Goal: Communication & Community: Answer question/provide support

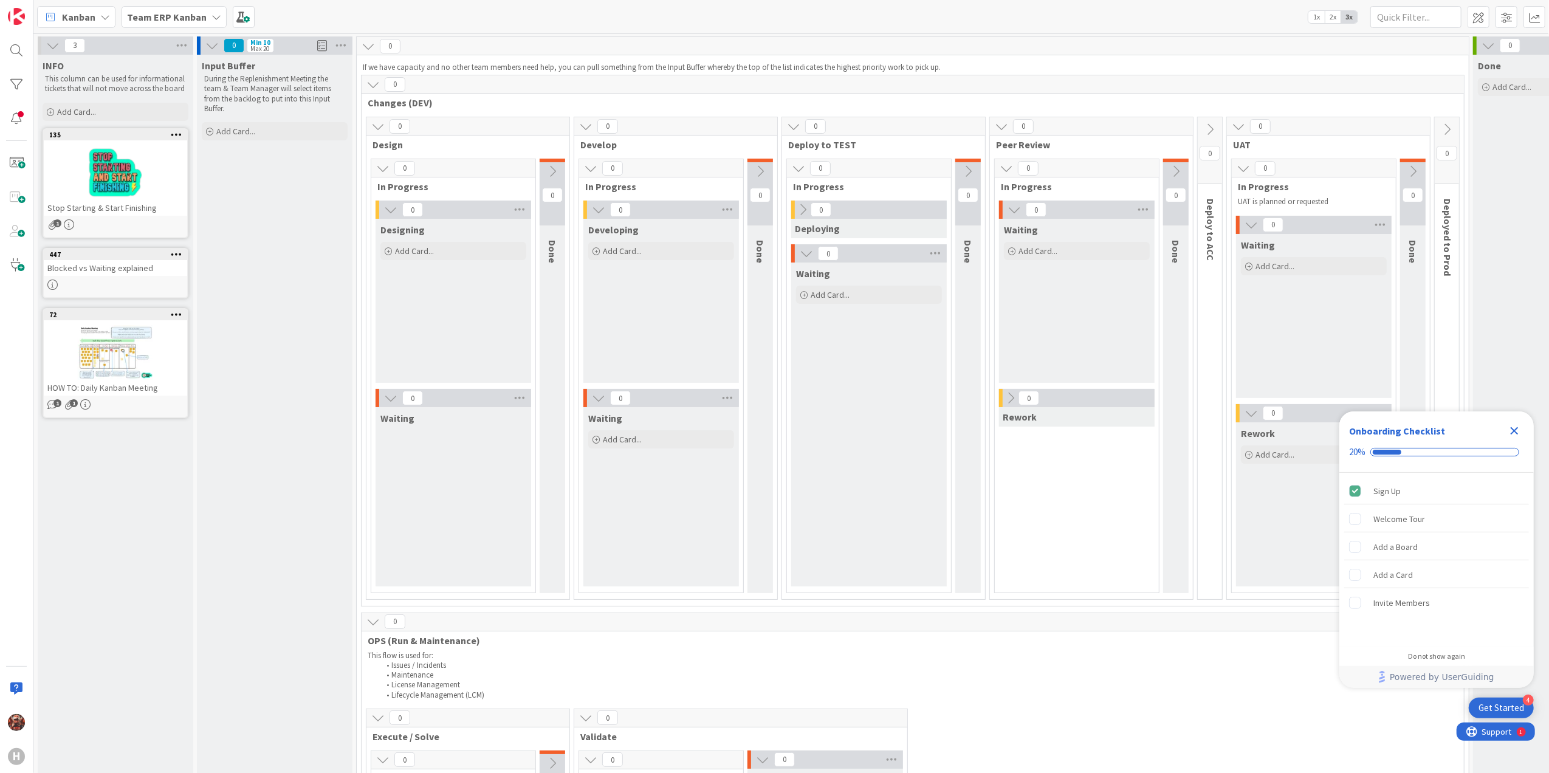
click at [183, 20] on b "Team ERP Kanban" at bounding box center [167, 17] width 80 height 12
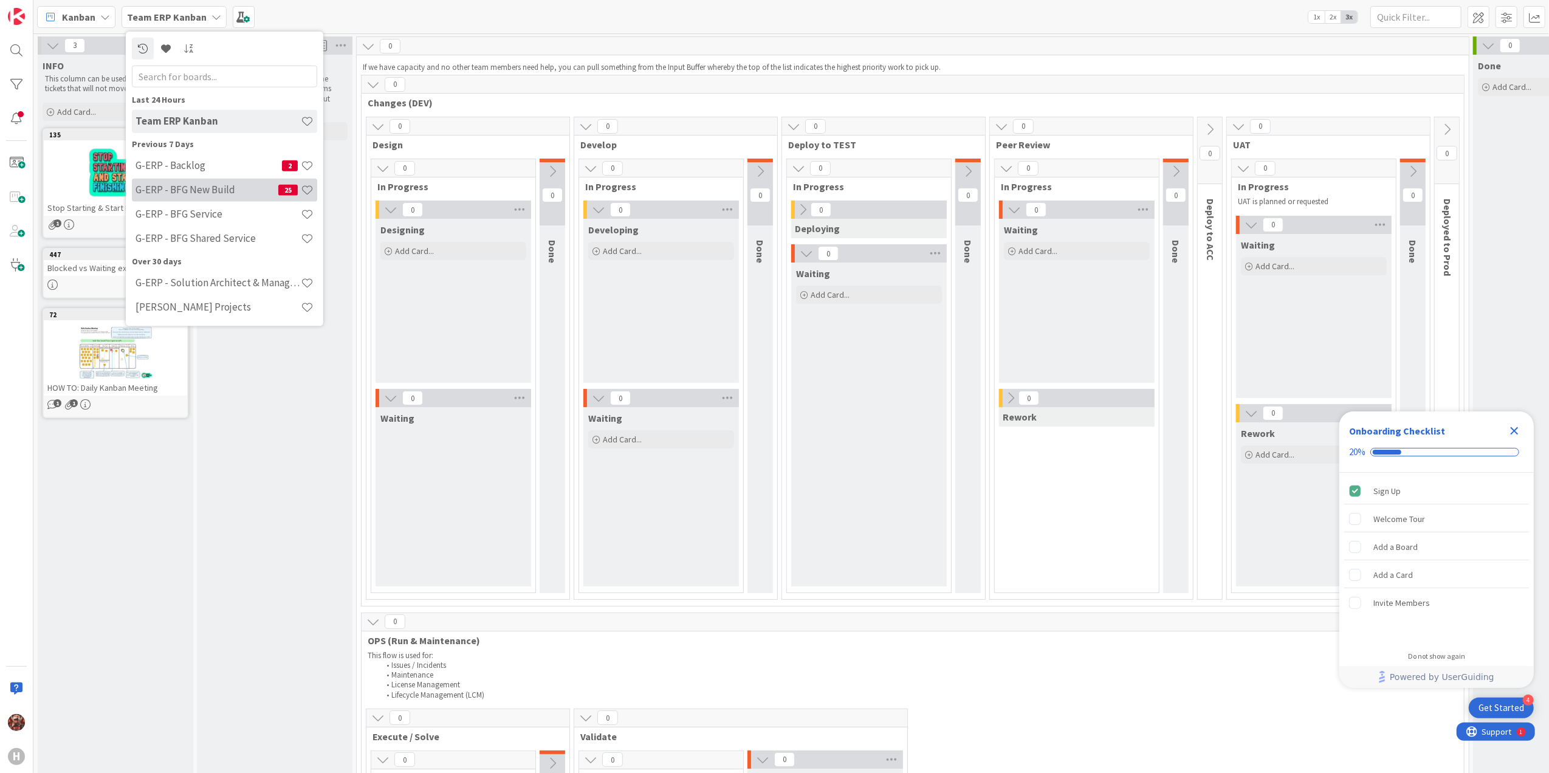
click at [235, 181] on div "G-ERP - BFG New Build 25" at bounding box center [224, 189] width 185 height 23
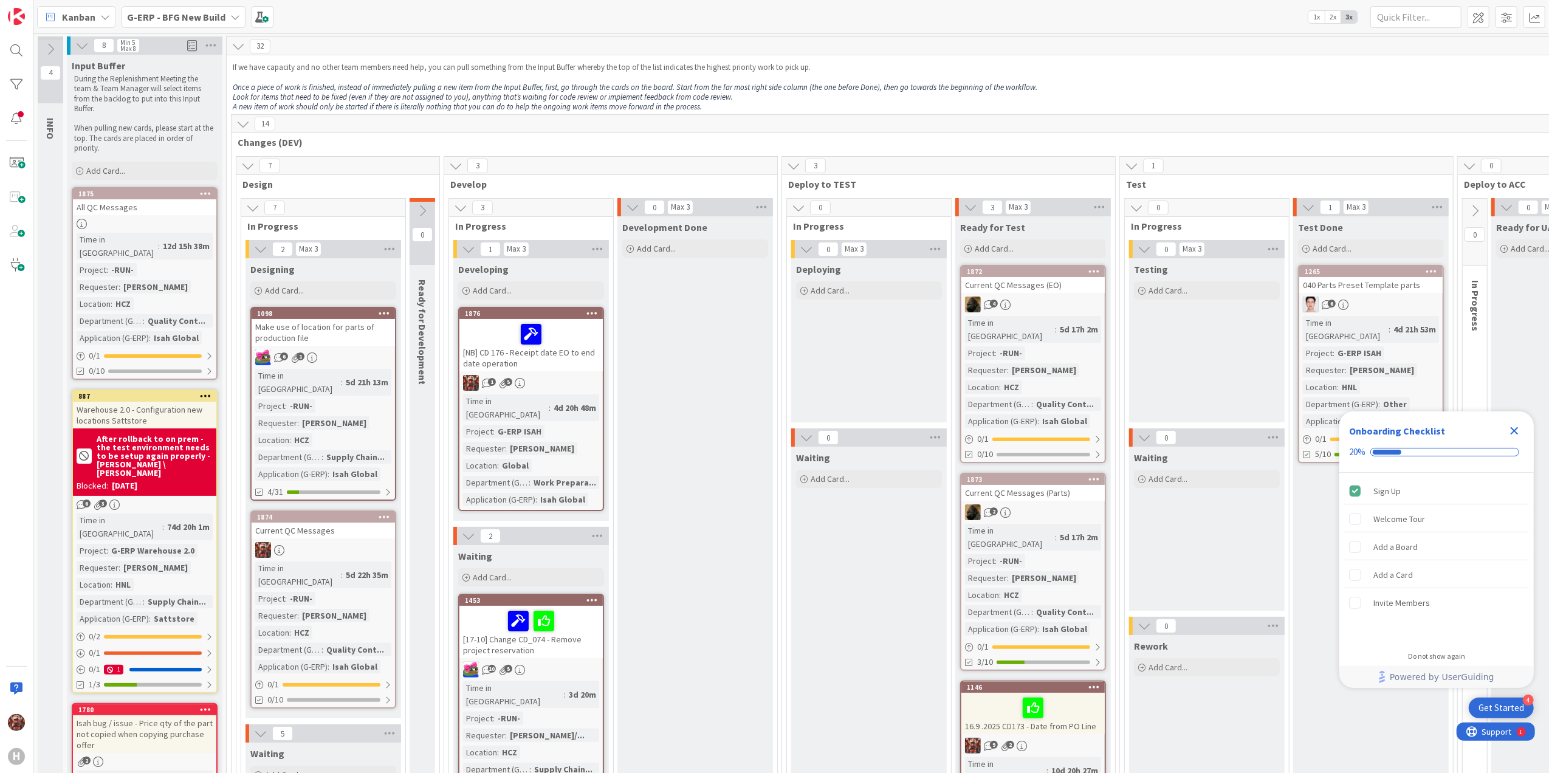
scroll to position [162, 0]
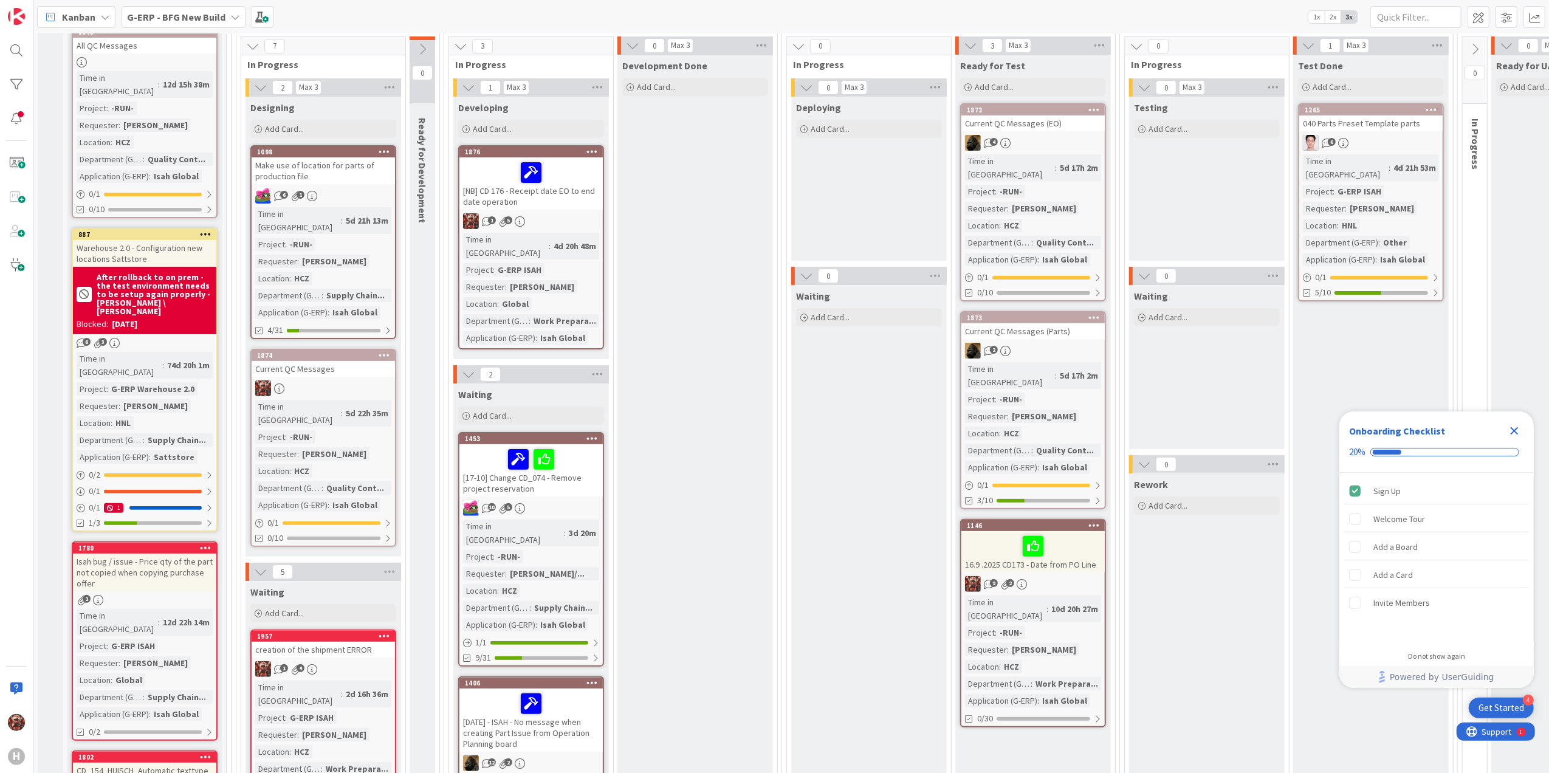
click at [563, 192] on div "[NB] CD 176 - Receipt date EO to end date operation" at bounding box center [531, 183] width 143 height 52
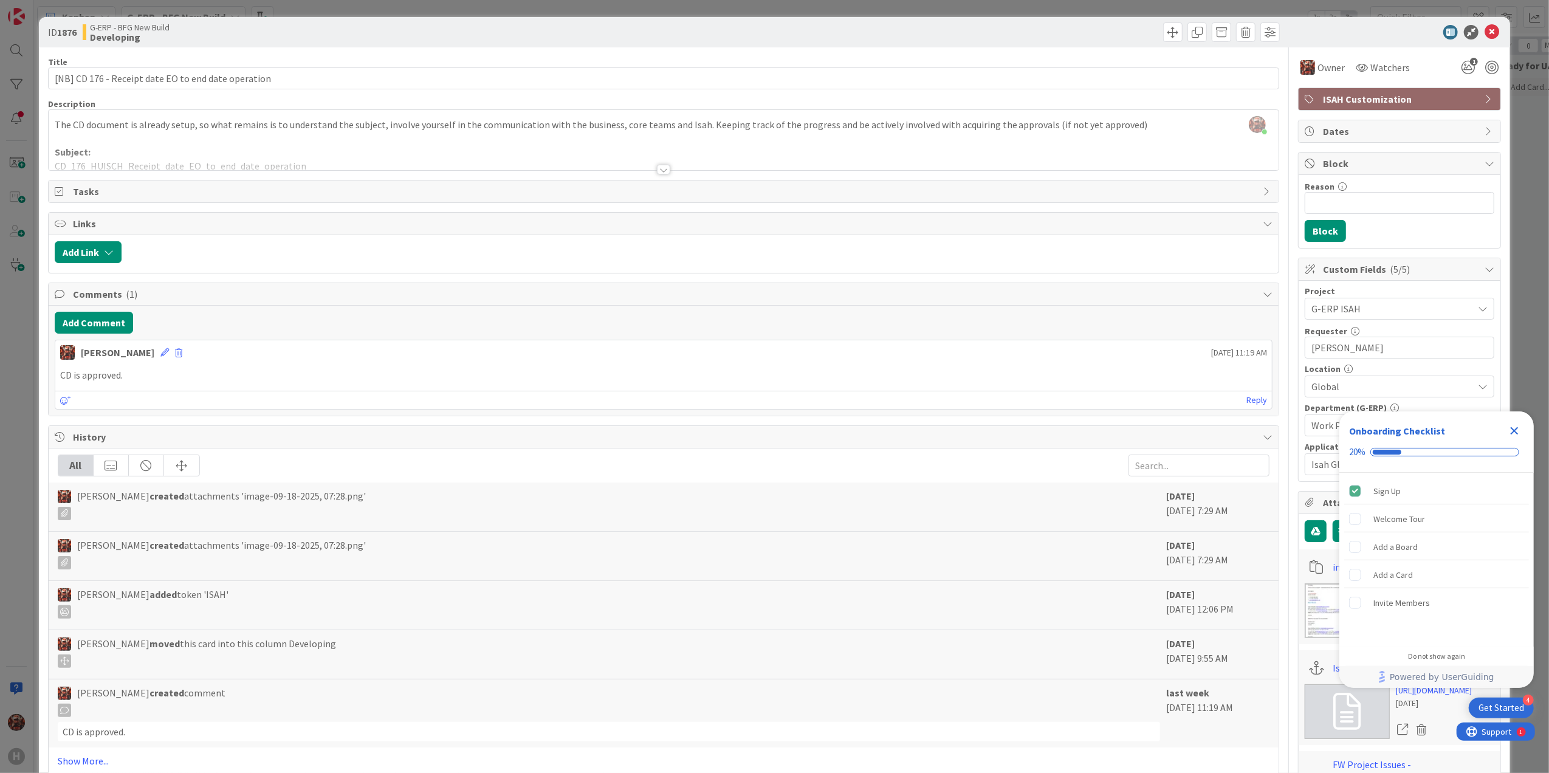
click at [657, 166] on div at bounding box center [663, 170] width 13 height 10
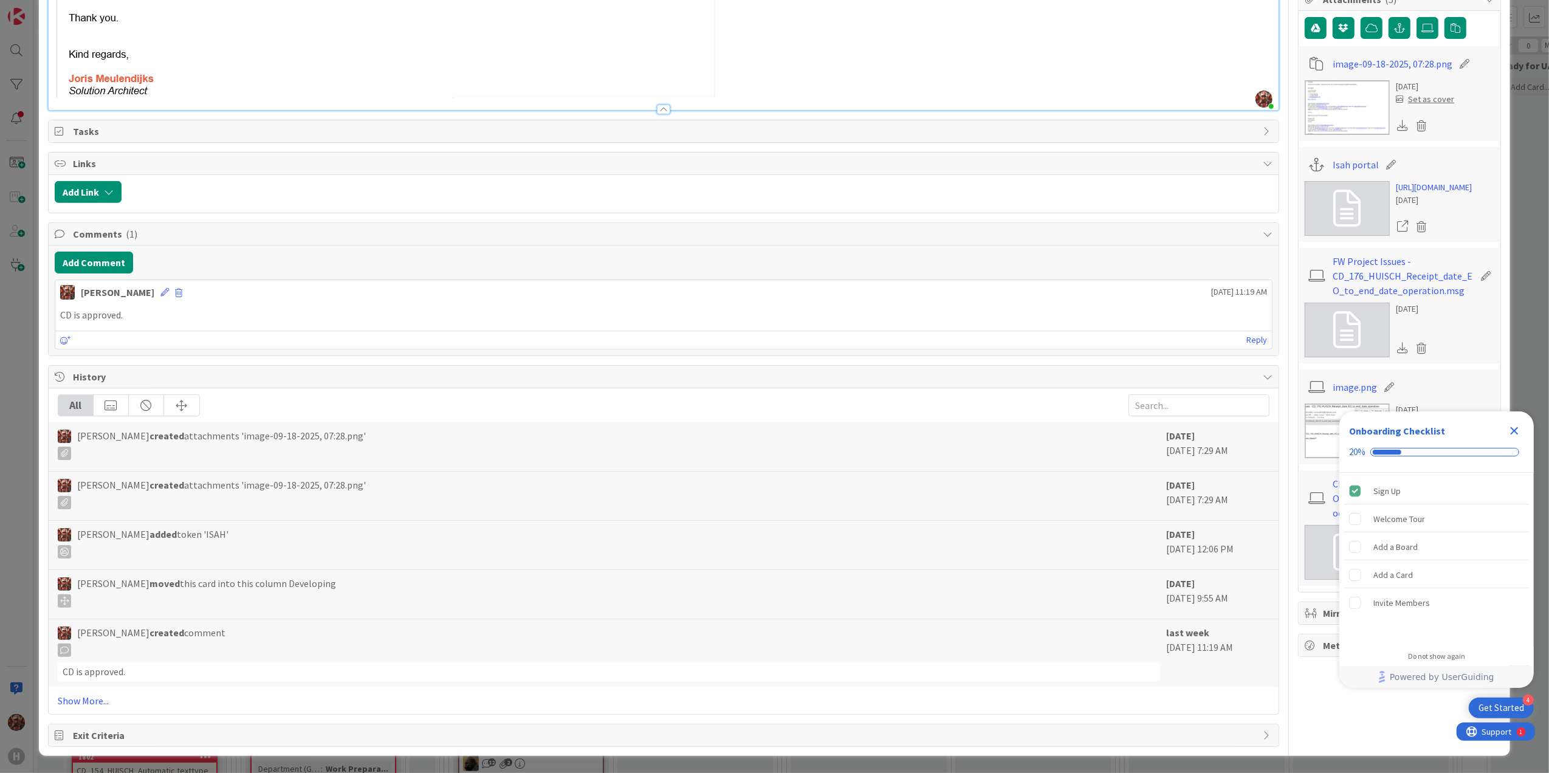
scroll to position [611, 0]
click at [92, 520] on link "Show More..." at bounding box center [664, 701] width 1213 height 15
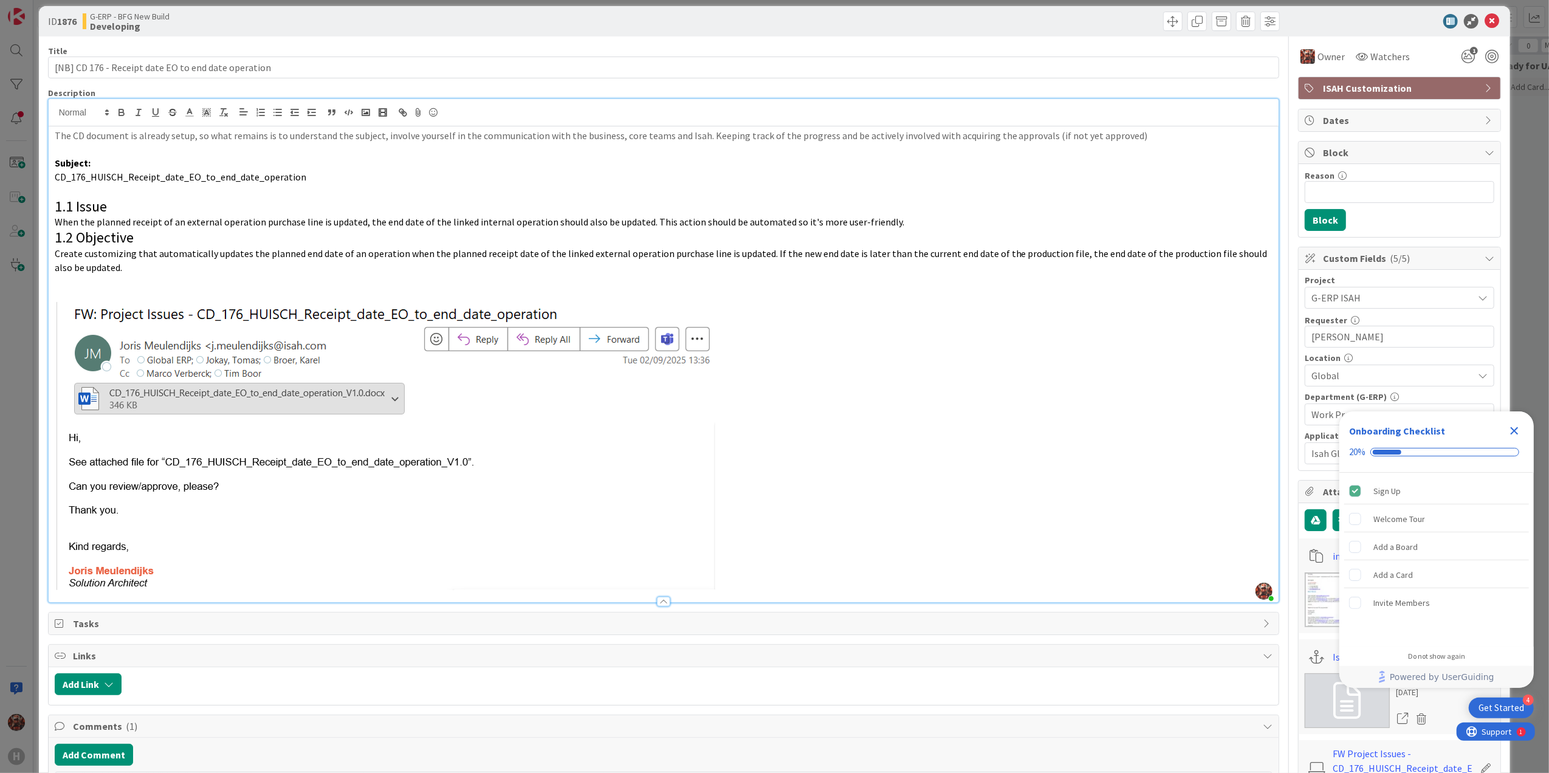
scroll to position [0, 0]
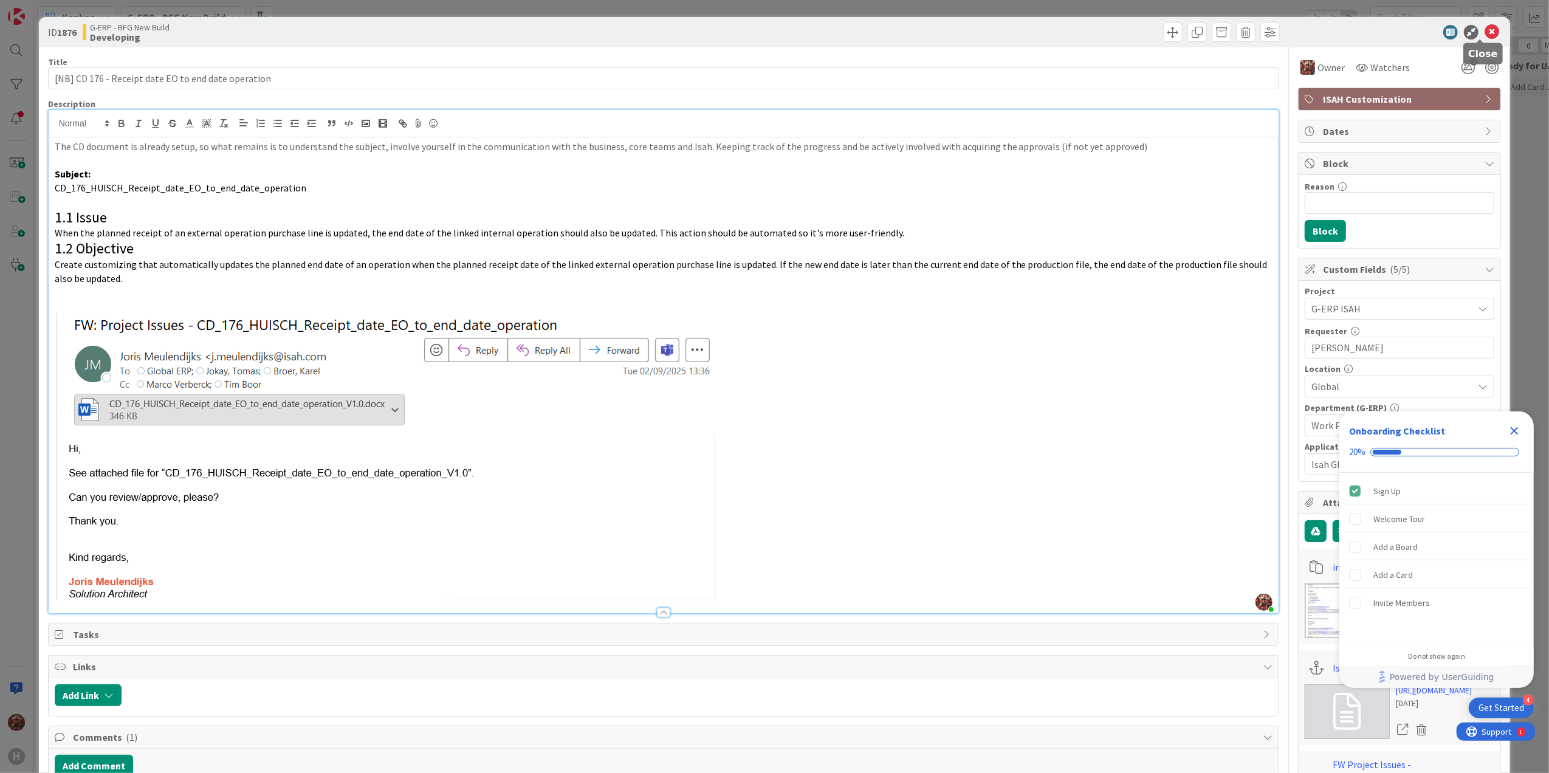
click at [777, 27] on icon at bounding box center [1492, 32] width 15 height 15
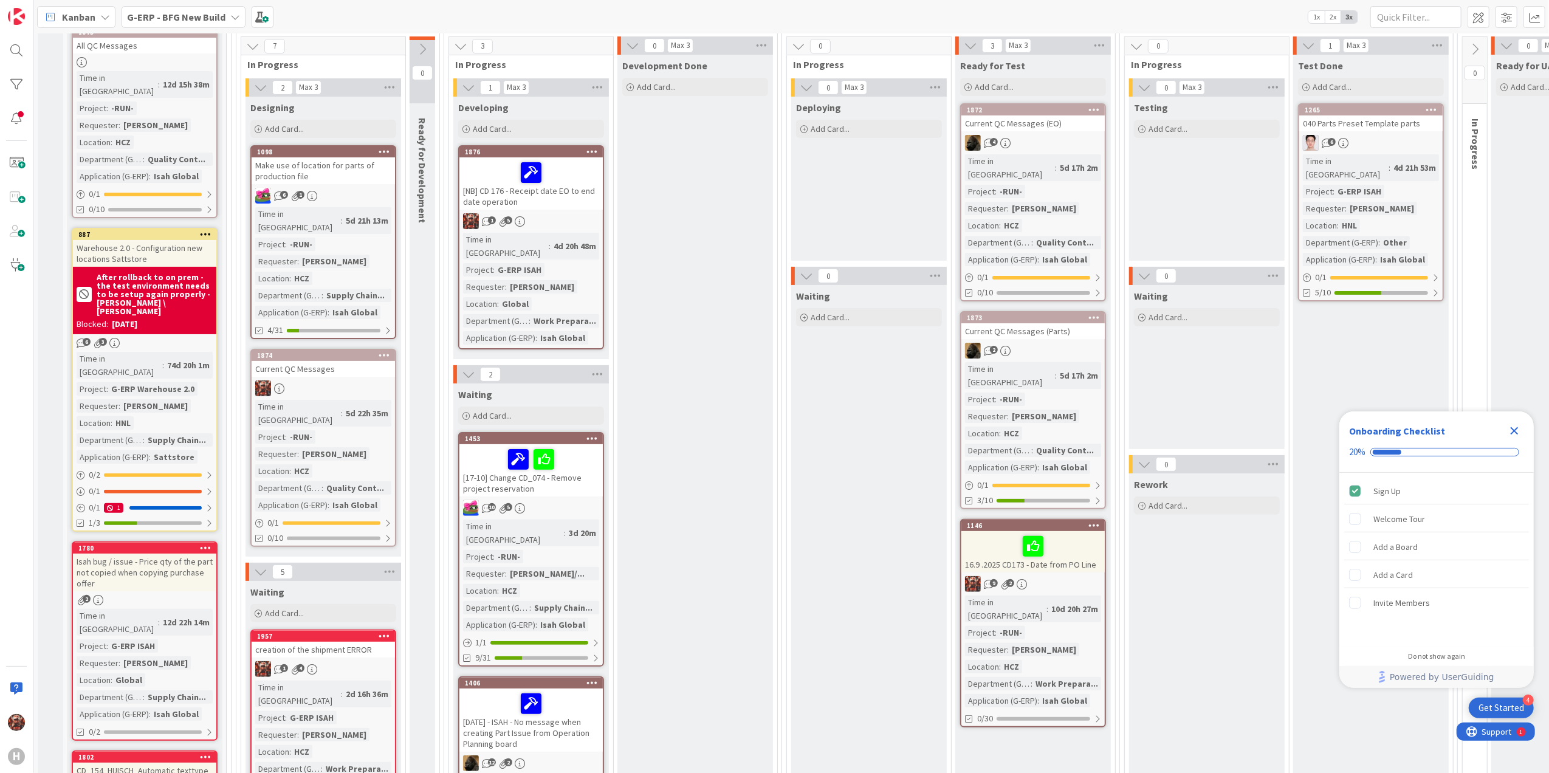
click at [777, 429] on icon "Close Checklist" at bounding box center [1514, 431] width 15 height 15
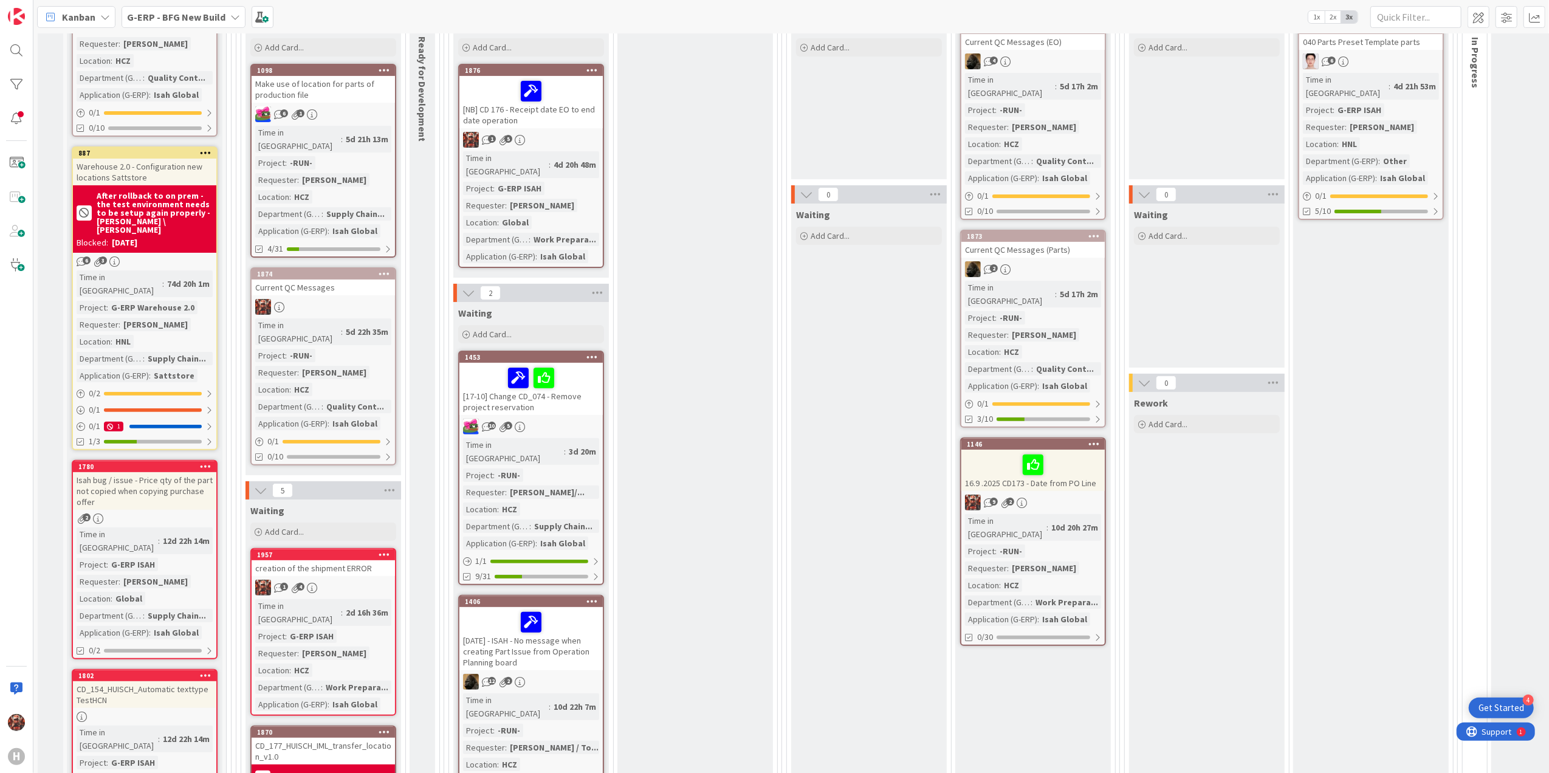
scroll to position [324, 0]
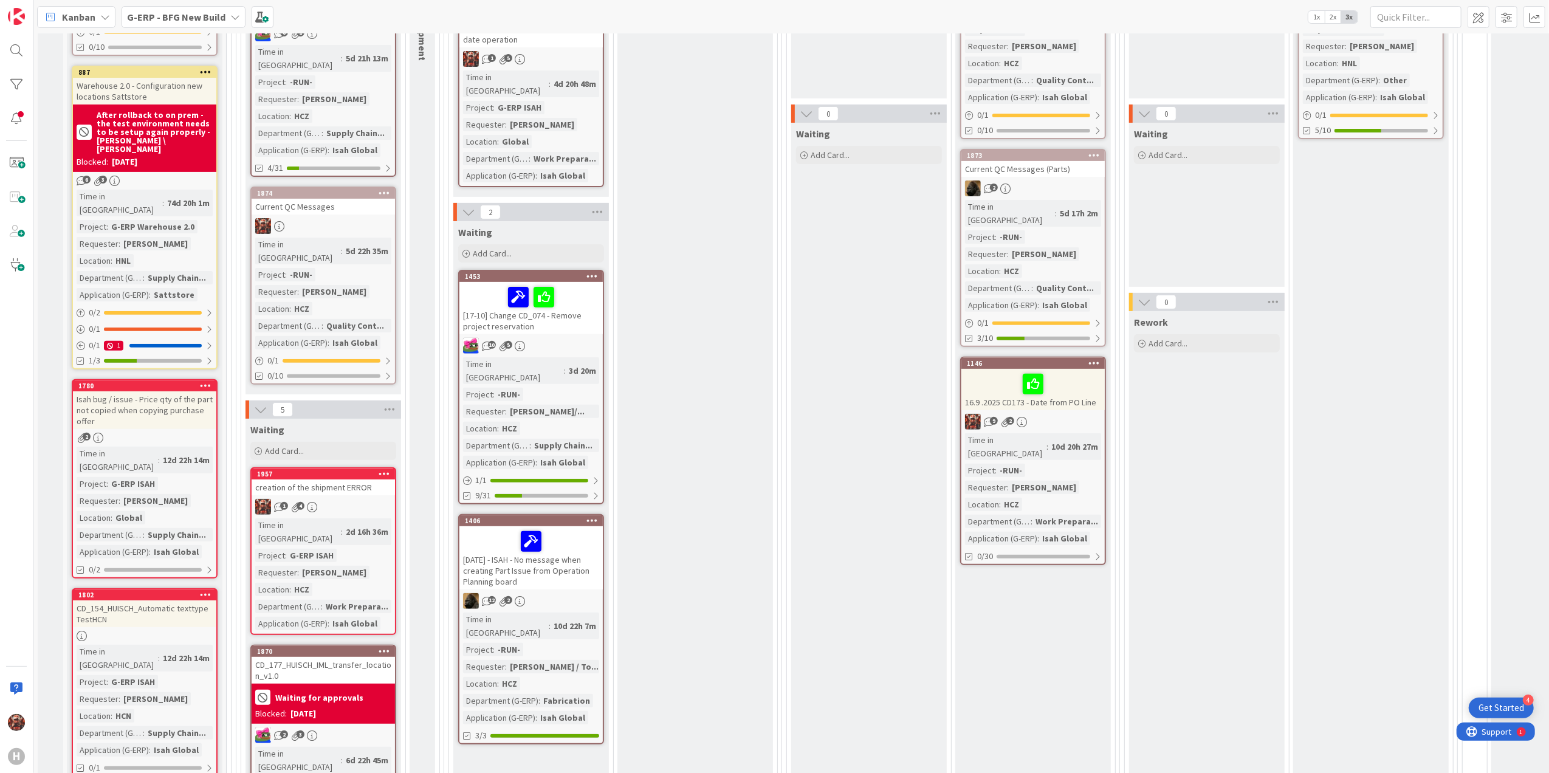
click at [368, 480] on div "creation of the shipment ERROR" at bounding box center [323, 488] width 143 height 16
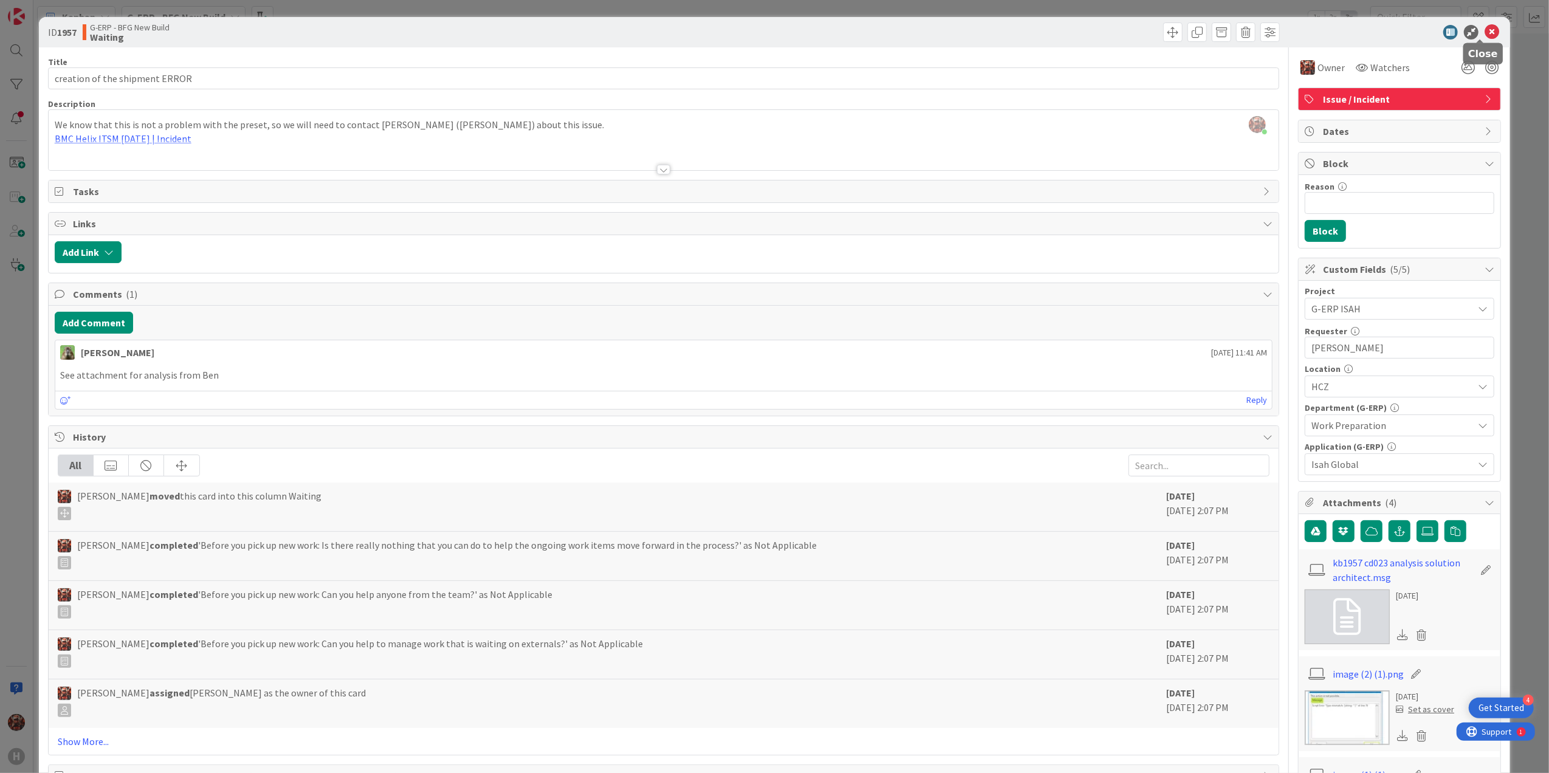
click at [777, 33] on icon at bounding box center [1492, 32] width 15 height 15
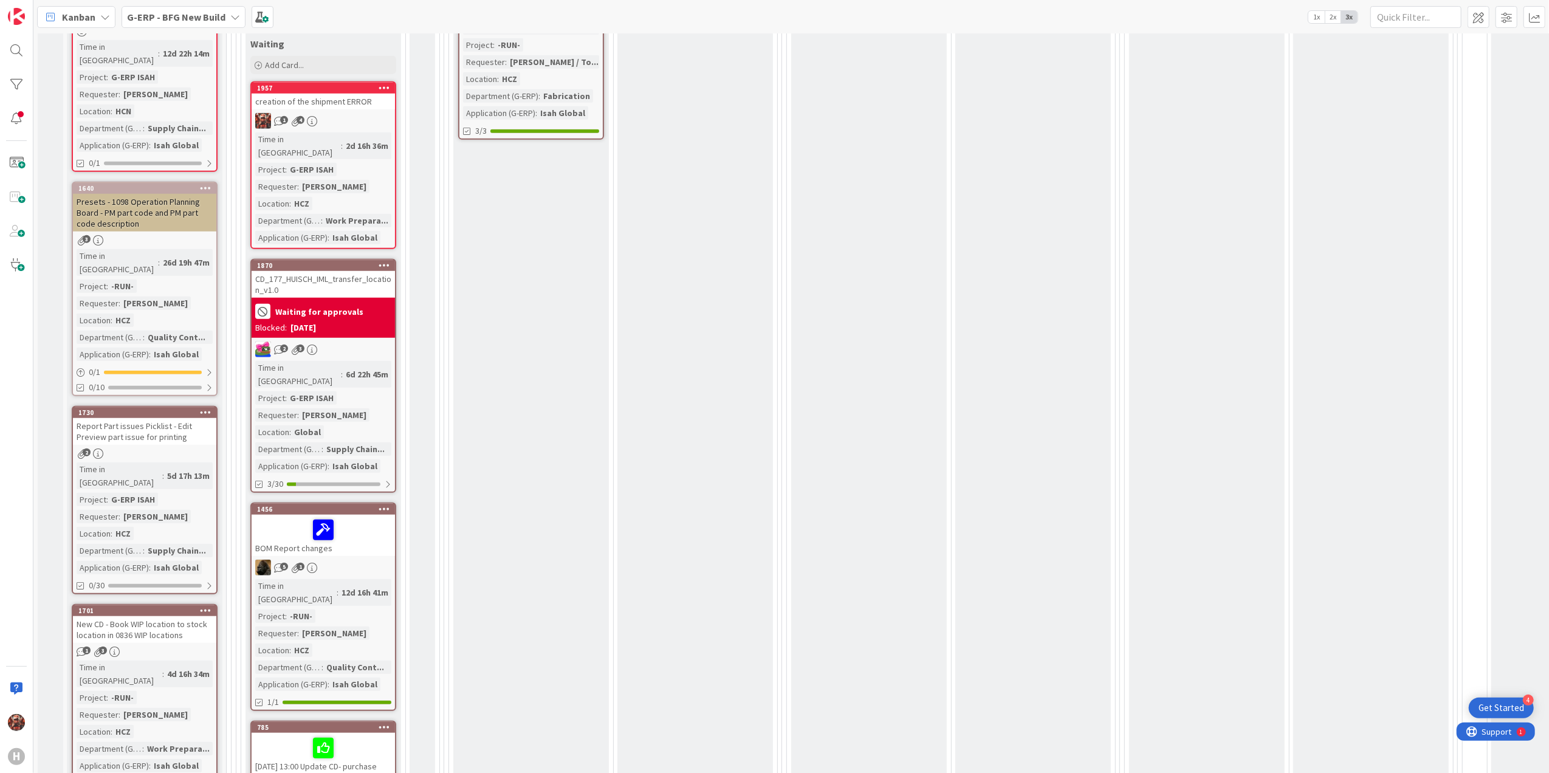
scroll to position [764, 0]
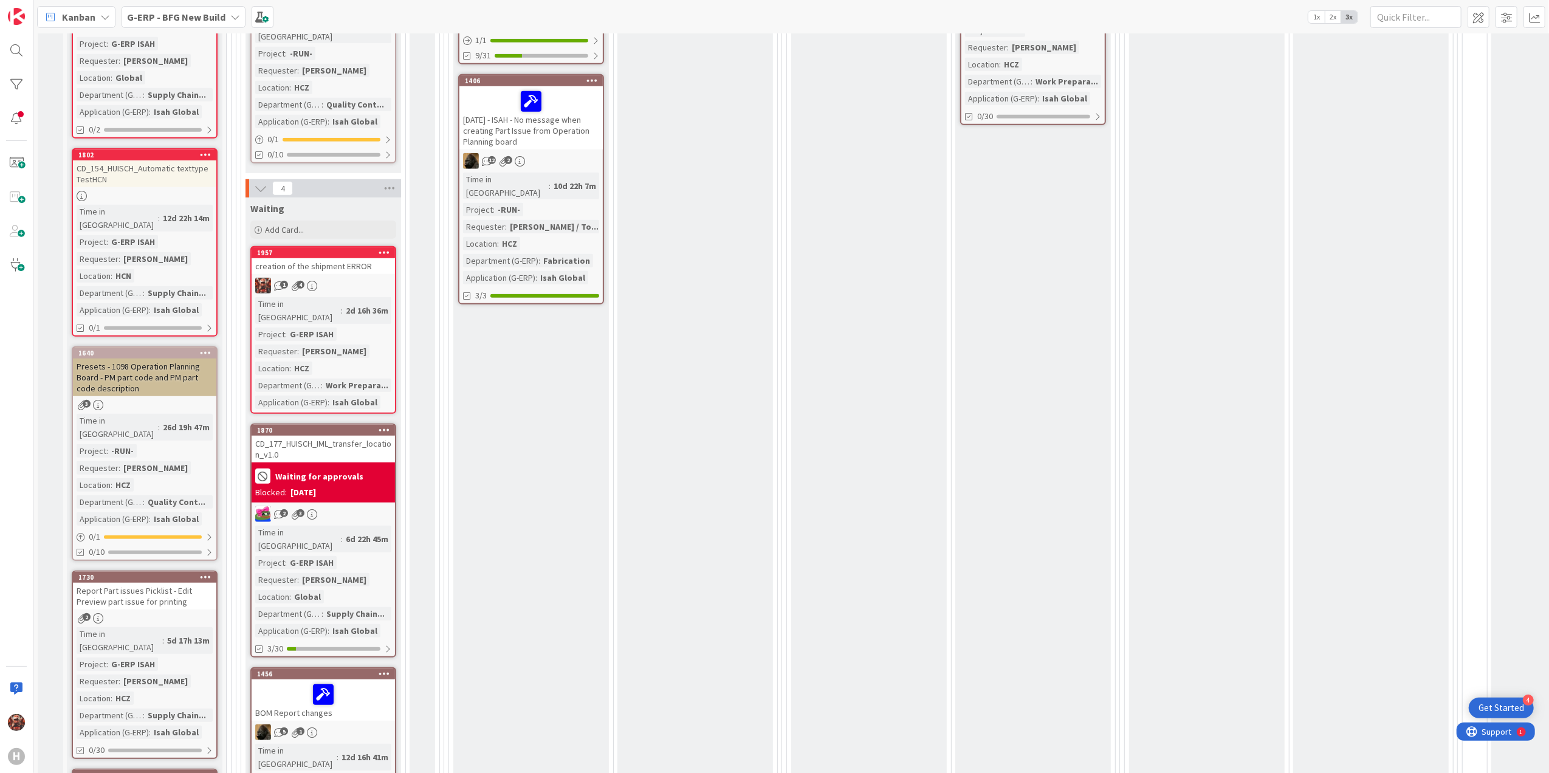
click at [342, 258] on div "creation of the shipment ERROR" at bounding box center [323, 266] width 143 height 16
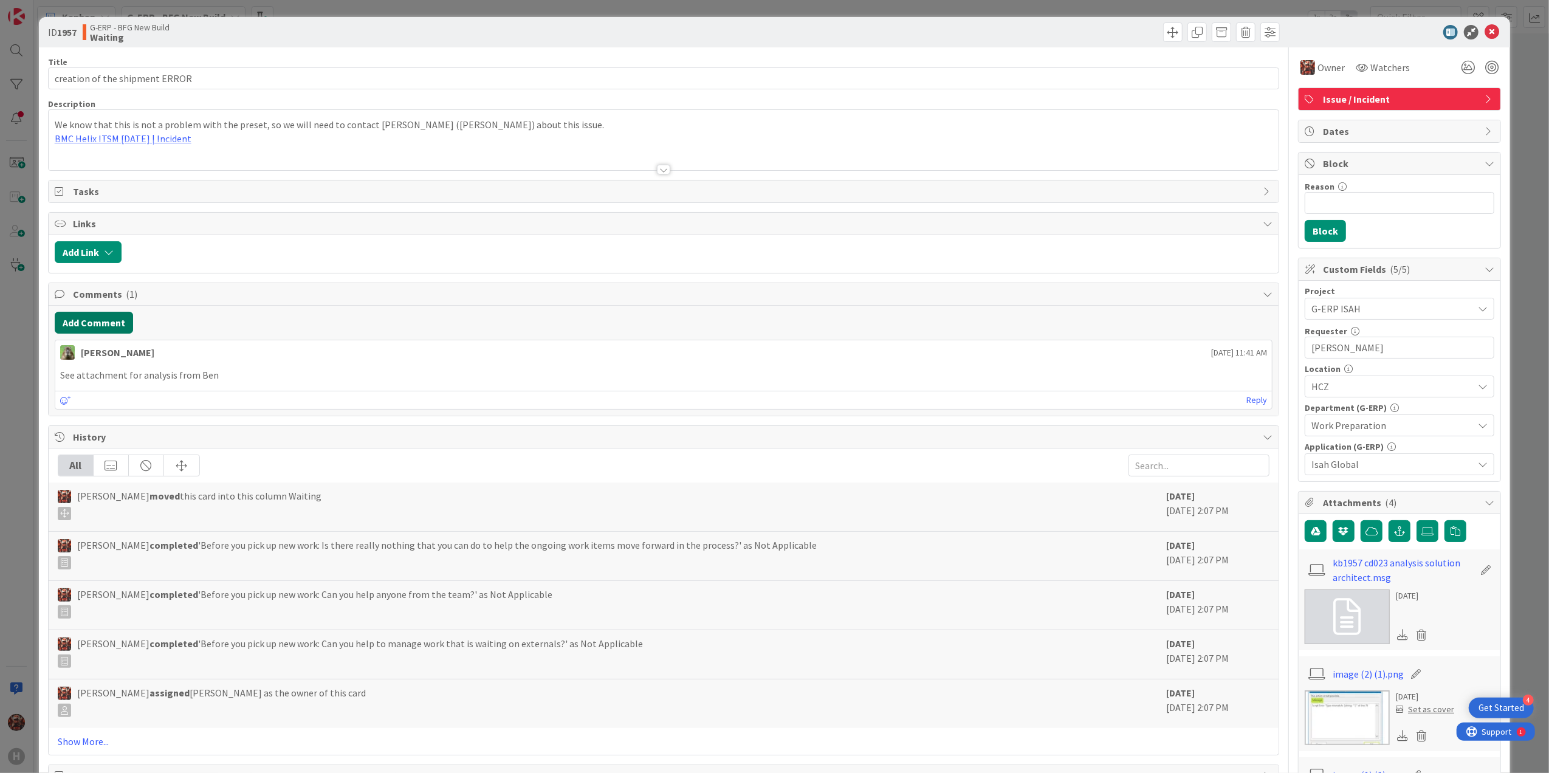
click at [122, 331] on button "Add Comment" at bounding box center [94, 323] width 78 height 22
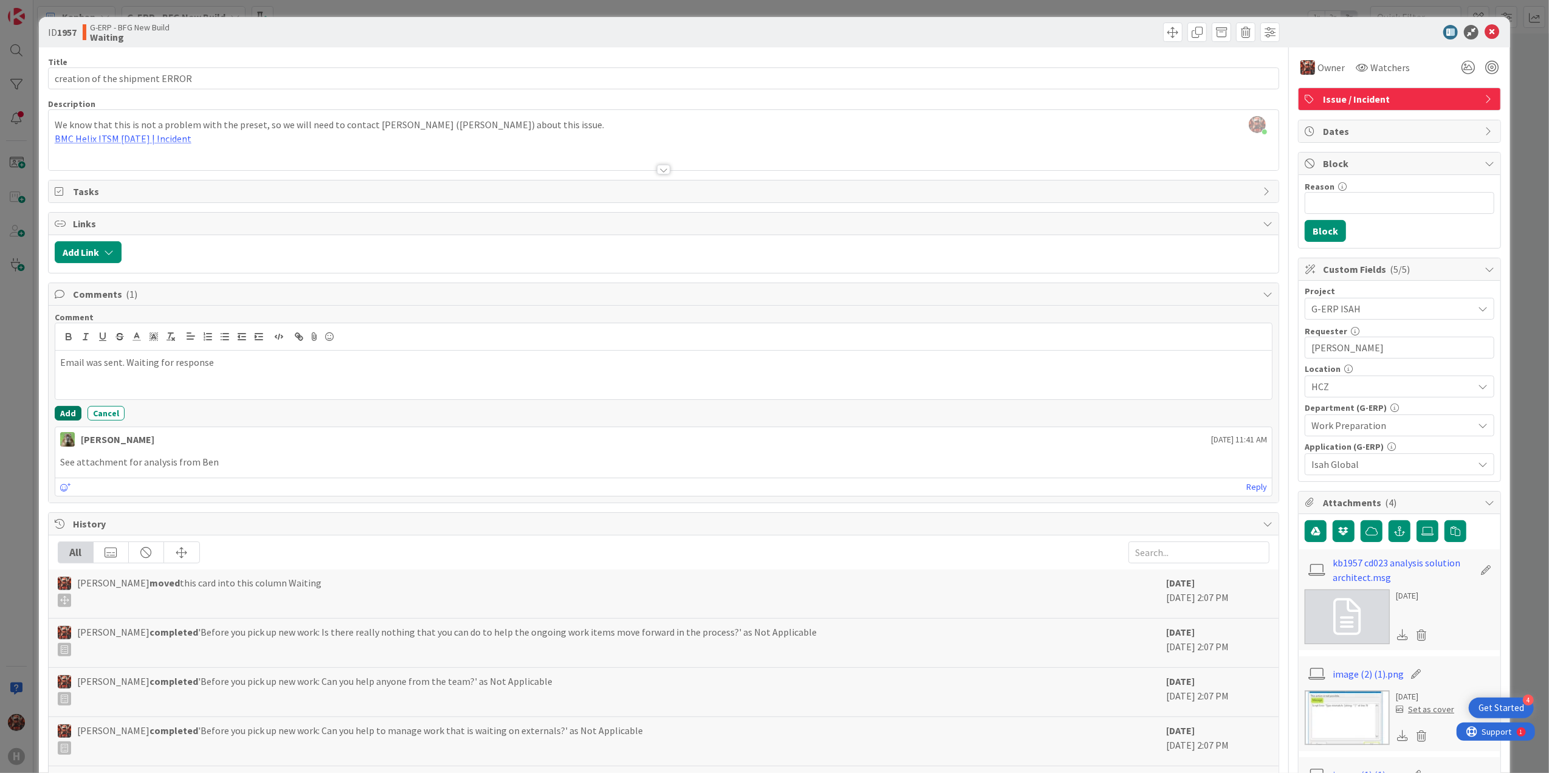
click at [69, 419] on button "Add" at bounding box center [68, 413] width 27 height 15
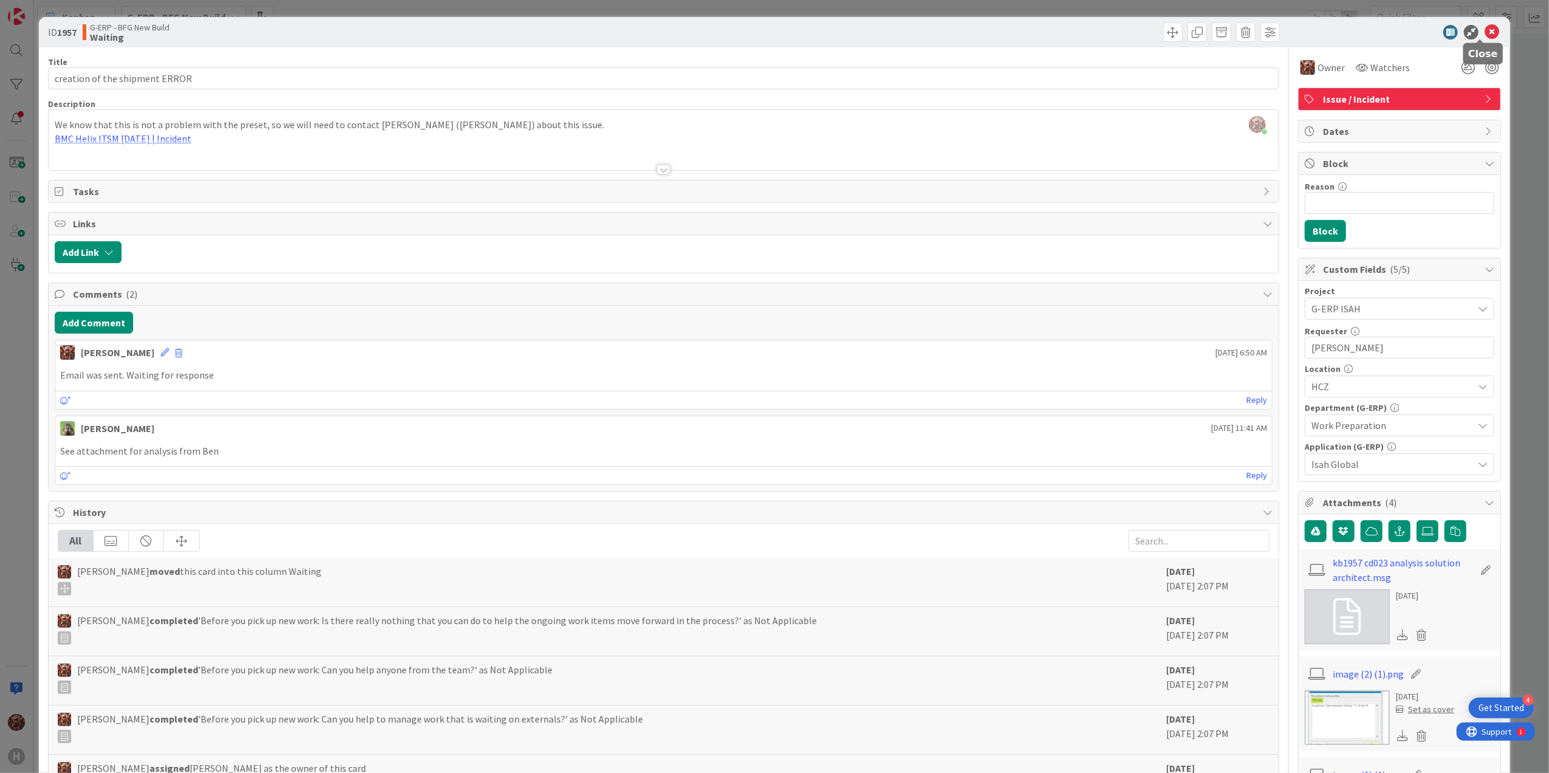
click at [777, 30] on icon at bounding box center [1492, 32] width 15 height 15
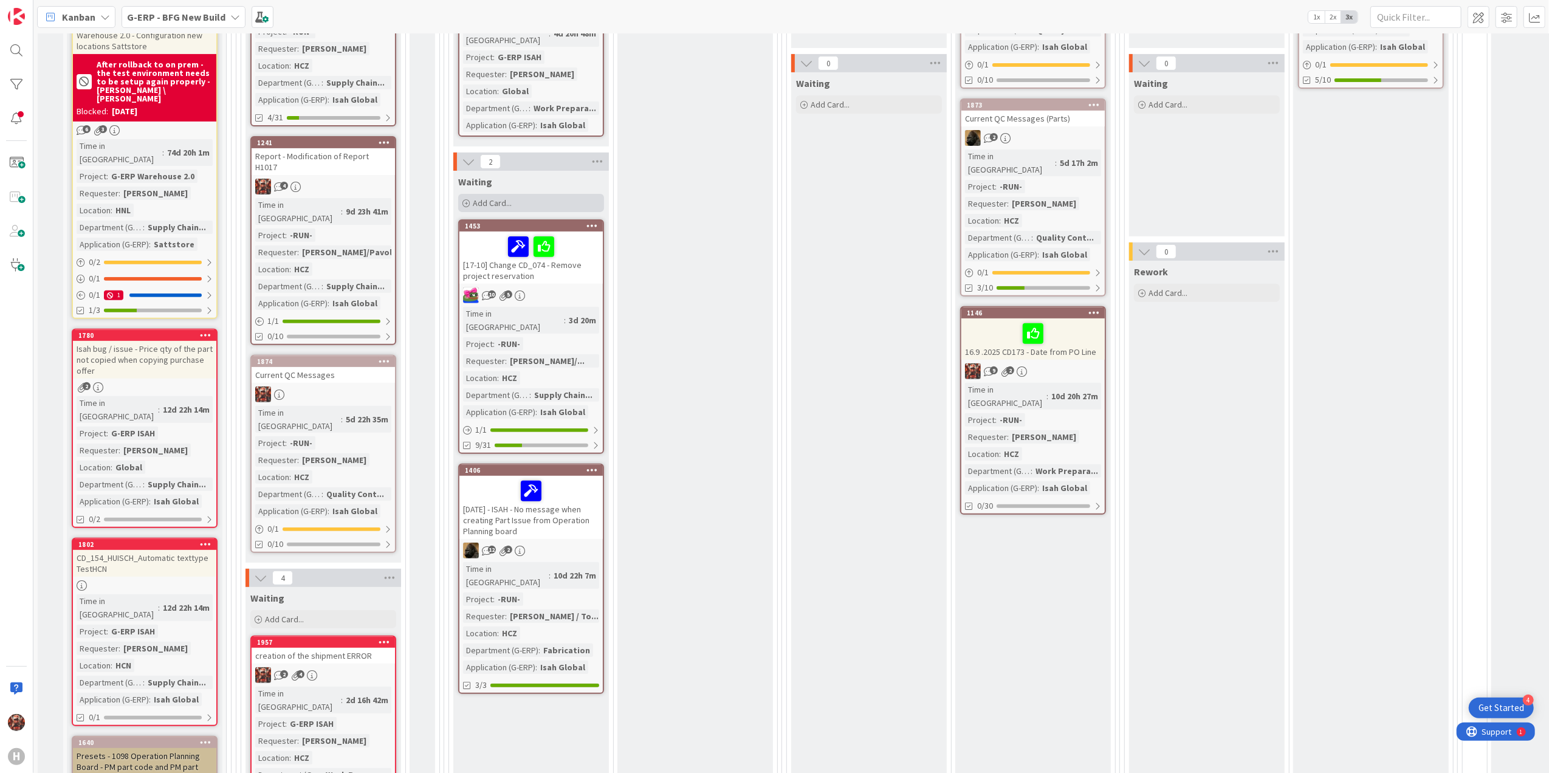
scroll to position [115, 0]
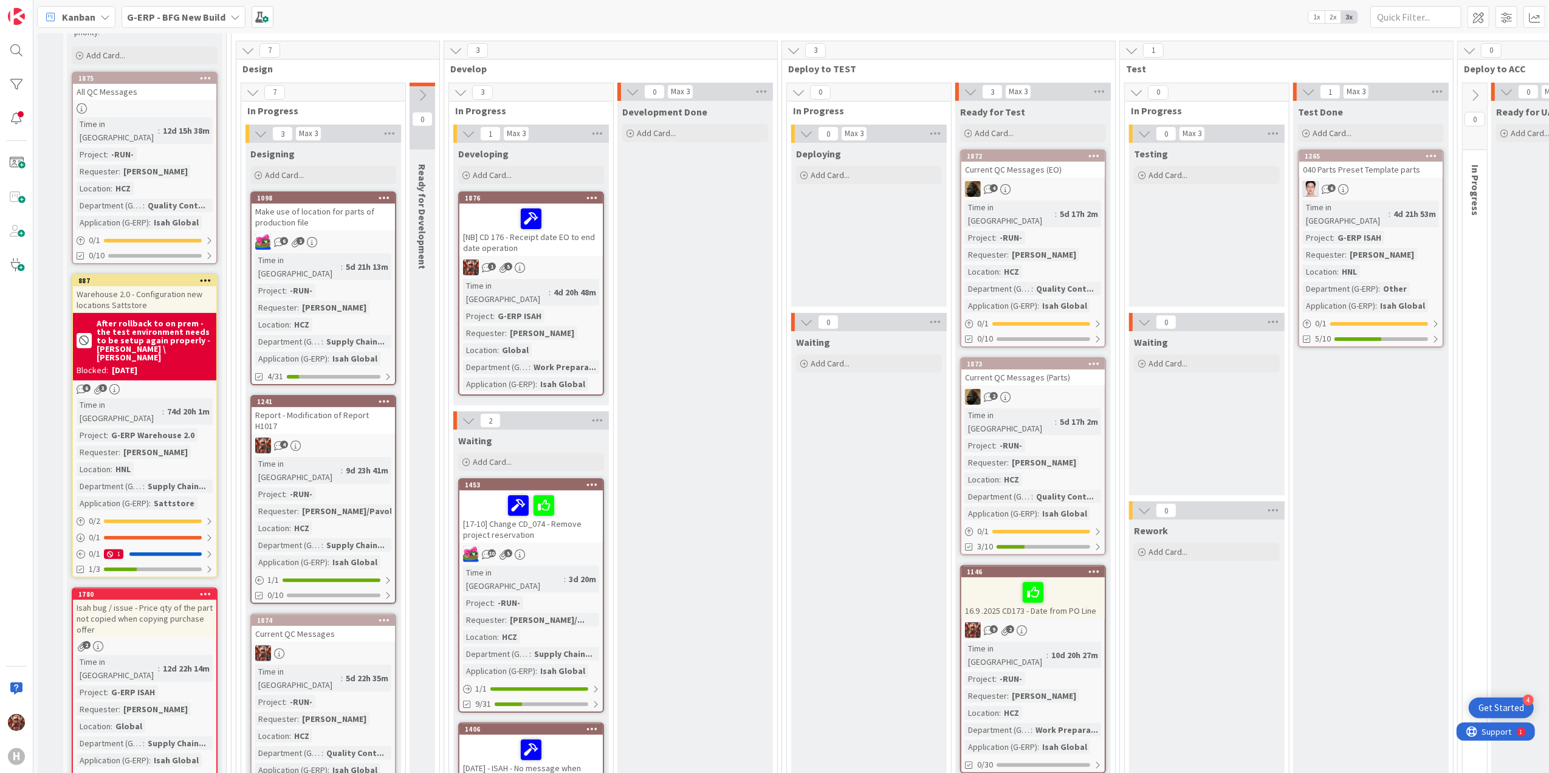
click at [348, 520] on div "Current QC Messages" at bounding box center [323, 634] width 143 height 16
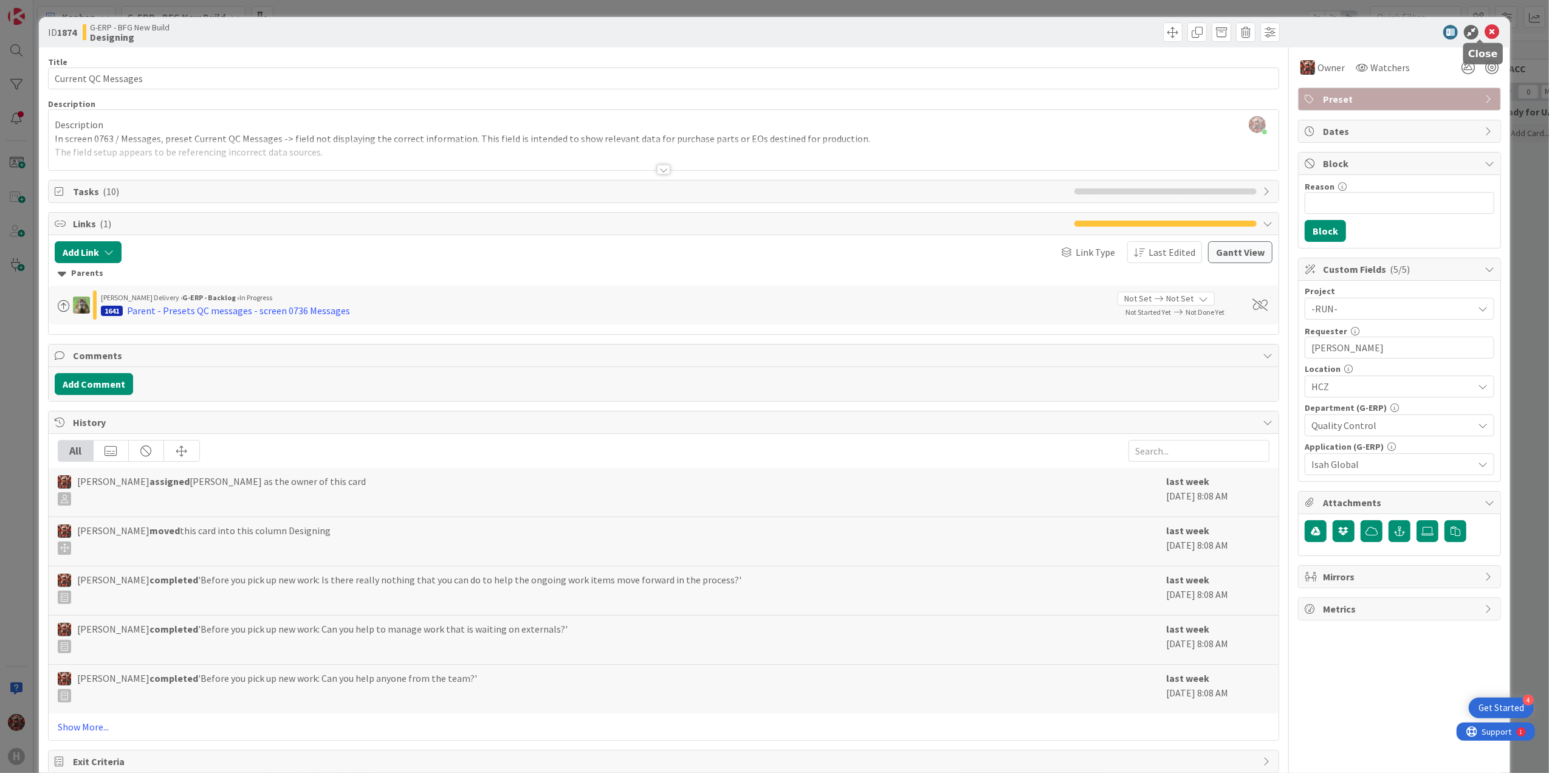
click at [777, 35] on icon at bounding box center [1492, 32] width 15 height 15
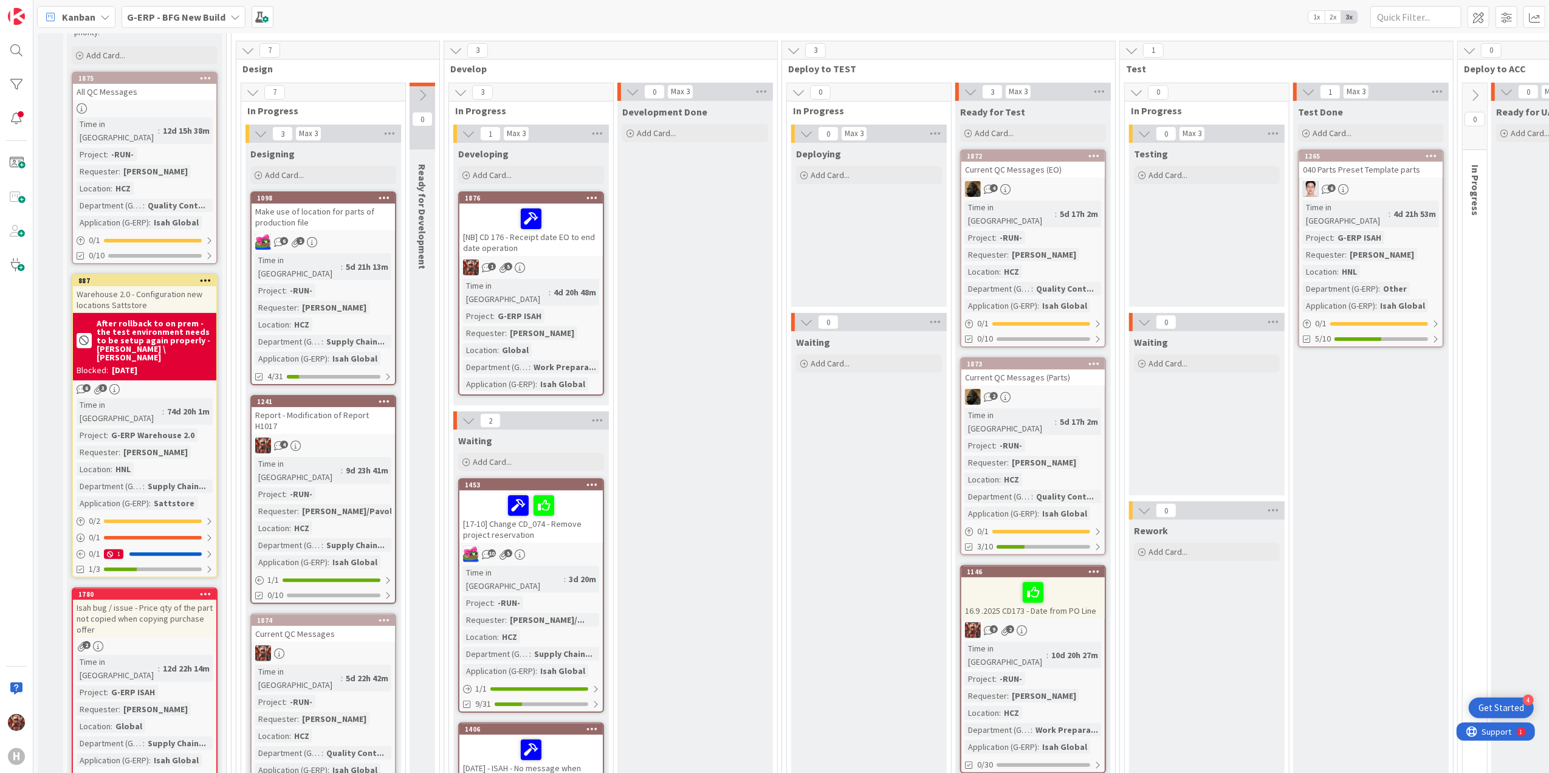
click at [777, 170] on div "Current QC Messages (EO)" at bounding box center [1033, 170] width 143 height 16
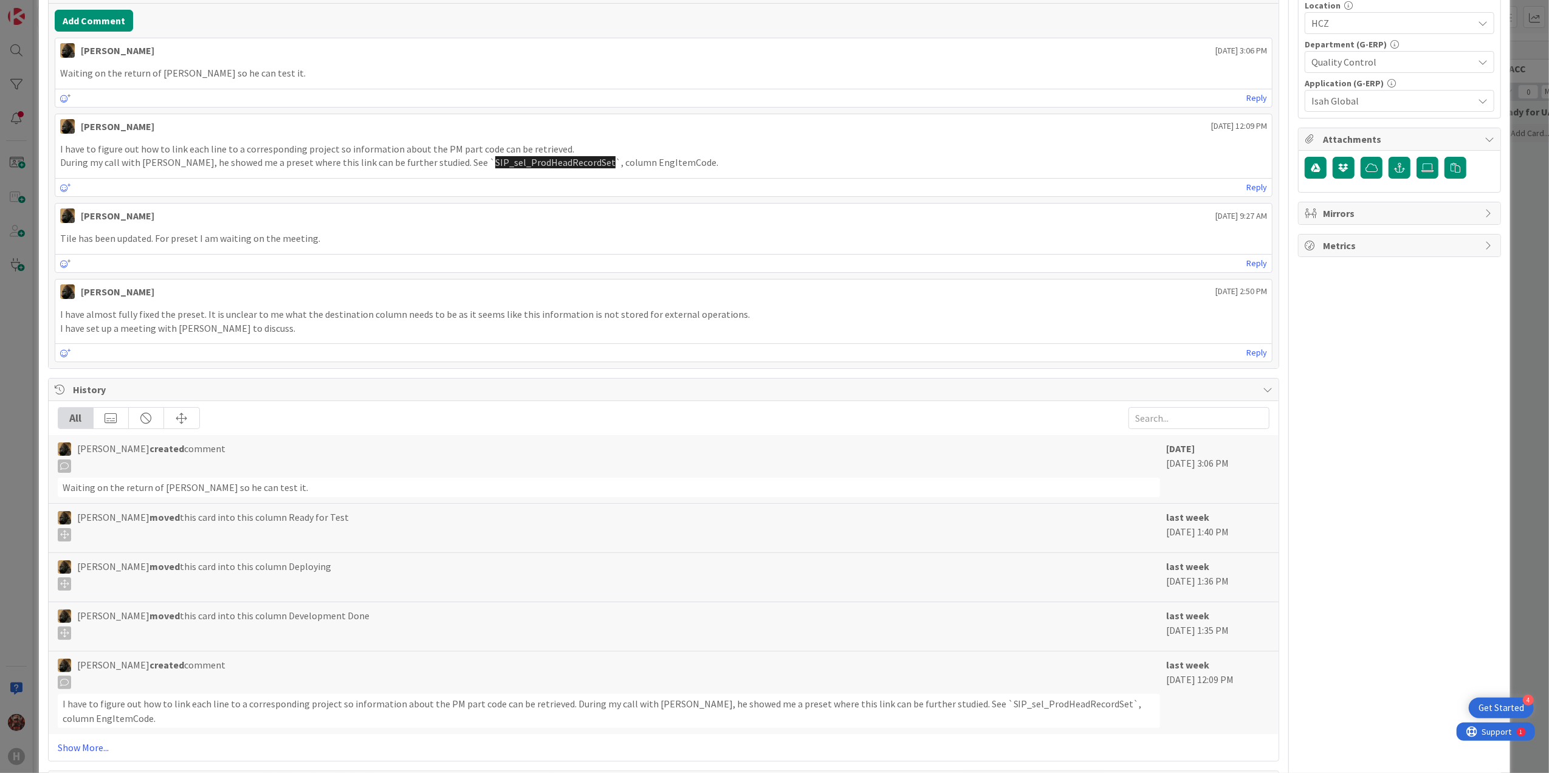
scroll to position [418, 0]
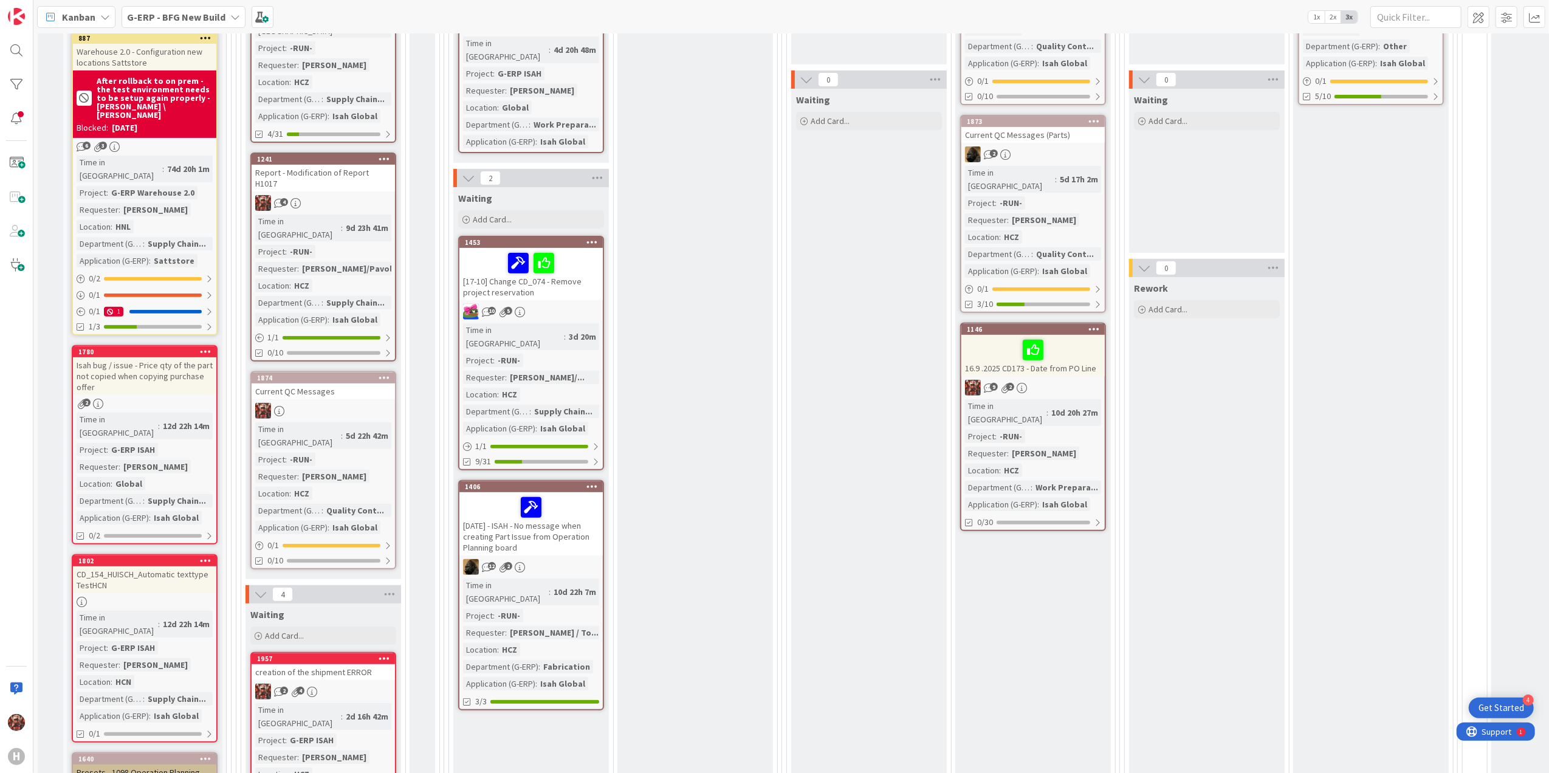
scroll to position [359, 0]
click at [311, 164] on div "Report - Modification of Report H1017" at bounding box center [323, 177] width 143 height 27
click at [350, 164] on div "Report - Modification of Report H1017" at bounding box center [323, 177] width 143 height 27
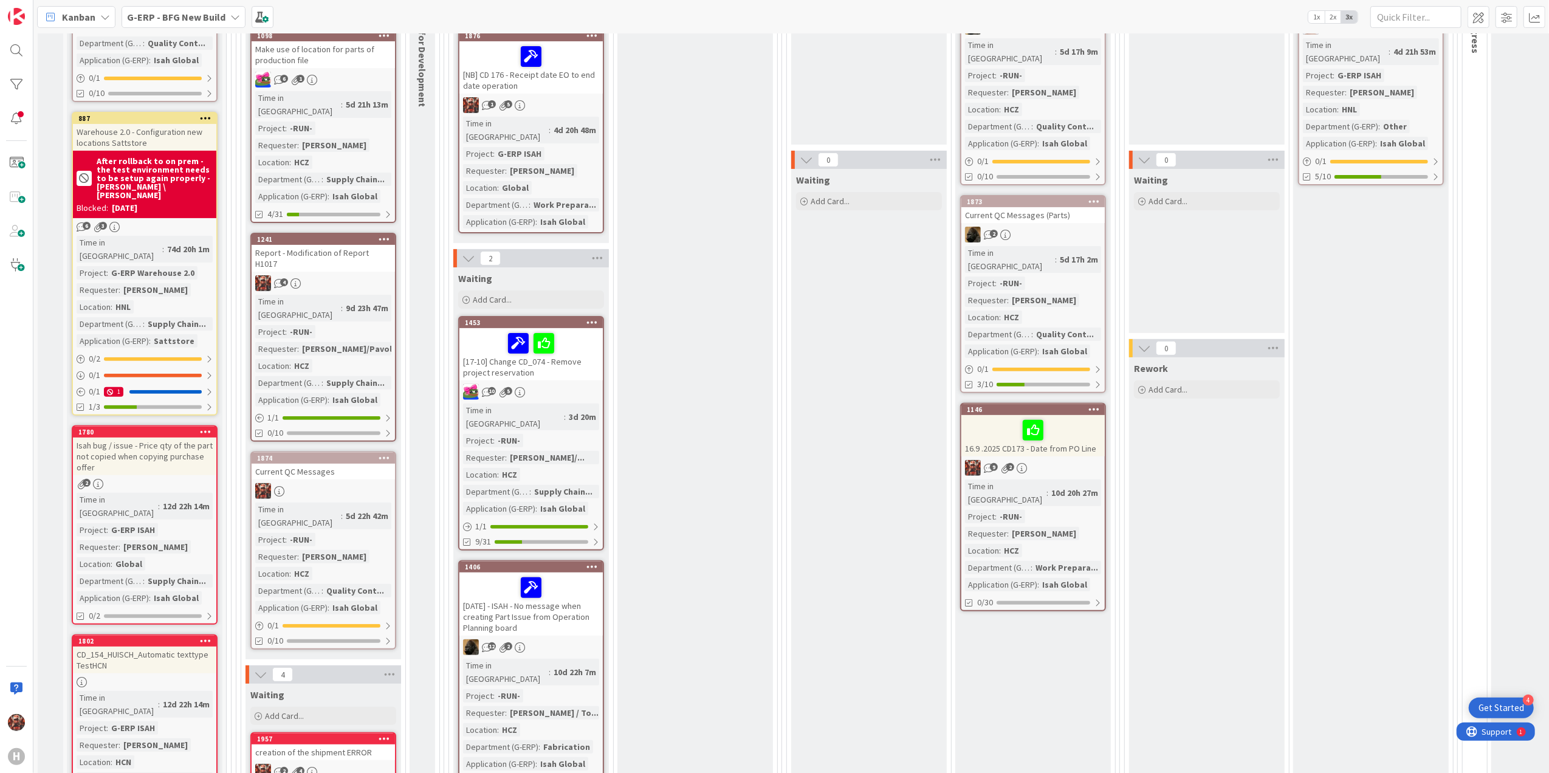
click at [356, 245] on div "Report - Modification of Report H1017" at bounding box center [323, 258] width 143 height 27
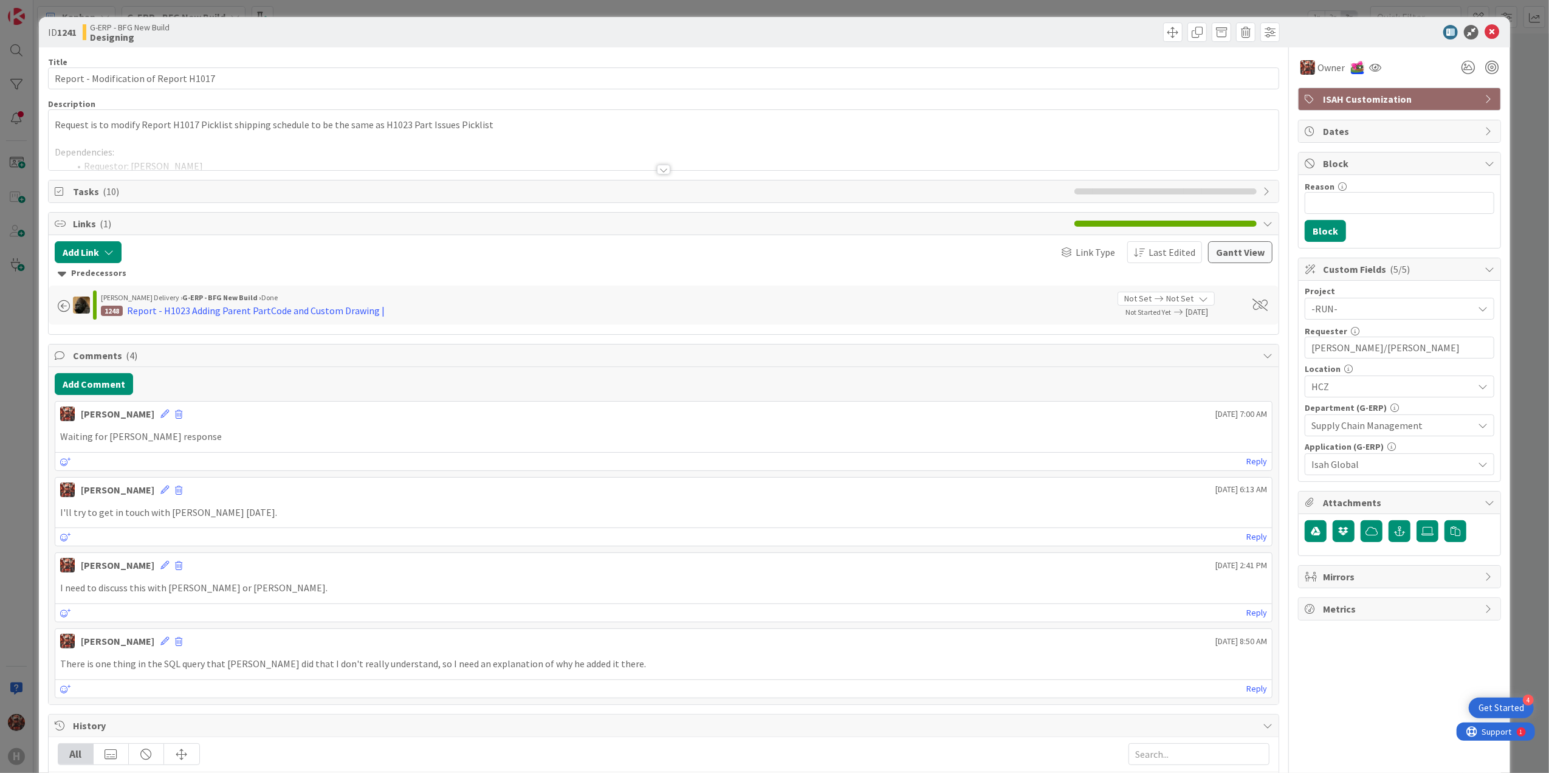
click at [657, 174] on div at bounding box center [663, 170] width 13 height 10
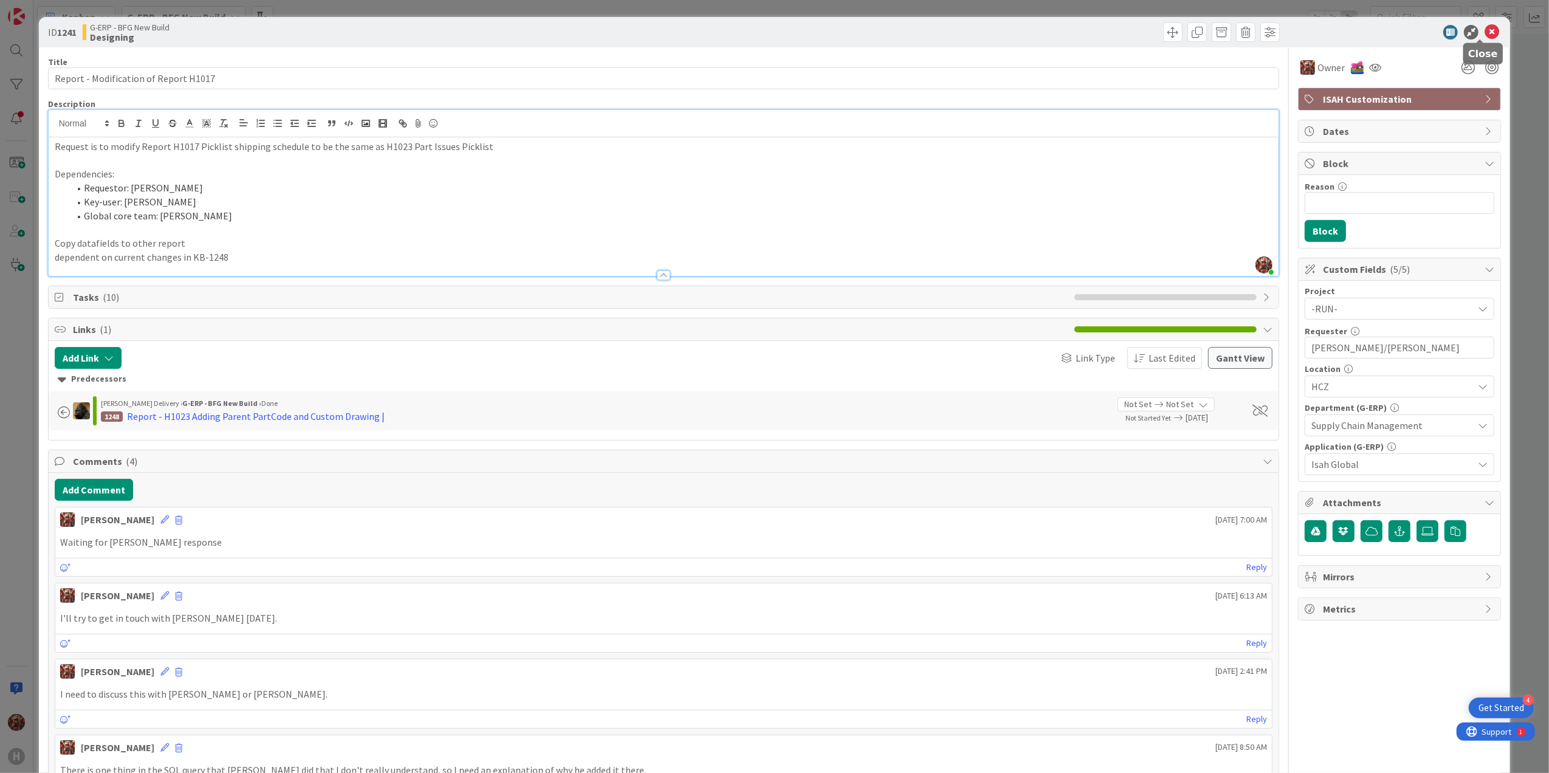
click at [777, 30] on icon at bounding box center [1492, 32] width 15 height 15
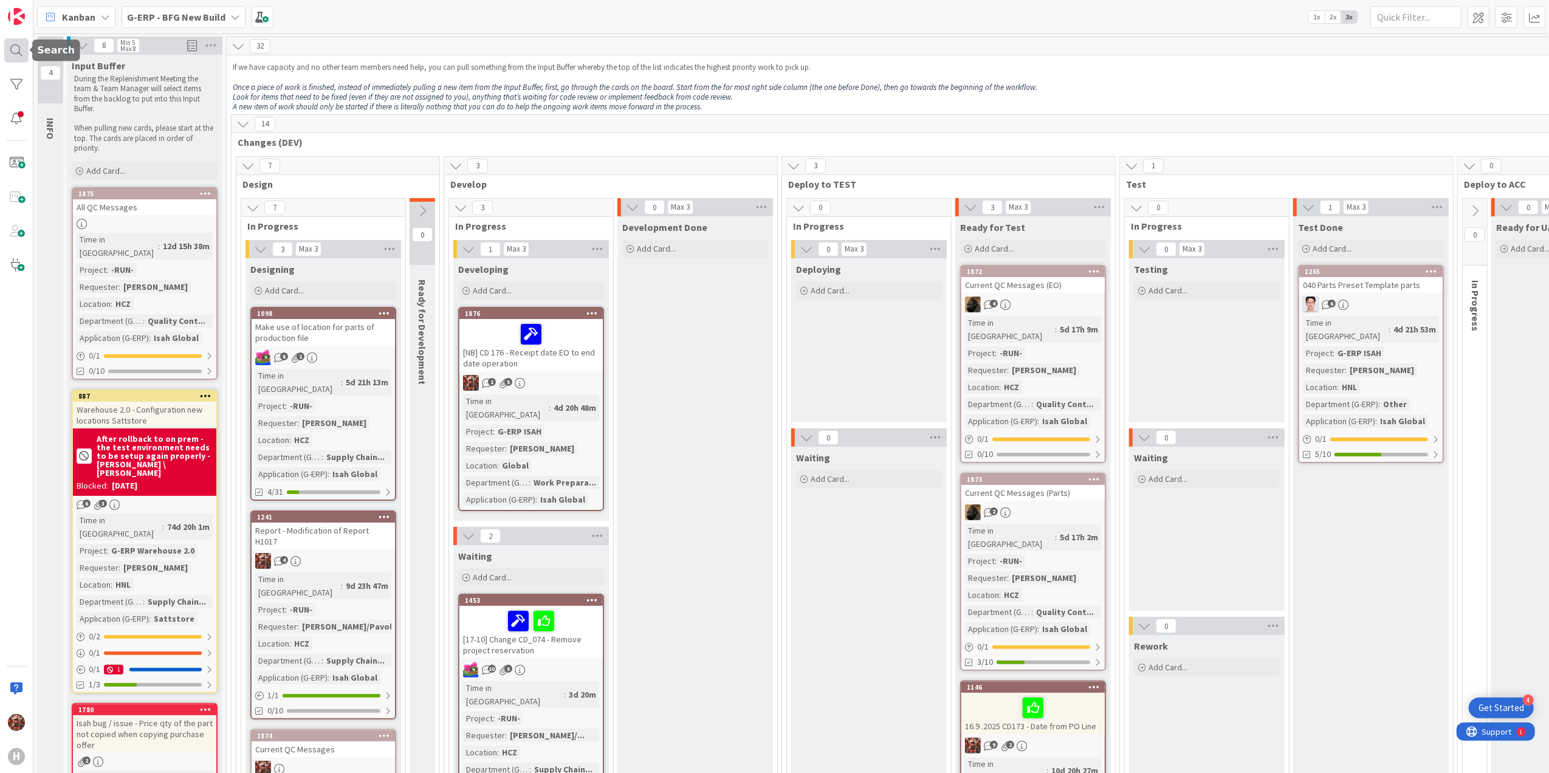
click at [15, 51] on div at bounding box center [16, 50] width 24 height 24
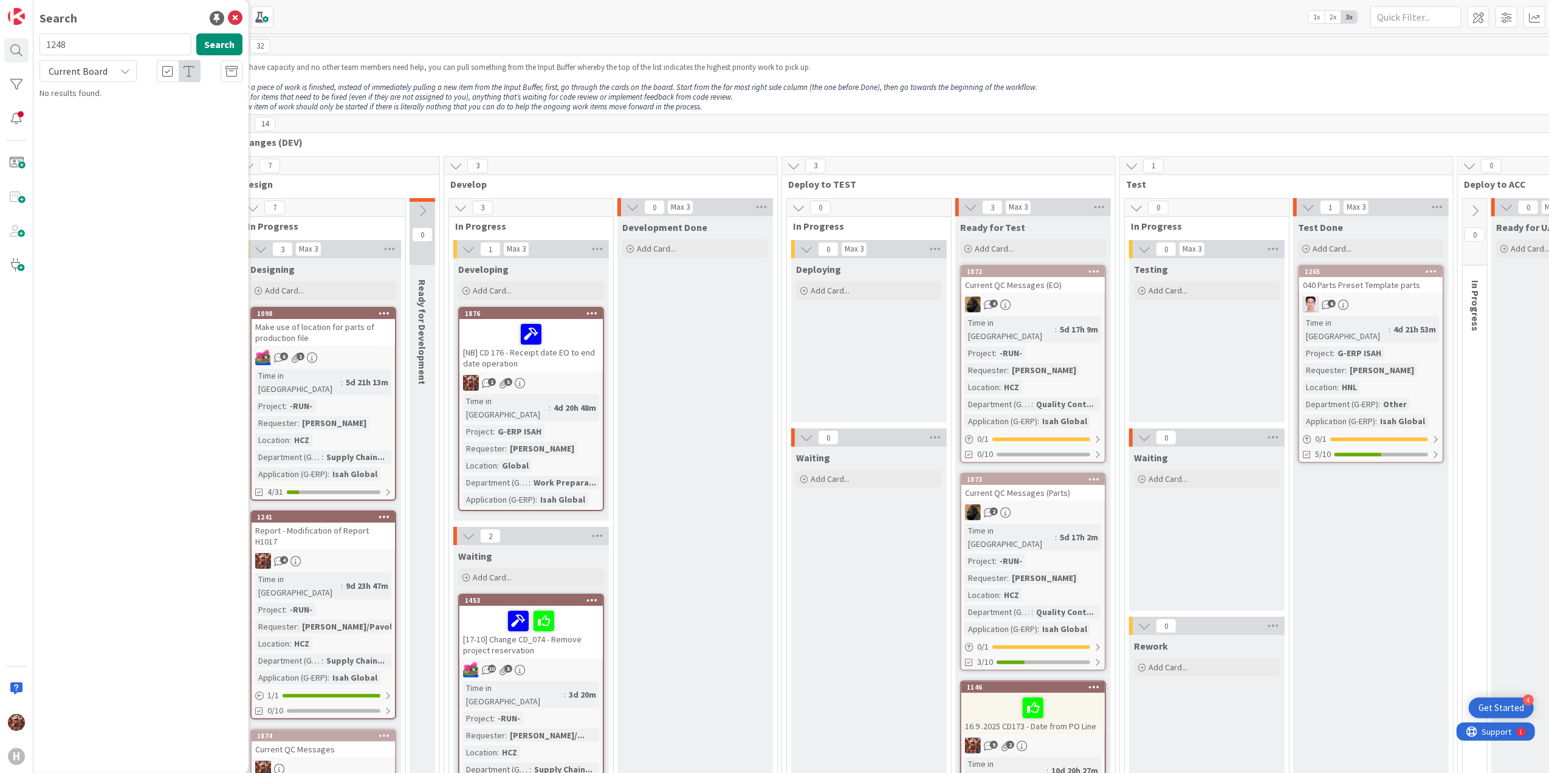
type input "1248"
click at [142, 102] on span "Report - H1023 Adding Parent PartCode and Custom Drawing |" at bounding box center [142, 114] width 171 height 24
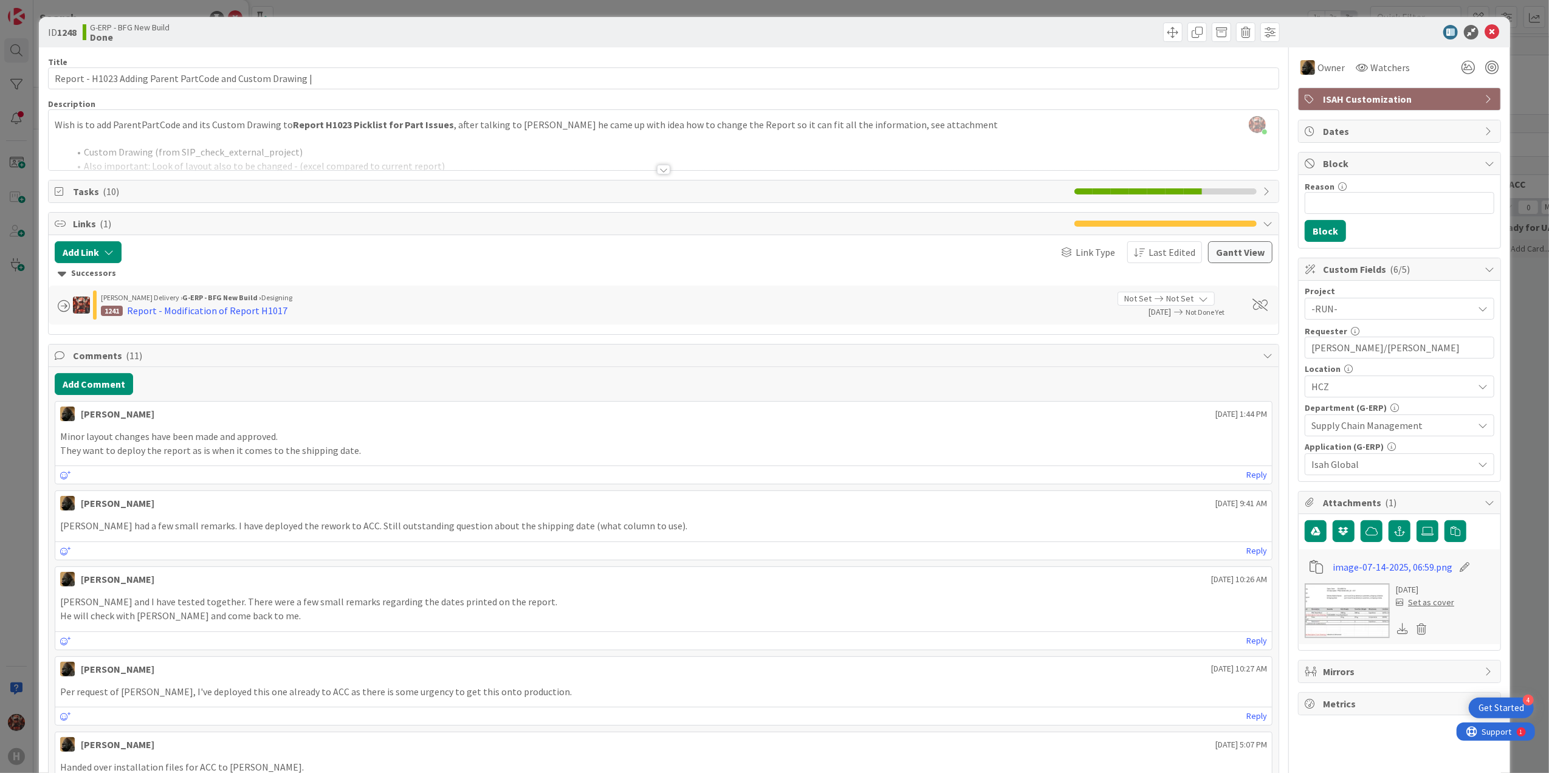
click at [657, 167] on div at bounding box center [663, 170] width 13 height 10
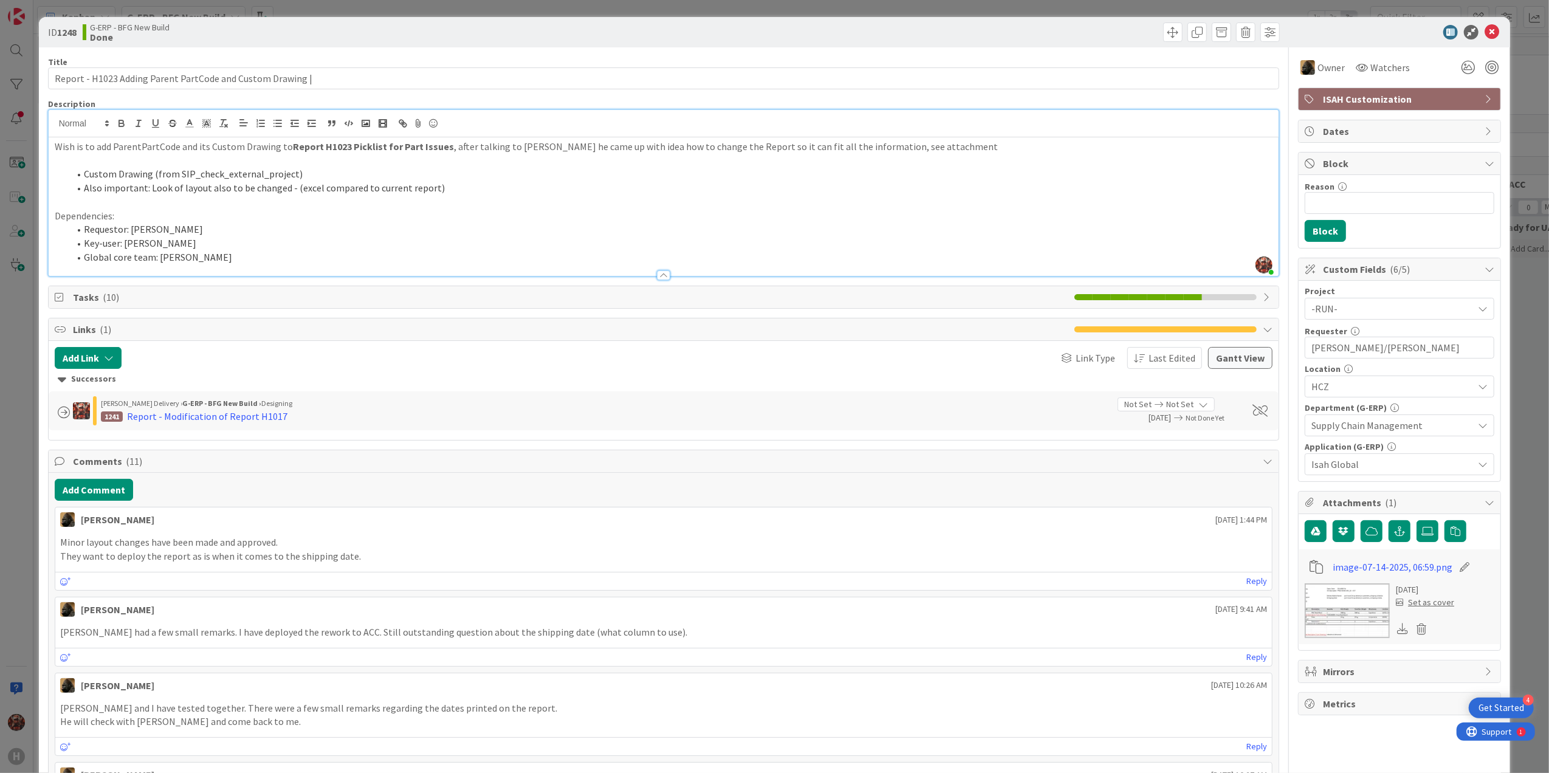
click at [777, 520] on img at bounding box center [1347, 611] width 85 height 55
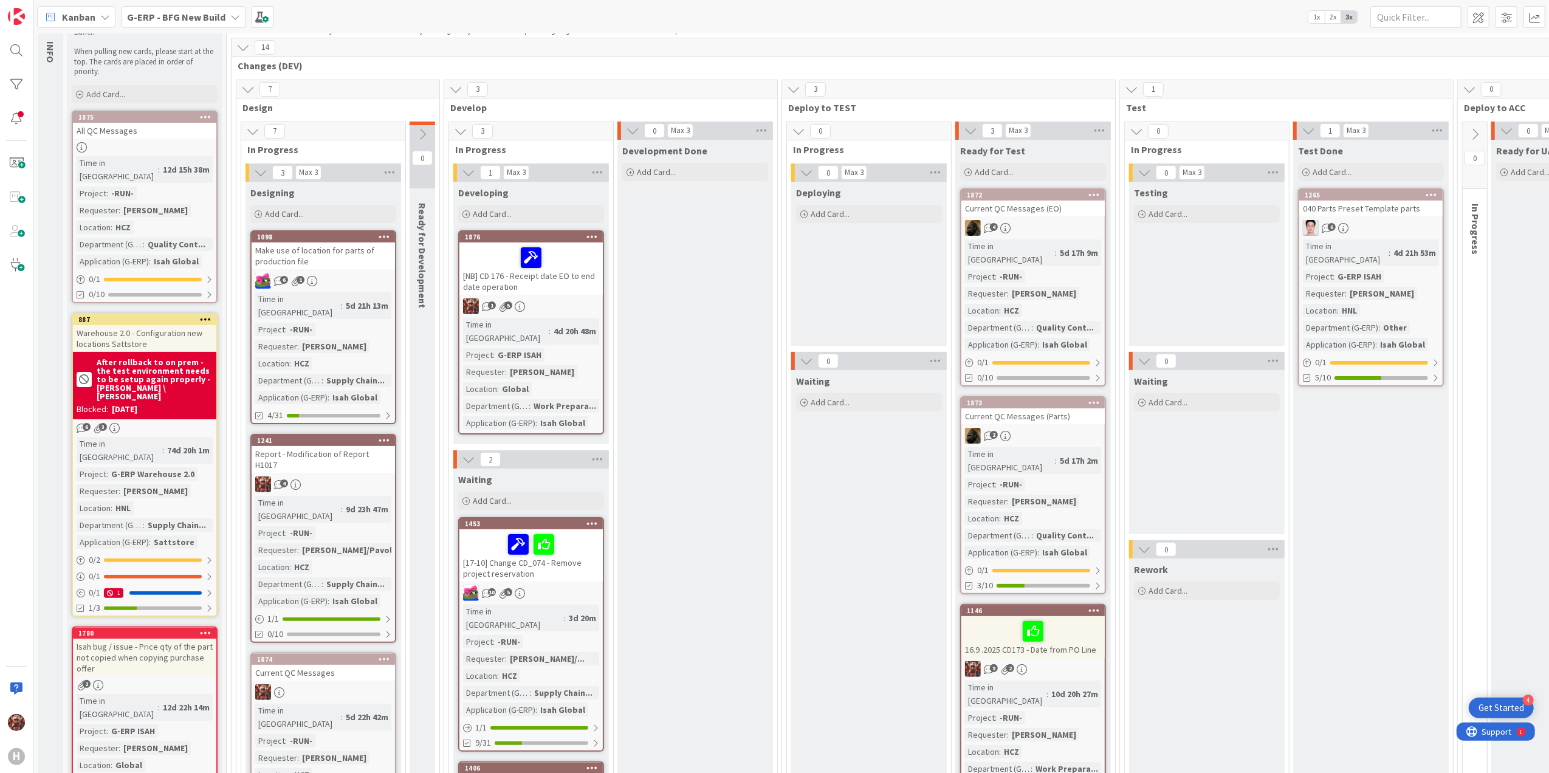
scroll to position [162, 0]
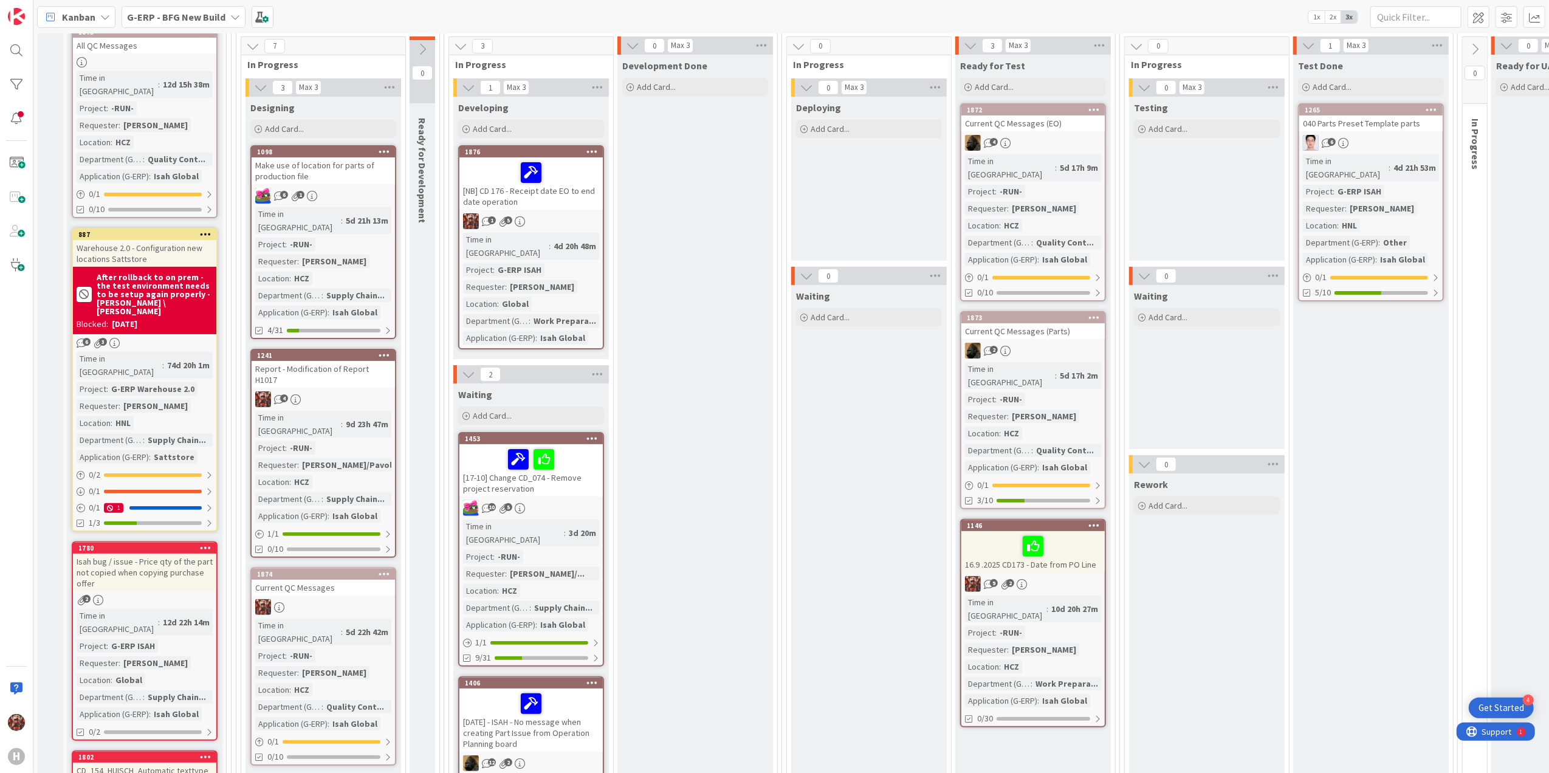
click at [338, 361] on div "Report - Modification of Report H1017" at bounding box center [323, 374] width 143 height 27
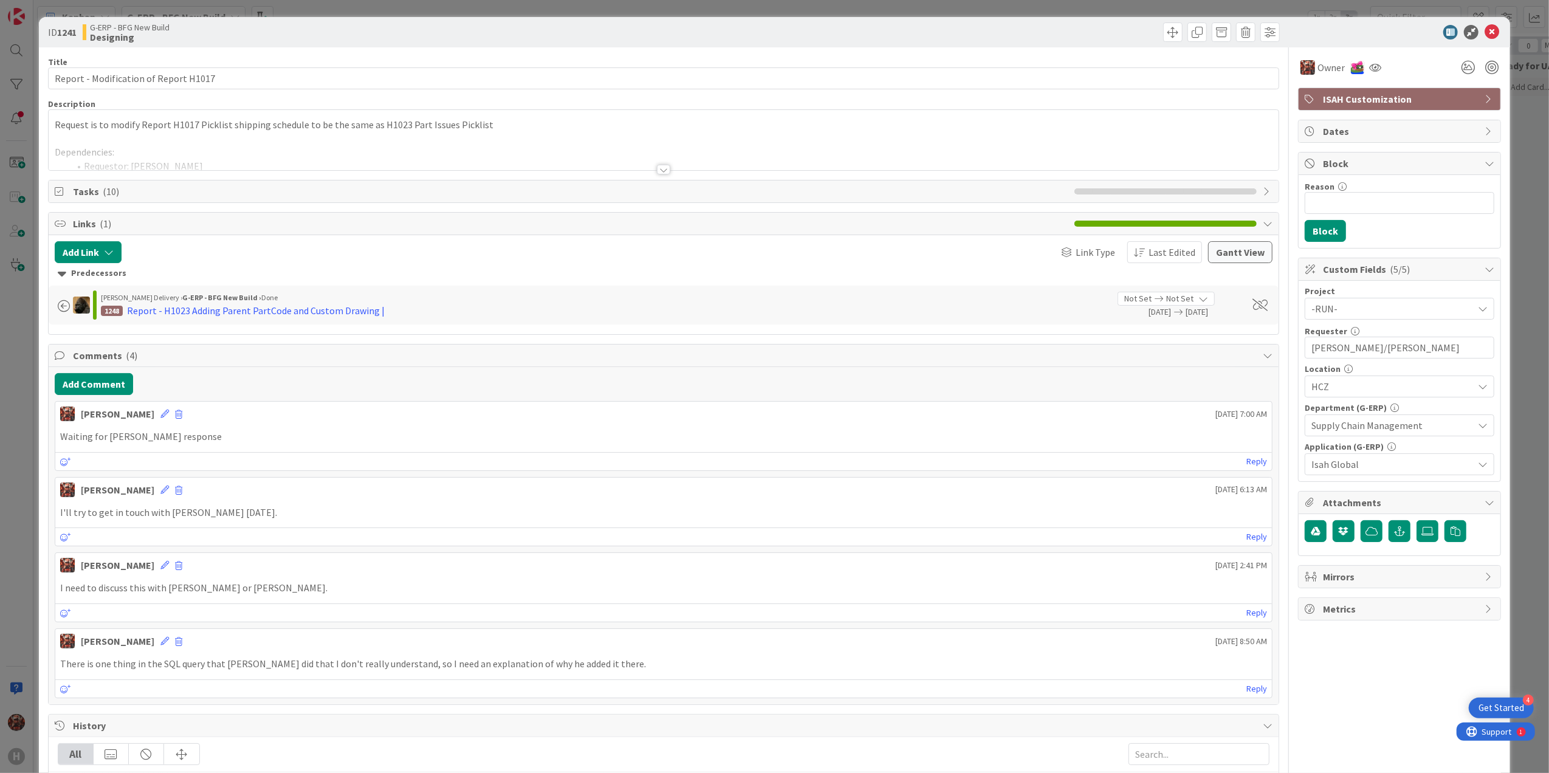
click at [659, 168] on div at bounding box center [663, 170] width 13 height 10
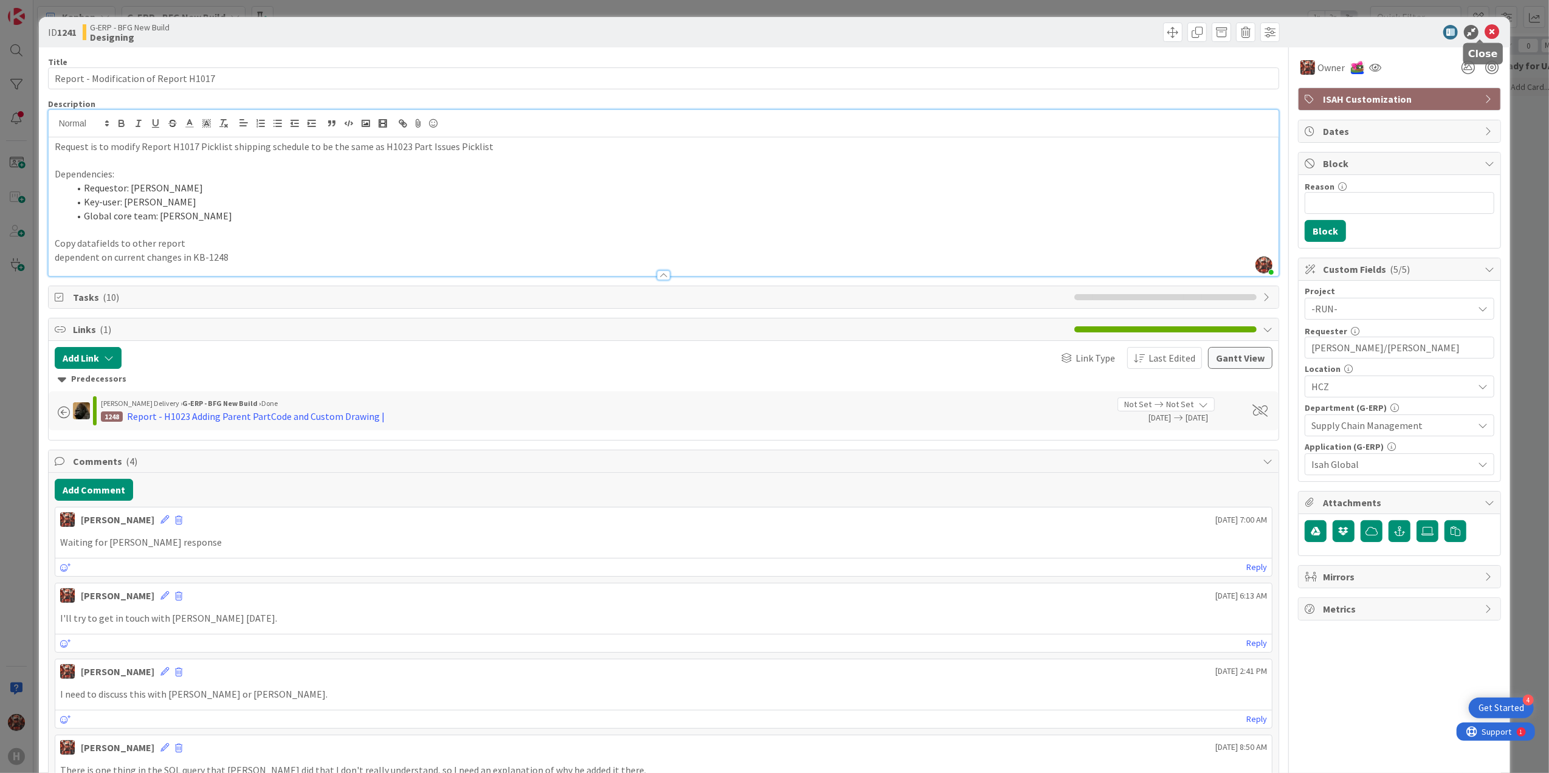
click at [777, 36] on icon at bounding box center [1492, 32] width 15 height 15
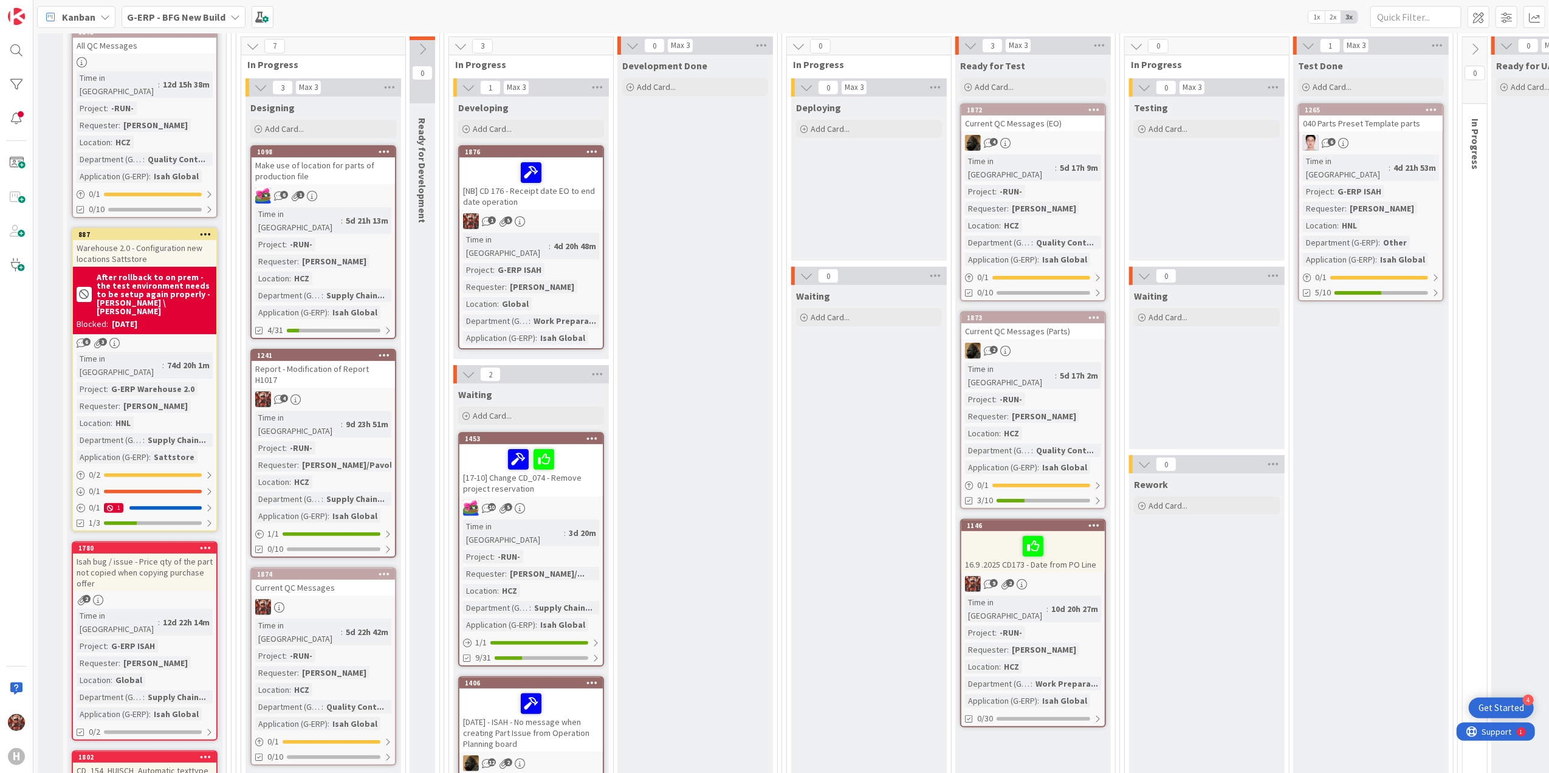
click at [366, 361] on div "Report - Modification of Report H1017" at bounding box center [323, 374] width 143 height 27
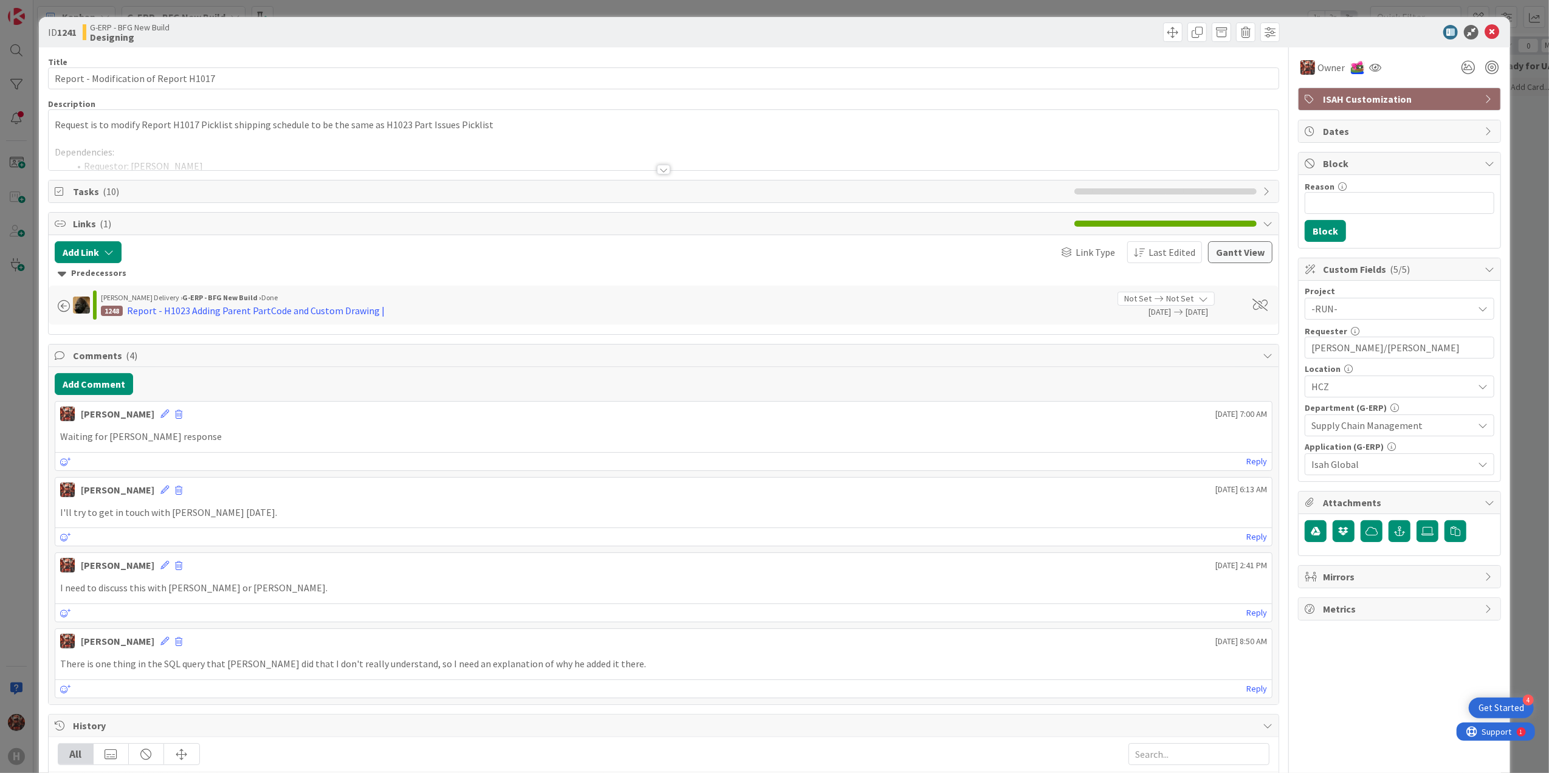
click at [657, 170] on div at bounding box center [663, 170] width 13 height 10
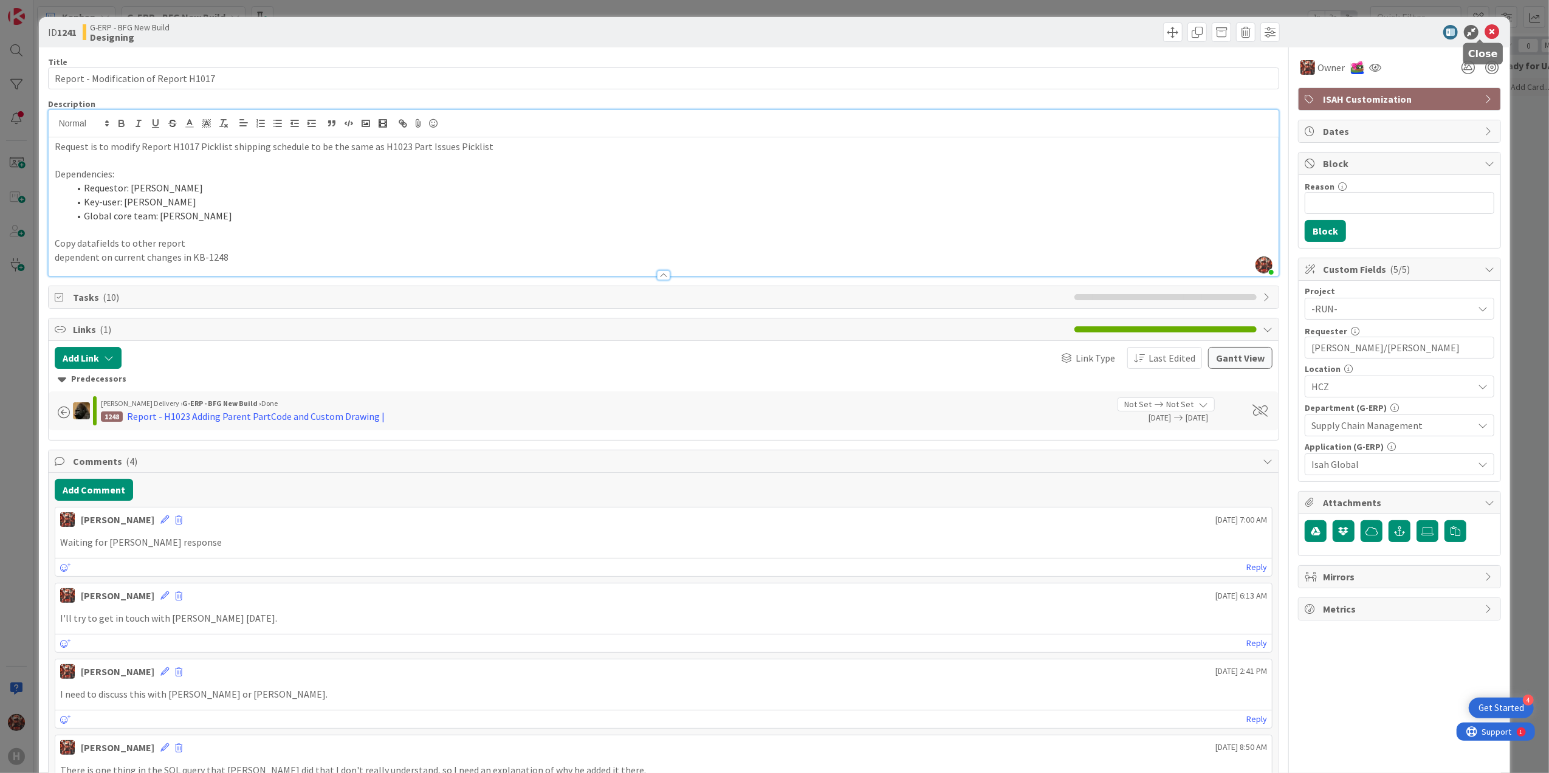
click at [777, 32] on icon at bounding box center [1492, 32] width 15 height 15
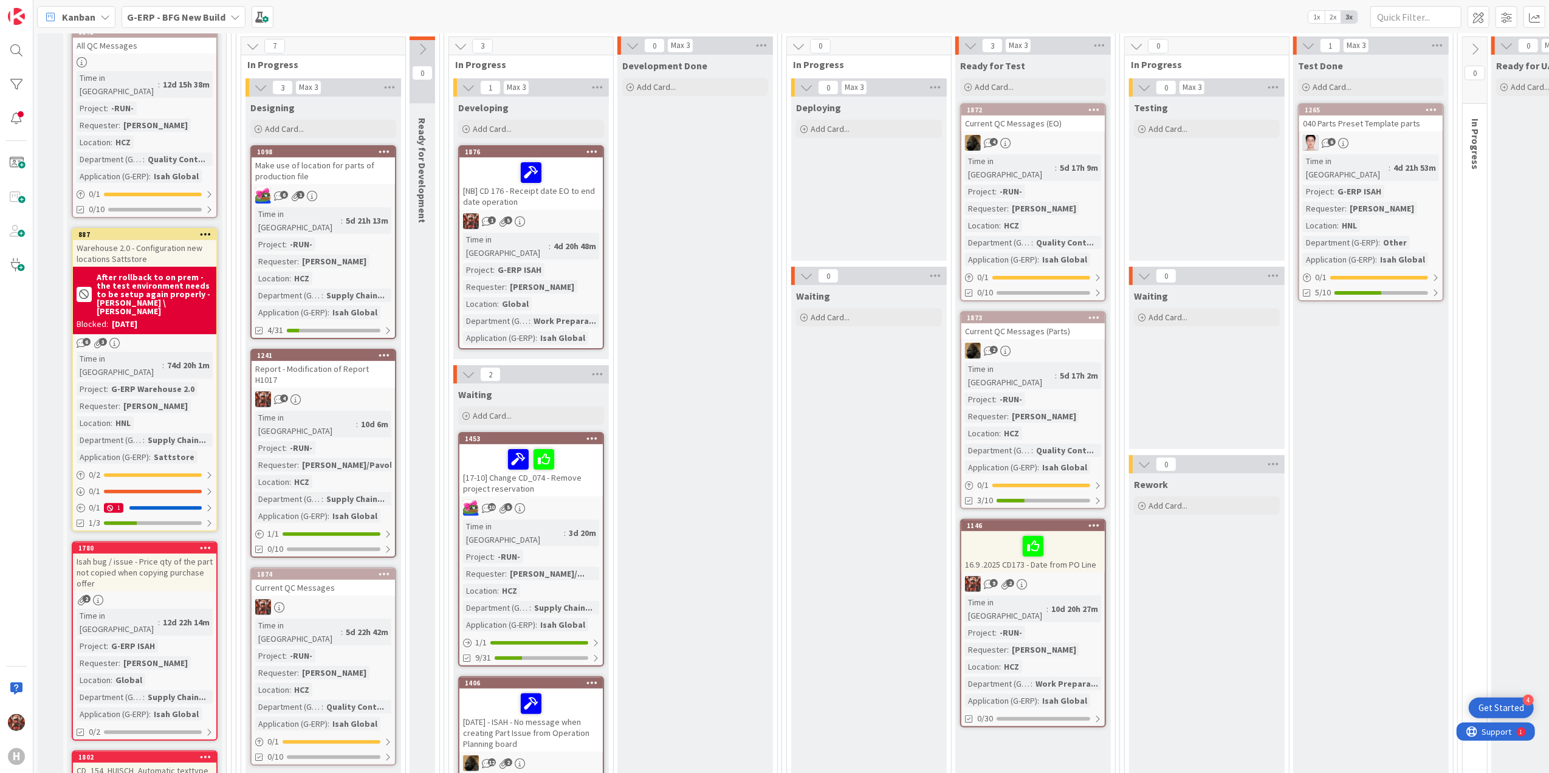
click at [322, 171] on div "Make use of location for parts of production file" at bounding box center [323, 170] width 143 height 27
click at [349, 181] on div "Make use of location for parts of production file" at bounding box center [323, 170] width 143 height 27
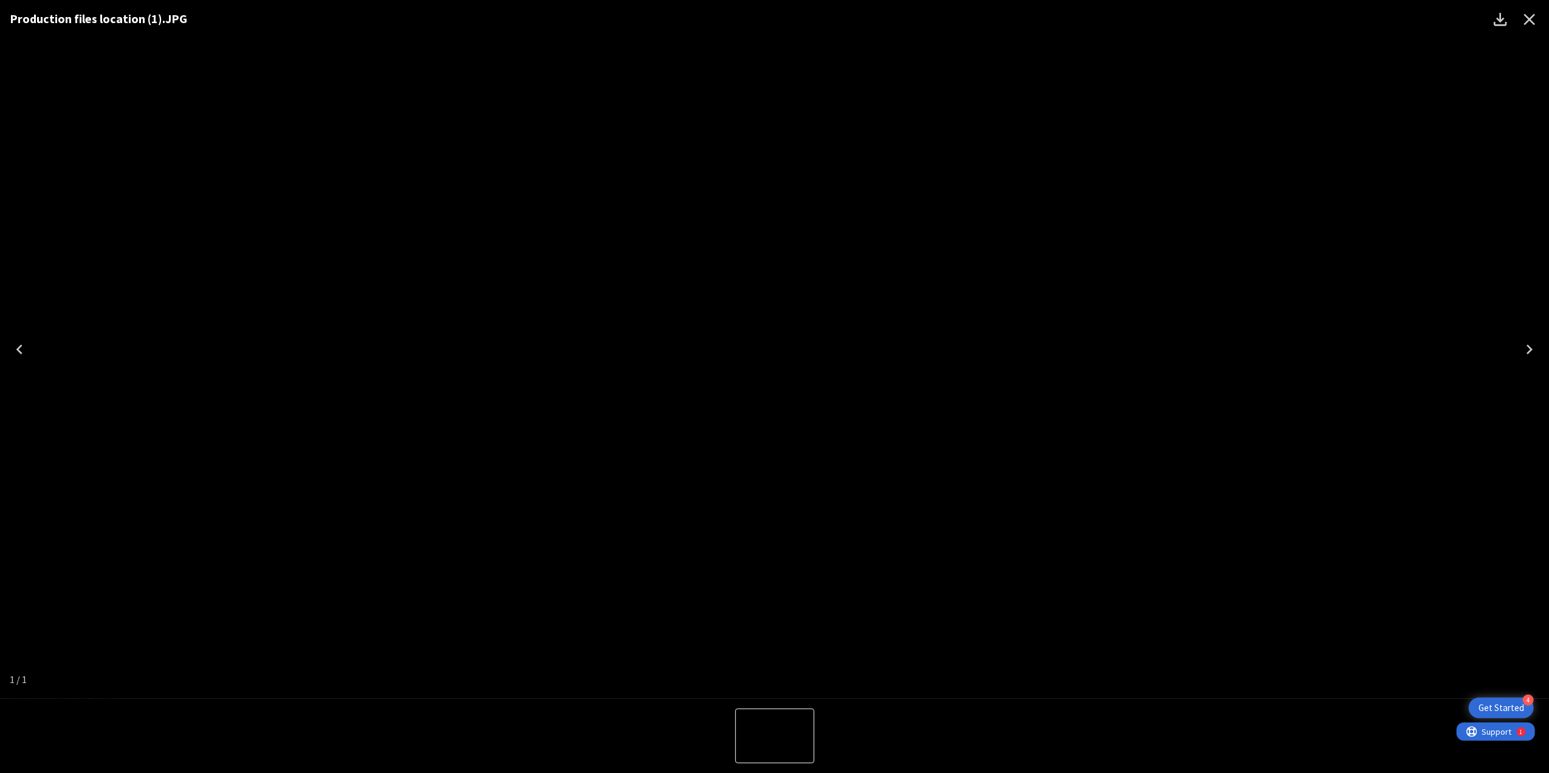
click at [777, 18] on icon "Close" at bounding box center [1529, 19] width 19 height 19
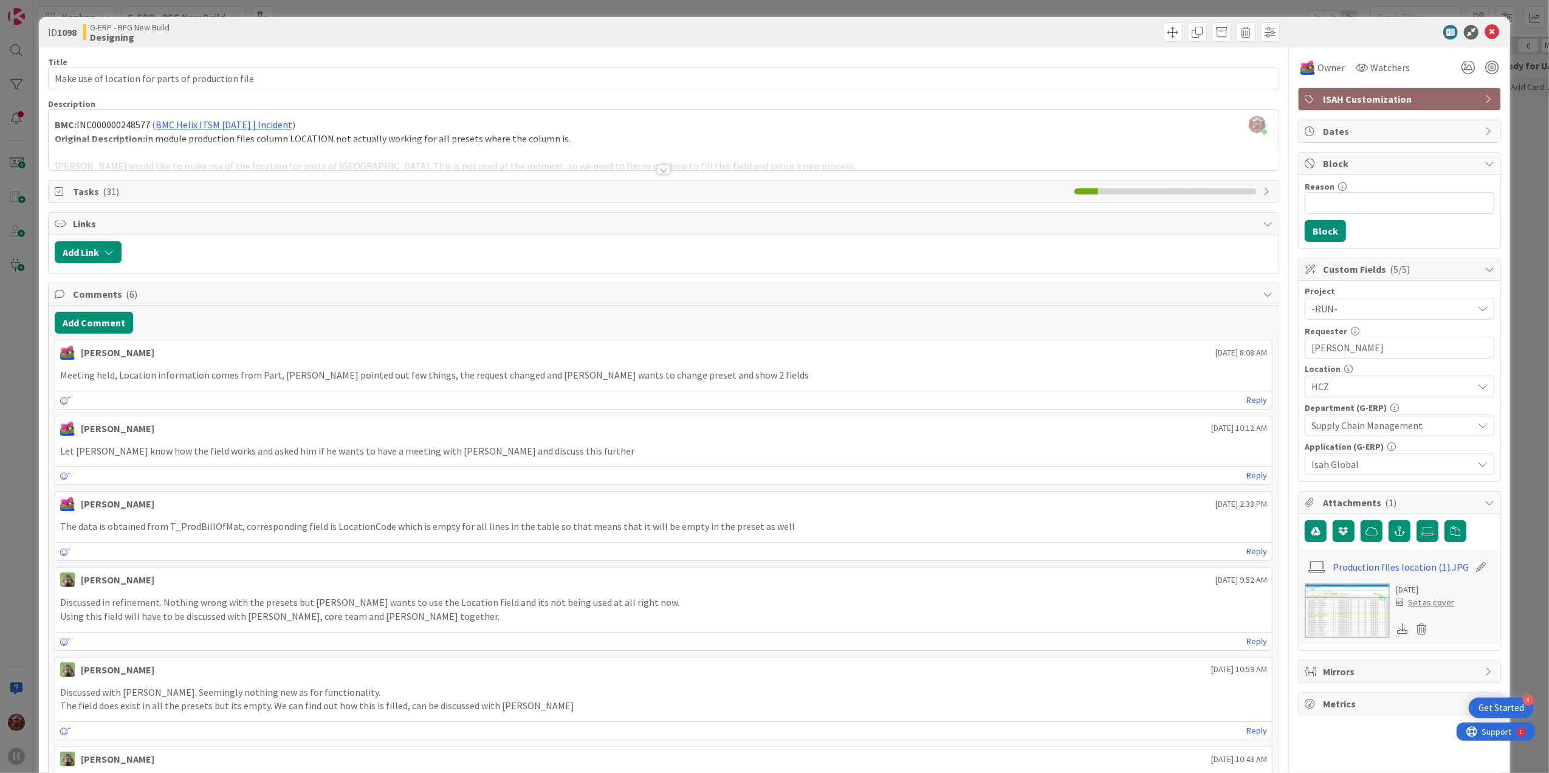
click at [658, 171] on div at bounding box center [663, 170] width 13 height 10
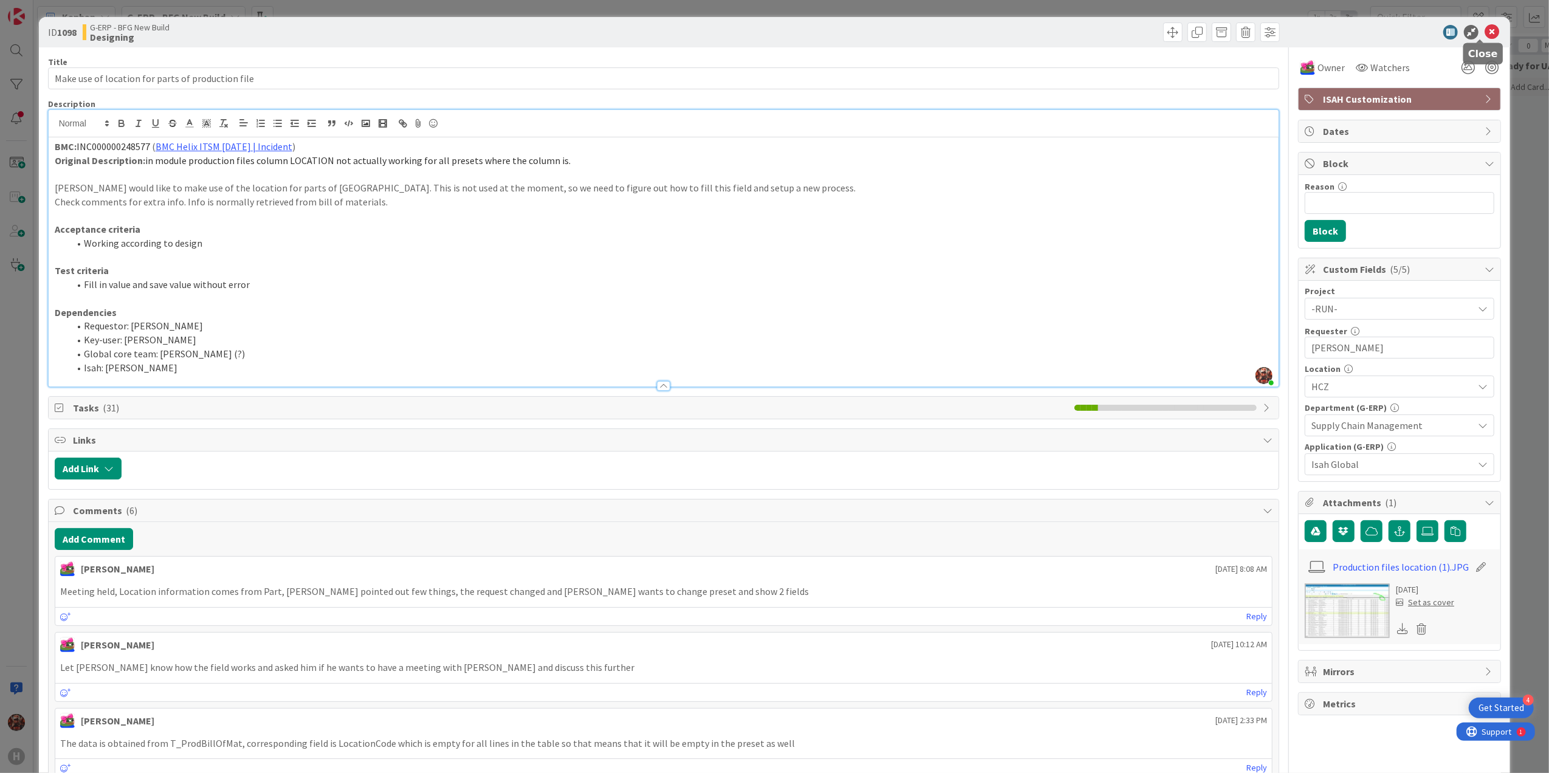
click at [777, 30] on icon at bounding box center [1492, 32] width 15 height 15
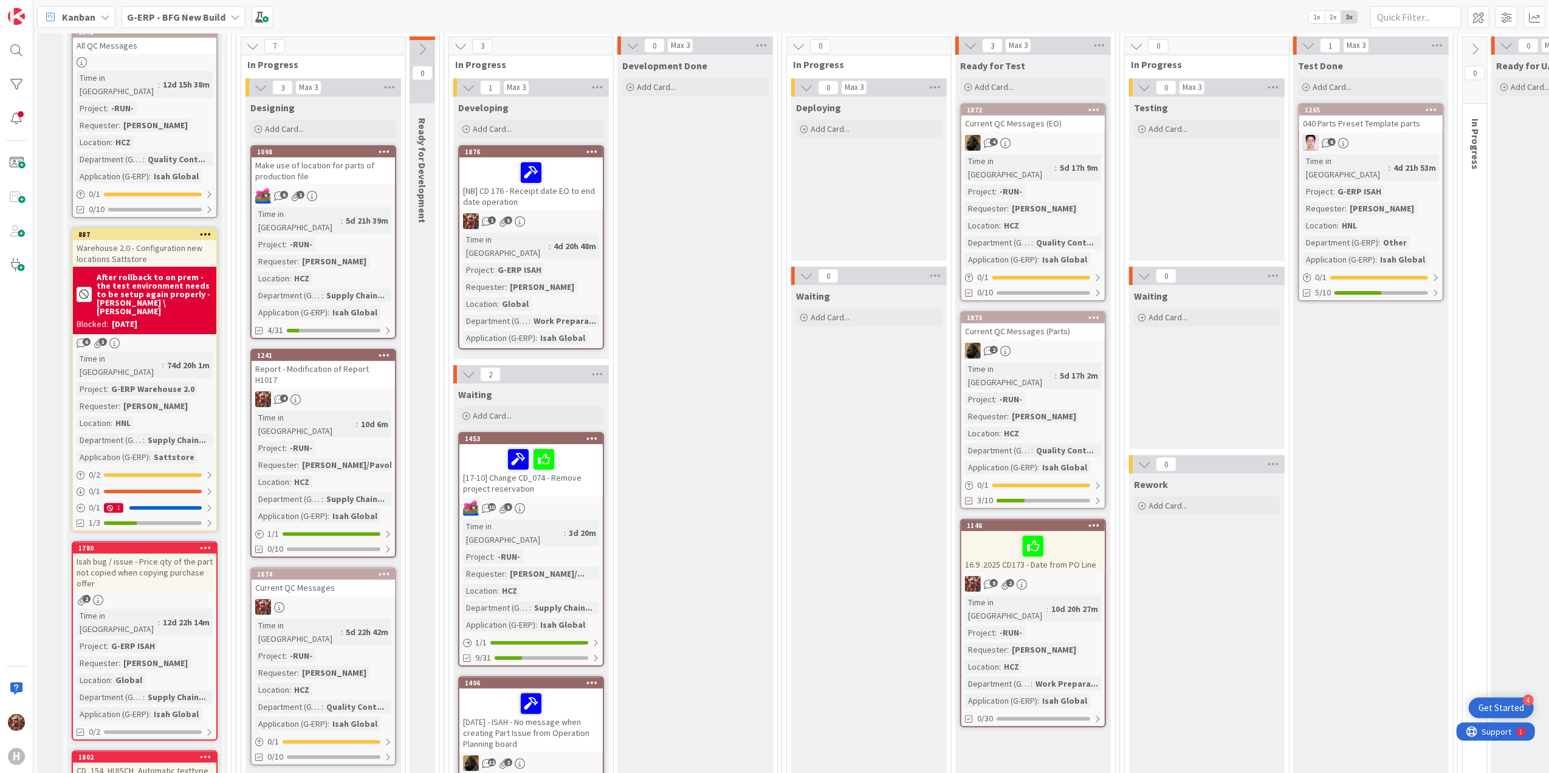
scroll to position [243, 0]
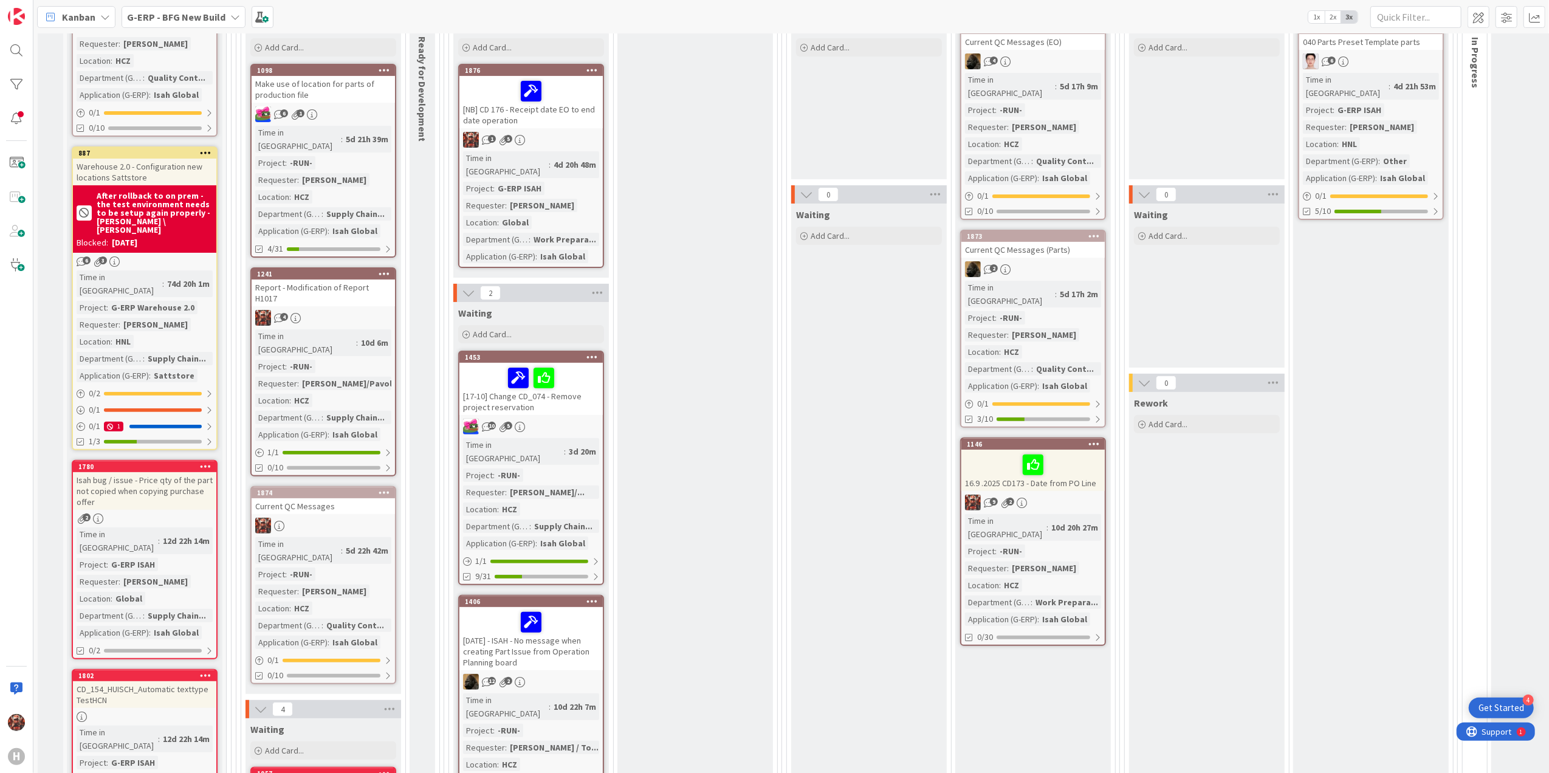
click at [344, 498] on div "Current QC Messages" at bounding box center [323, 506] width 143 height 16
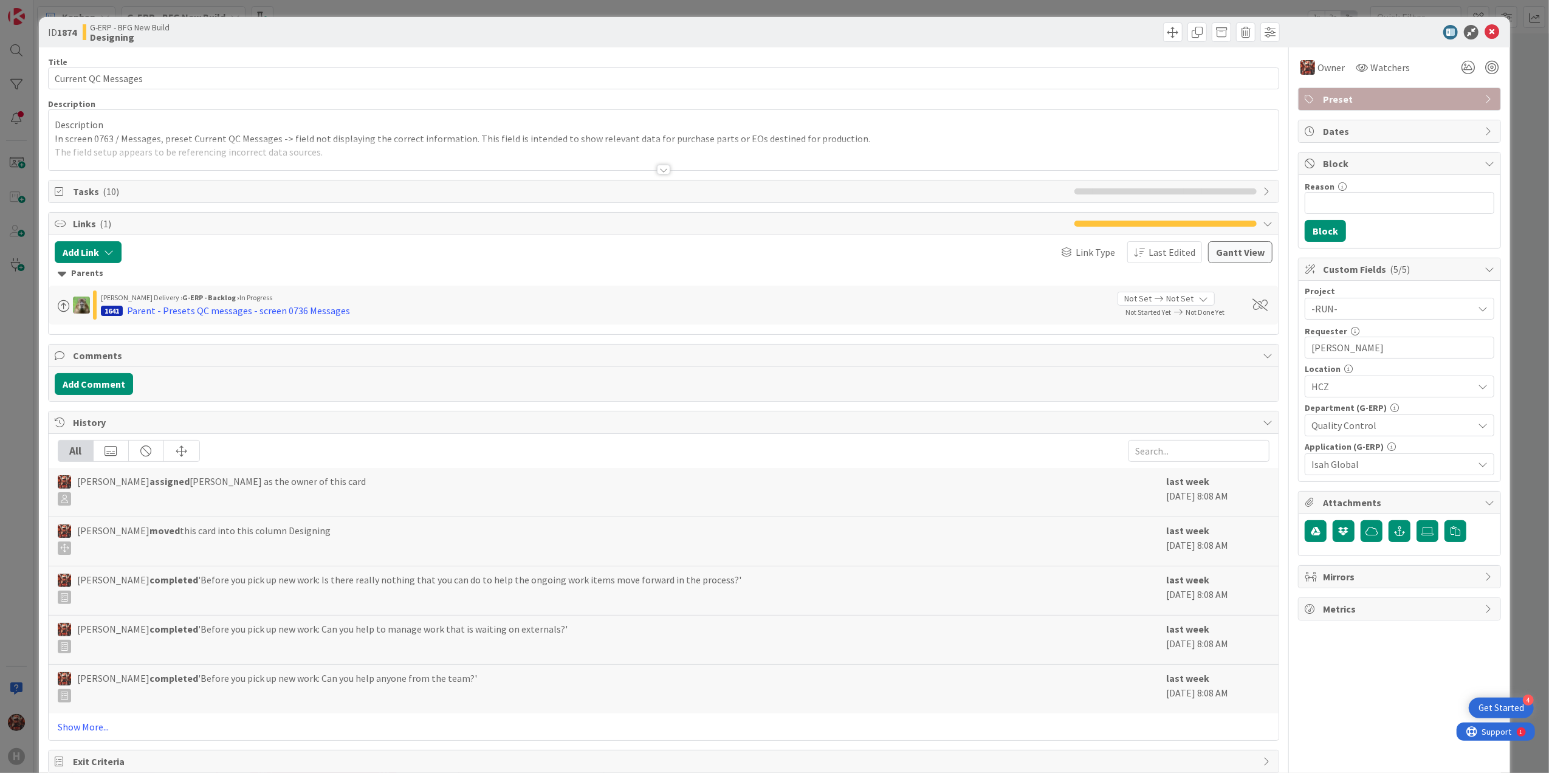
click at [659, 169] on div at bounding box center [663, 170] width 13 height 10
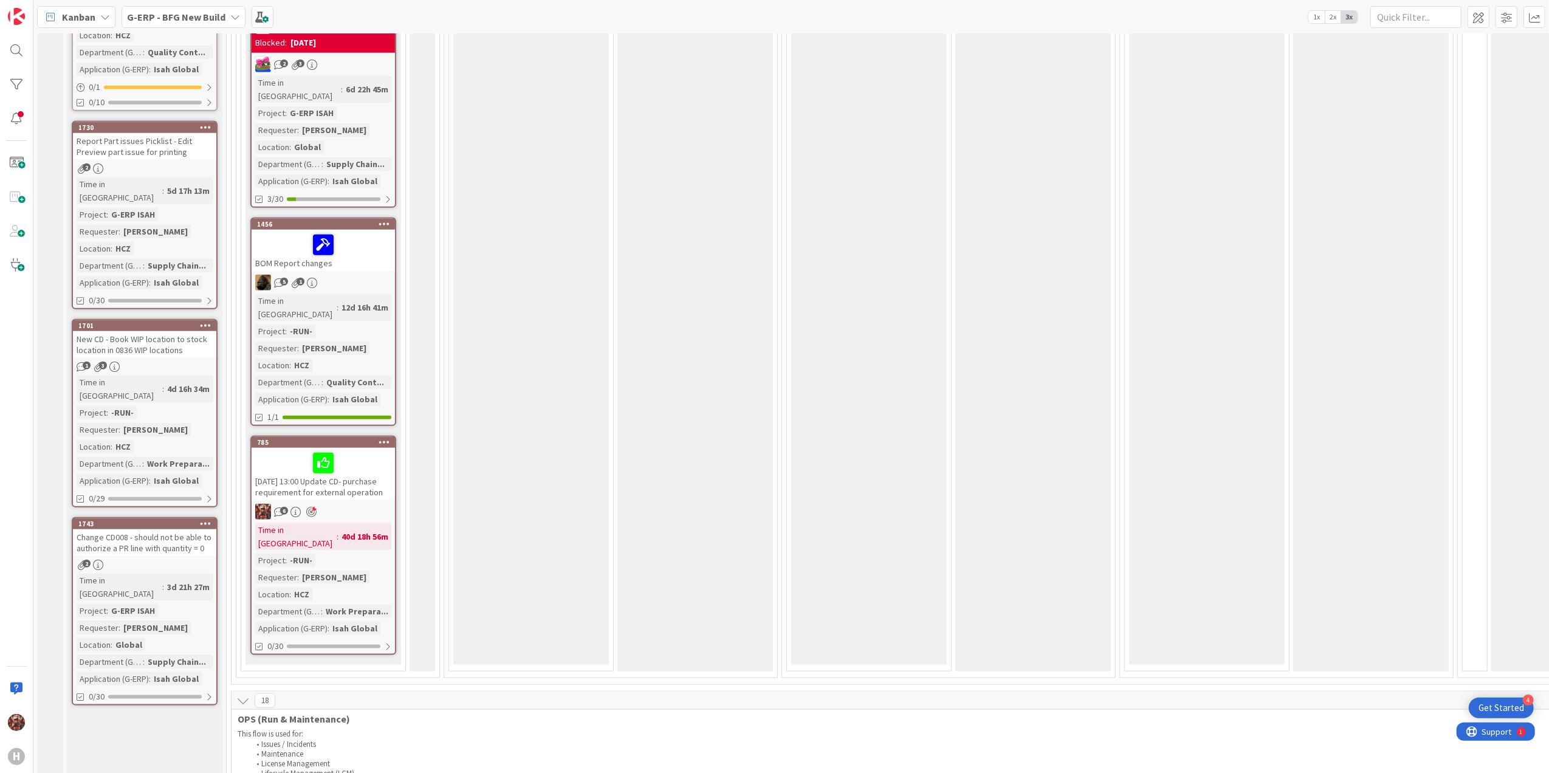
scroll to position [1216, 0]
click at [331, 446] on div "[DATE] 13:00 Update CD- purchase requirement for external operation" at bounding box center [323, 472] width 143 height 52
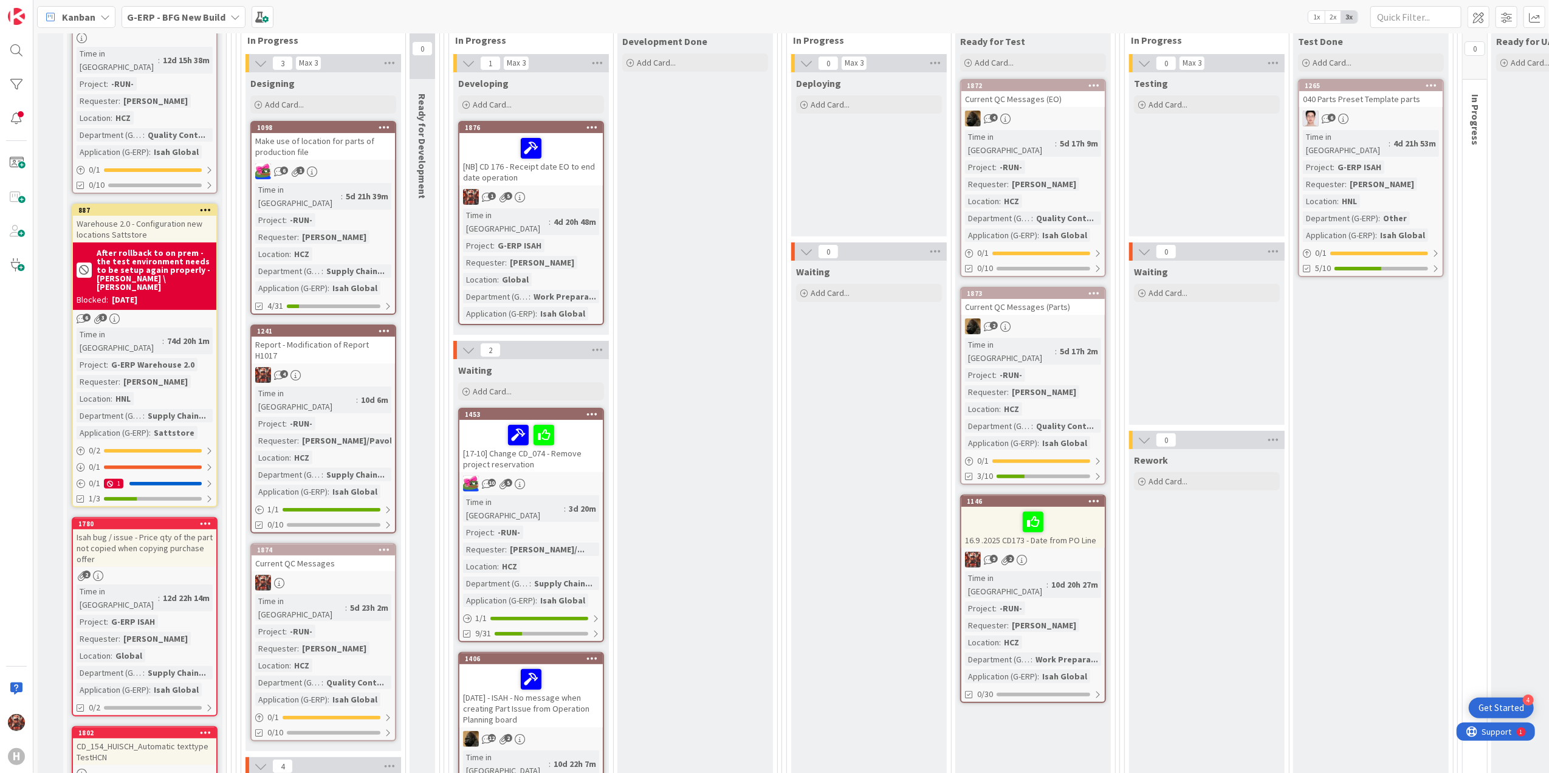
scroll to position [81, 0]
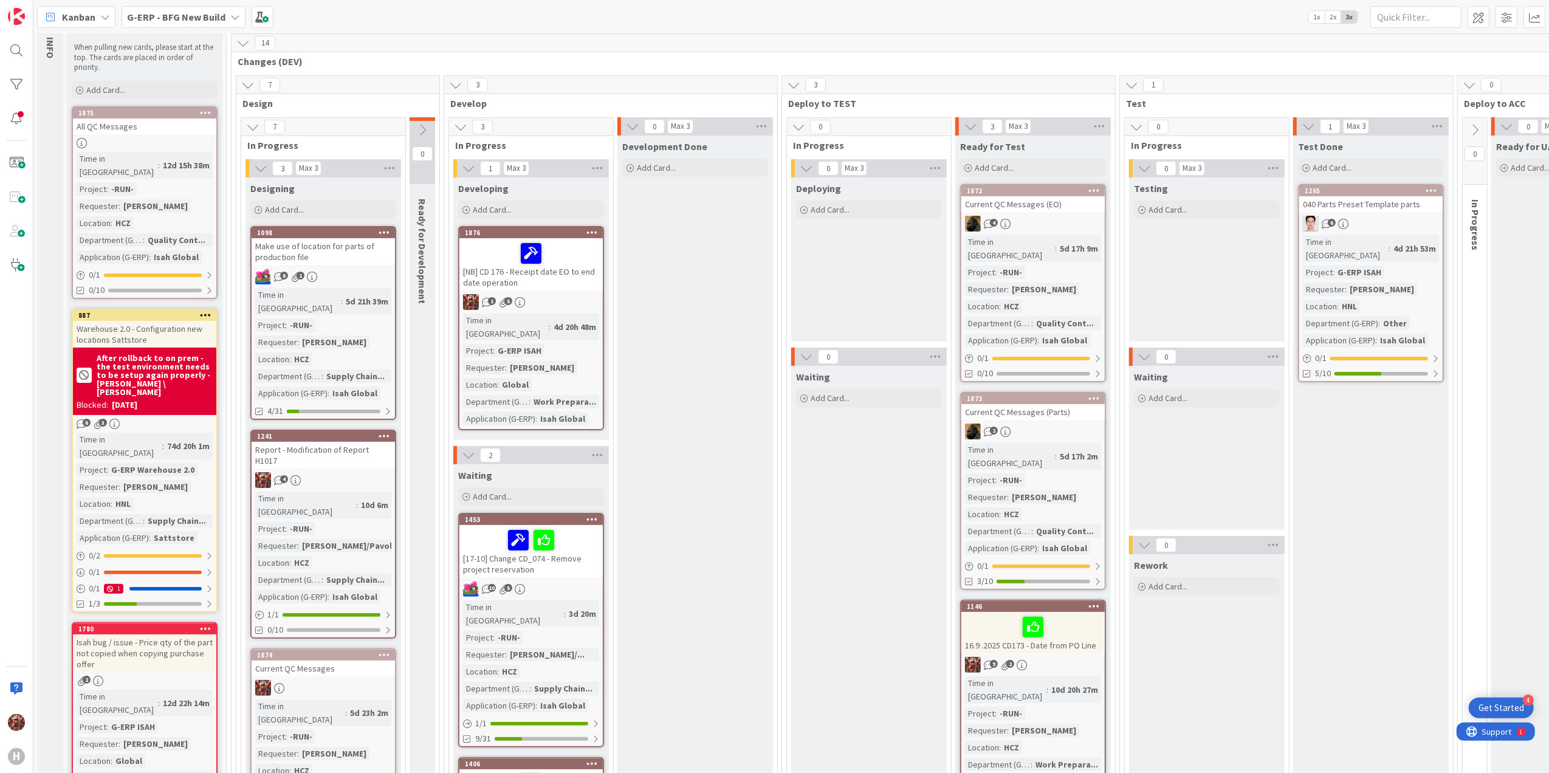
click at [349, 250] on div "Make use of location for parts of production file" at bounding box center [323, 251] width 143 height 27
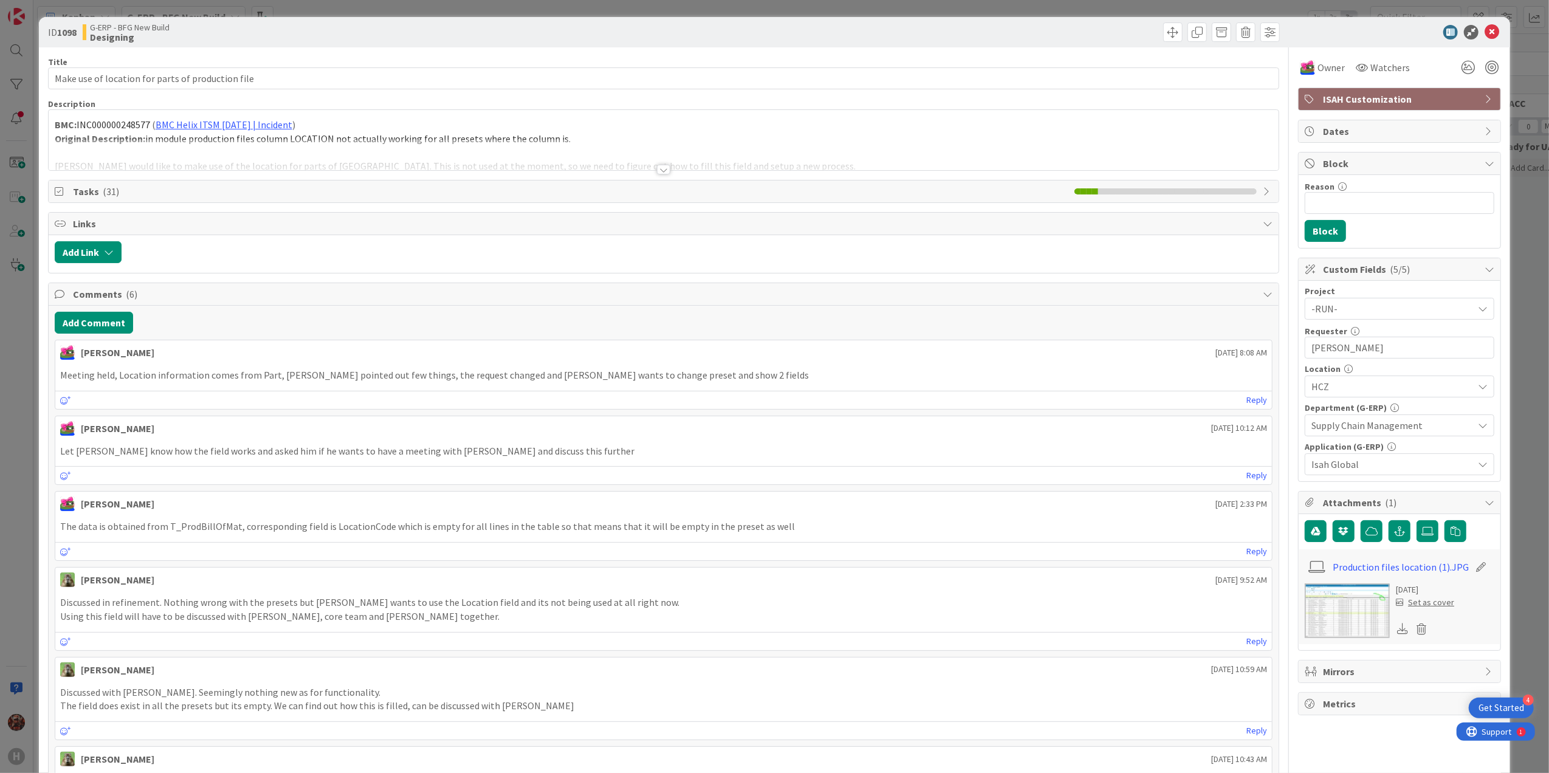
click at [657, 169] on div at bounding box center [663, 170] width 13 height 10
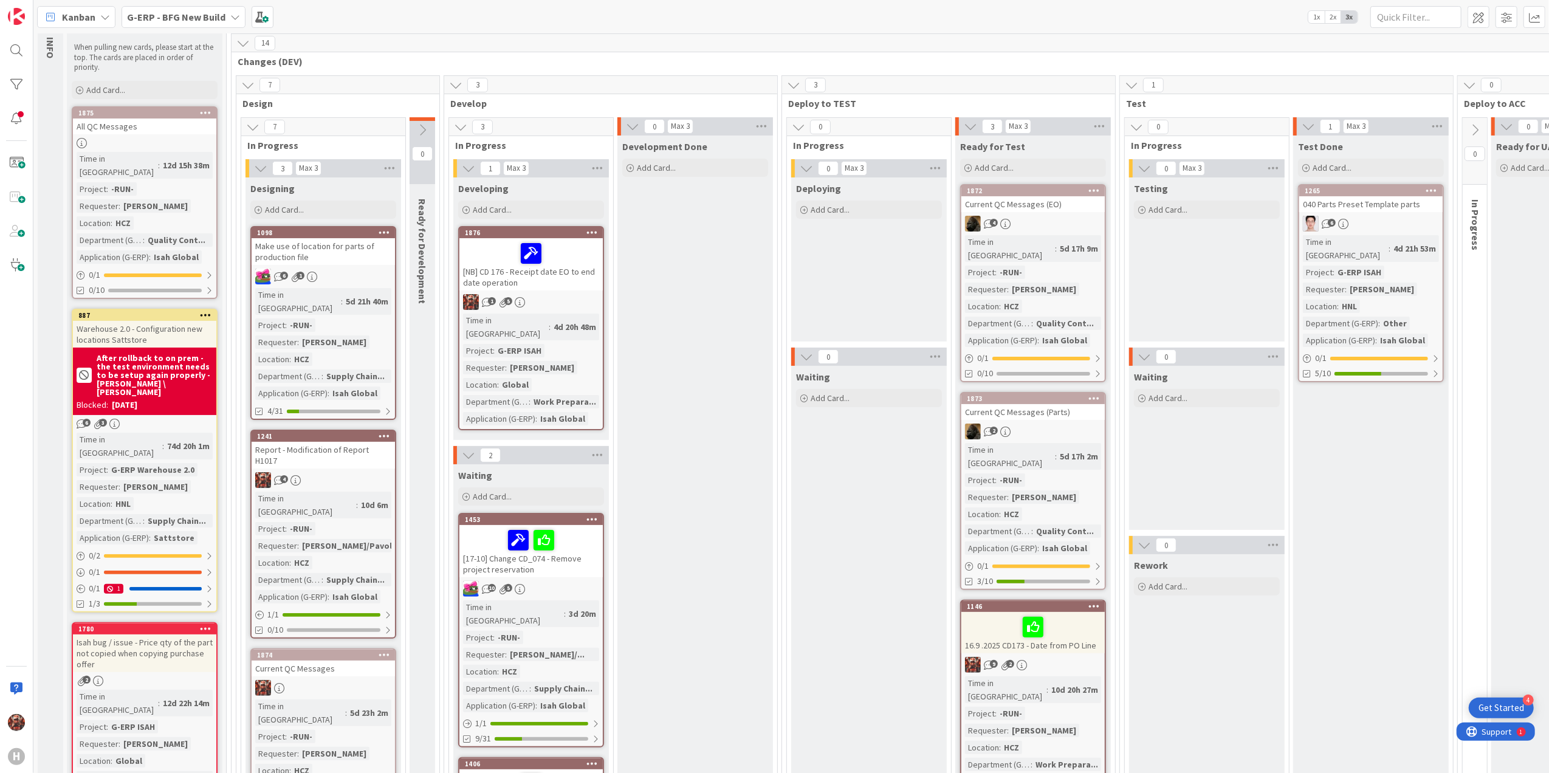
click at [343, 253] on div "Make use of location for parts of production file" at bounding box center [323, 251] width 143 height 27
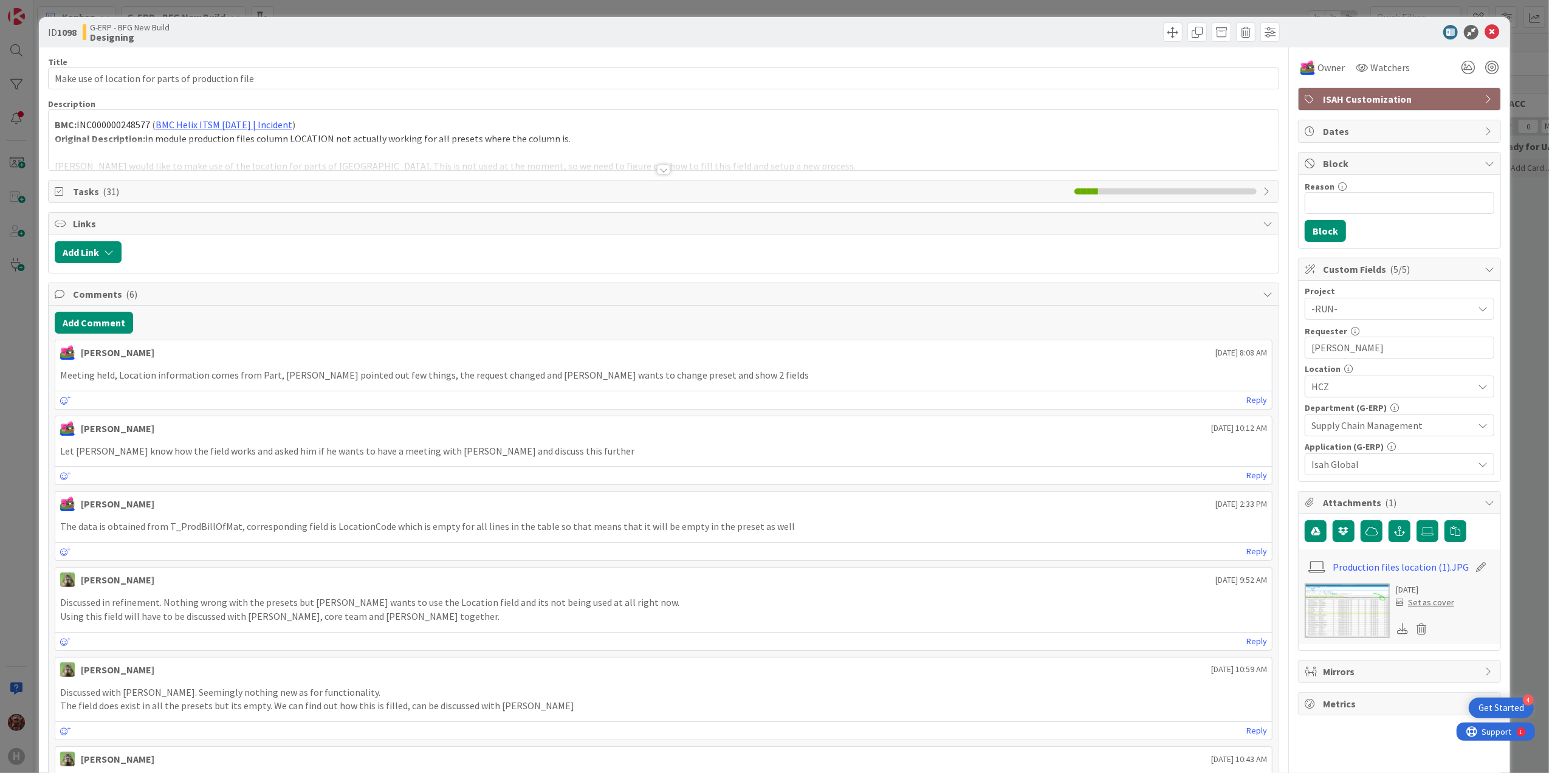
click at [659, 169] on div at bounding box center [663, 170] width 13 height 10
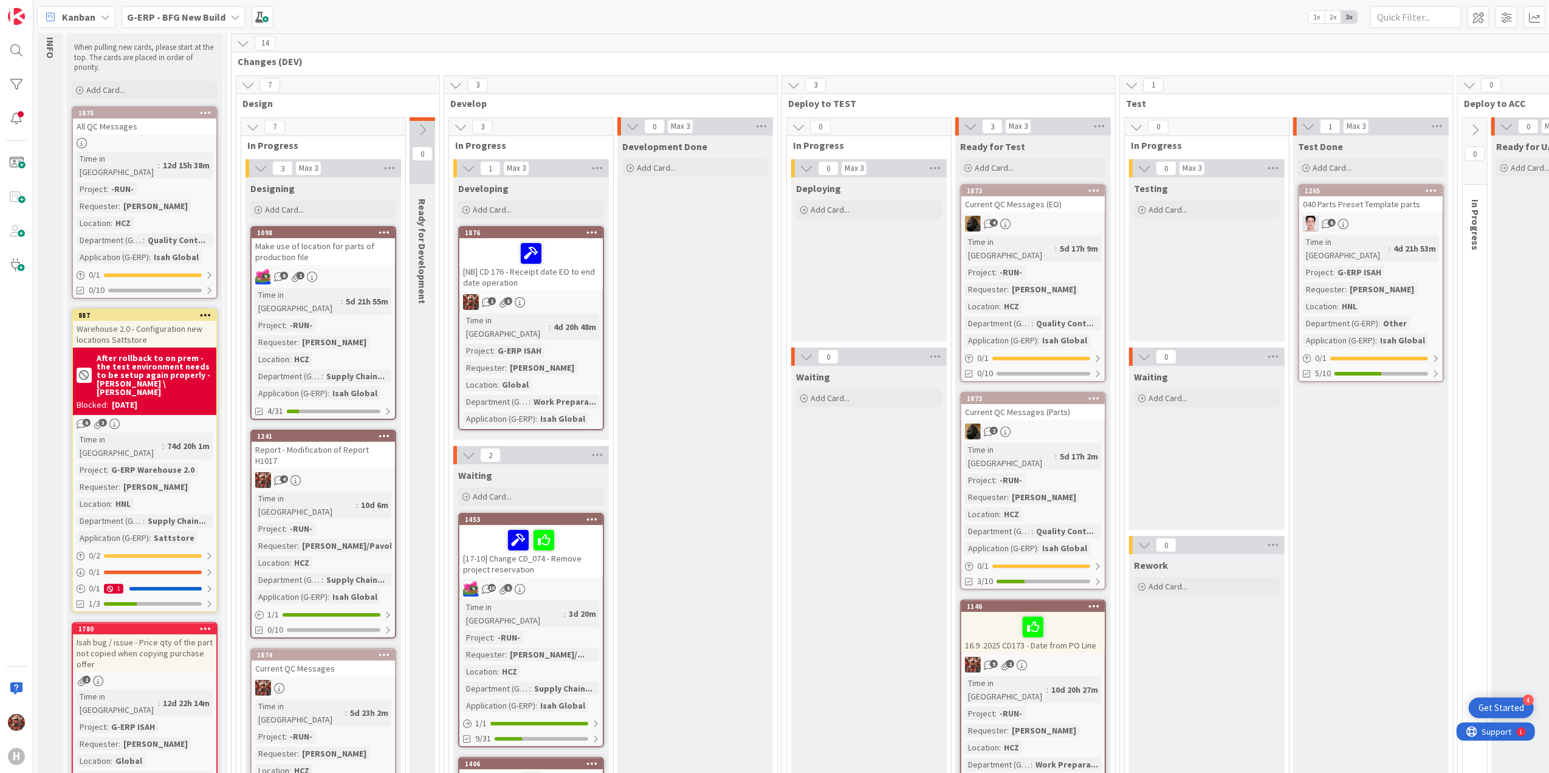
click at [377, 442] on div "Report - Modification of Report H1017" at bounding box center [323, 455] width 143 height 27
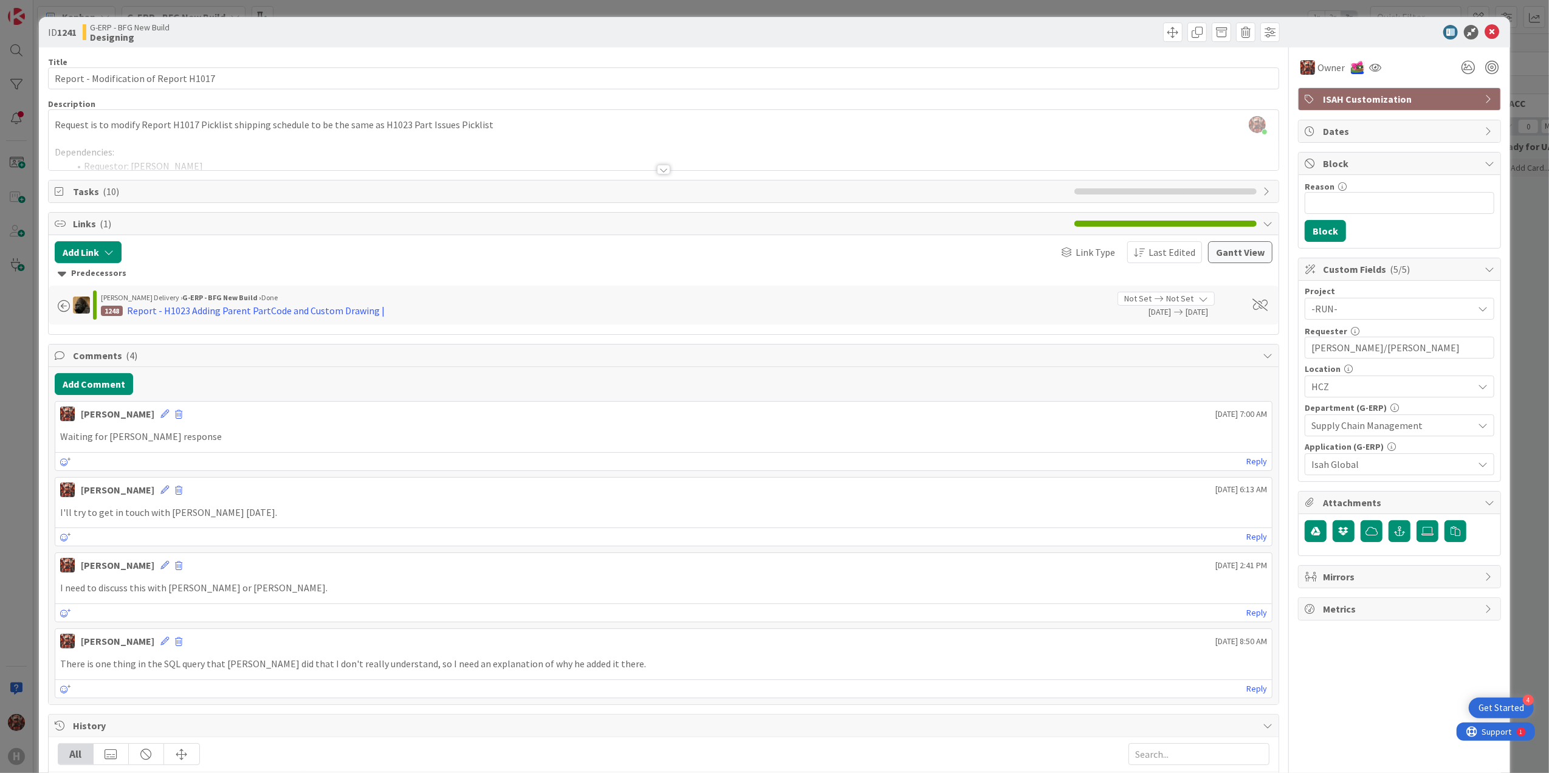
click at [661, 168] on div at bounding box center [663, 170] width 13 height 10
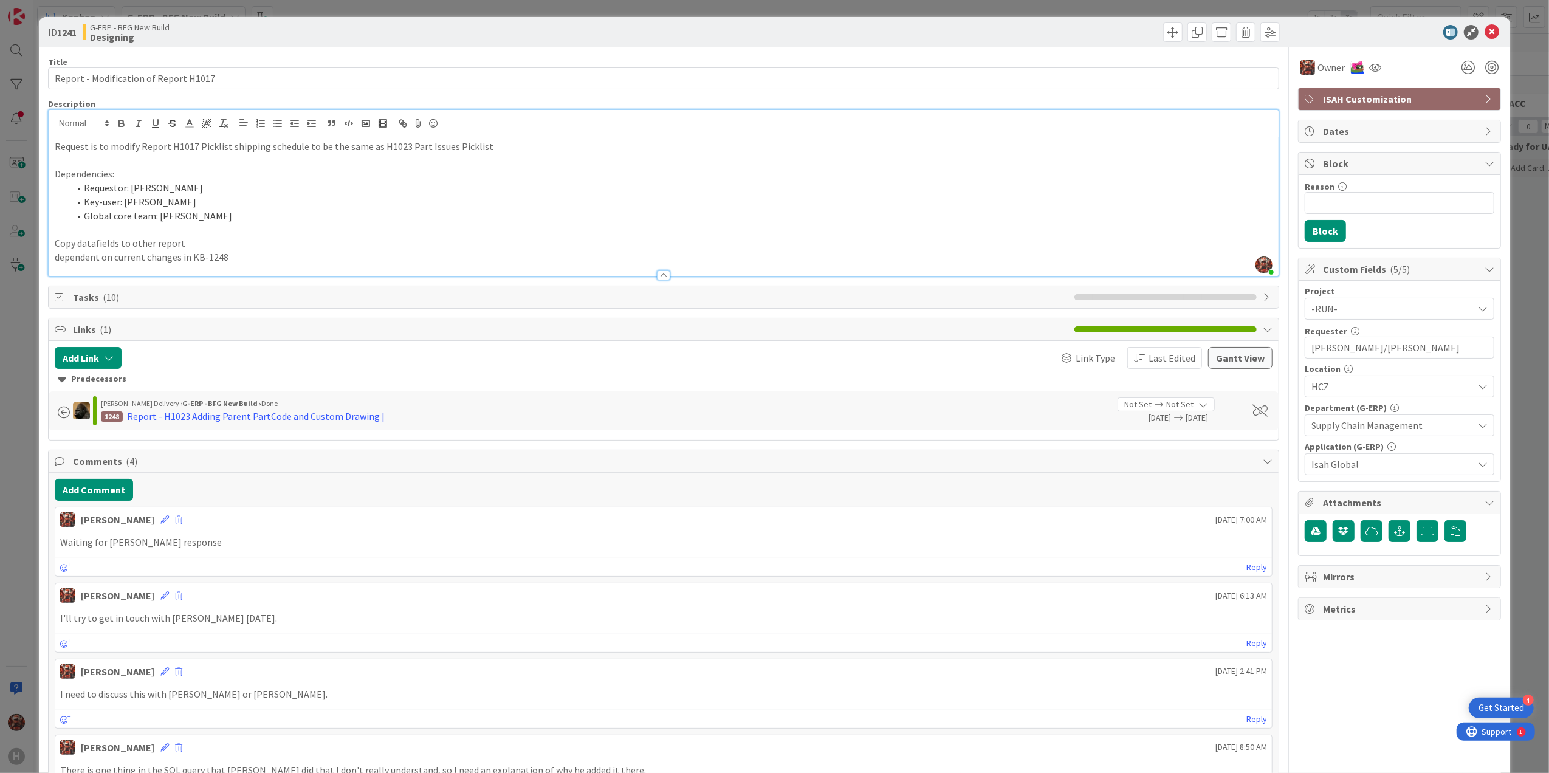
click at [658, 275] on div at bounding box center [663, 275] width 13 height 10
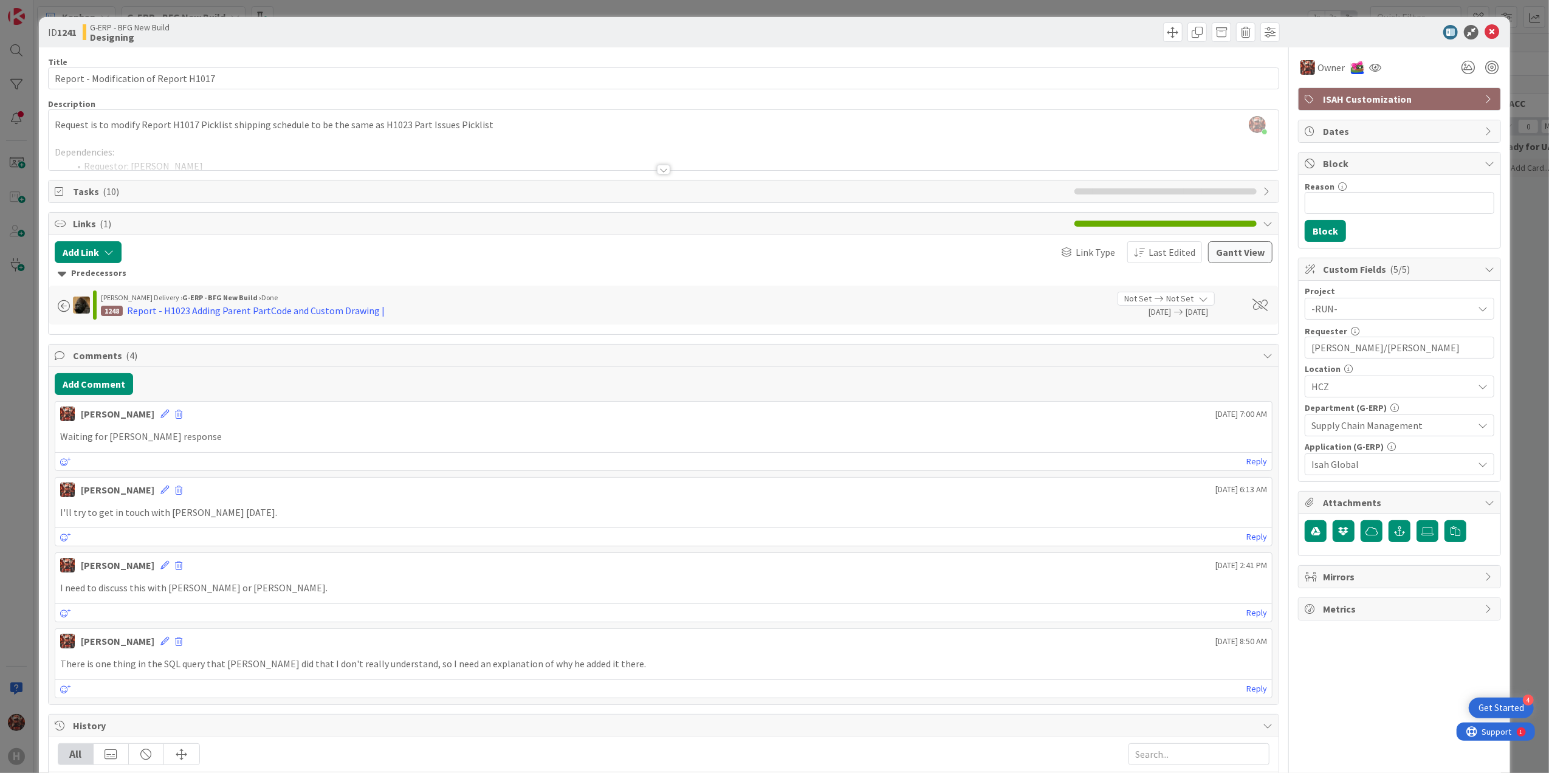
click at [657, 169] on div at bounding box center [663, 170] width 13 height 10
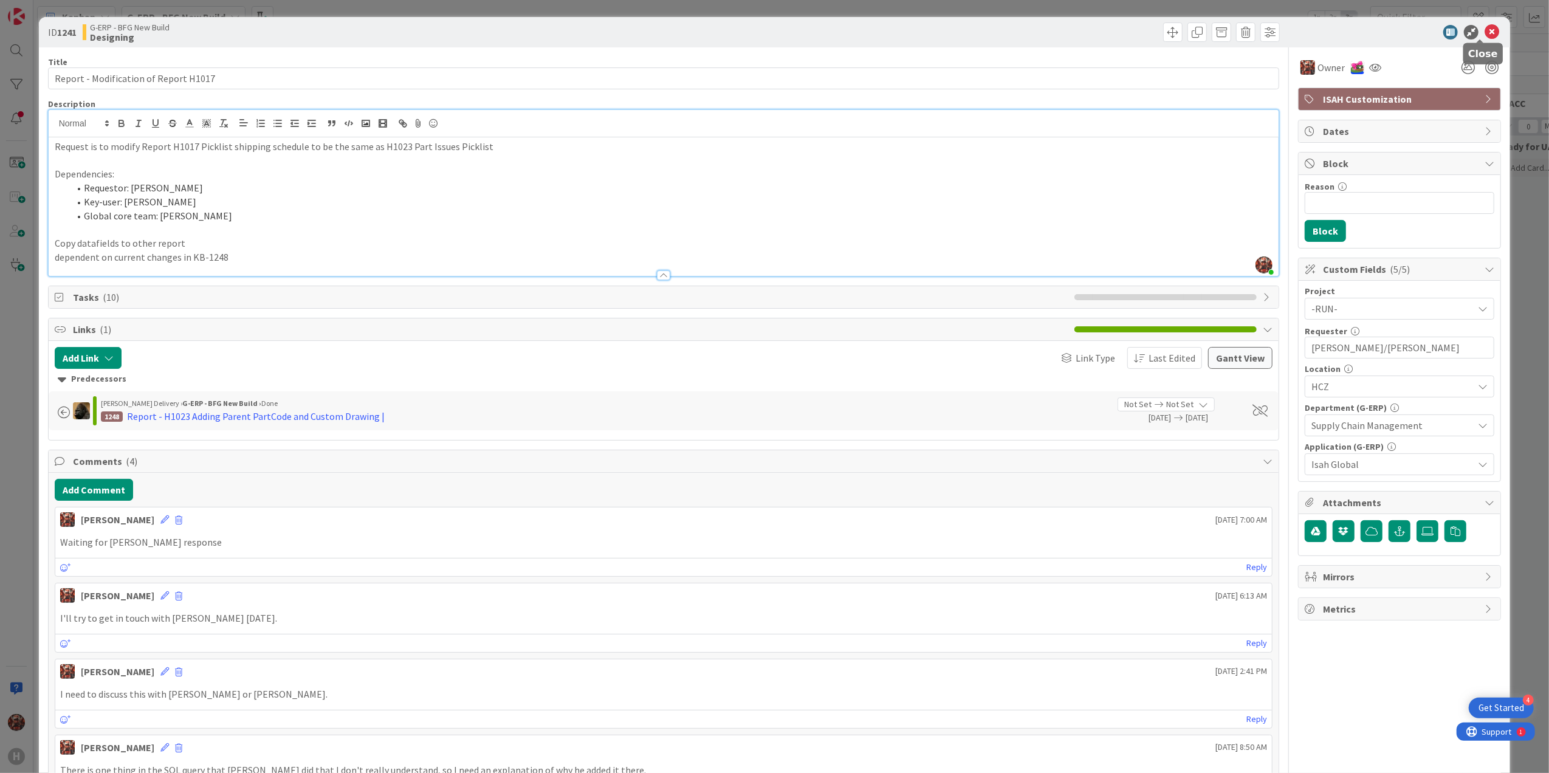
click at [777, 28] on icon at bounding box center [1492, 32] width 15 height 15
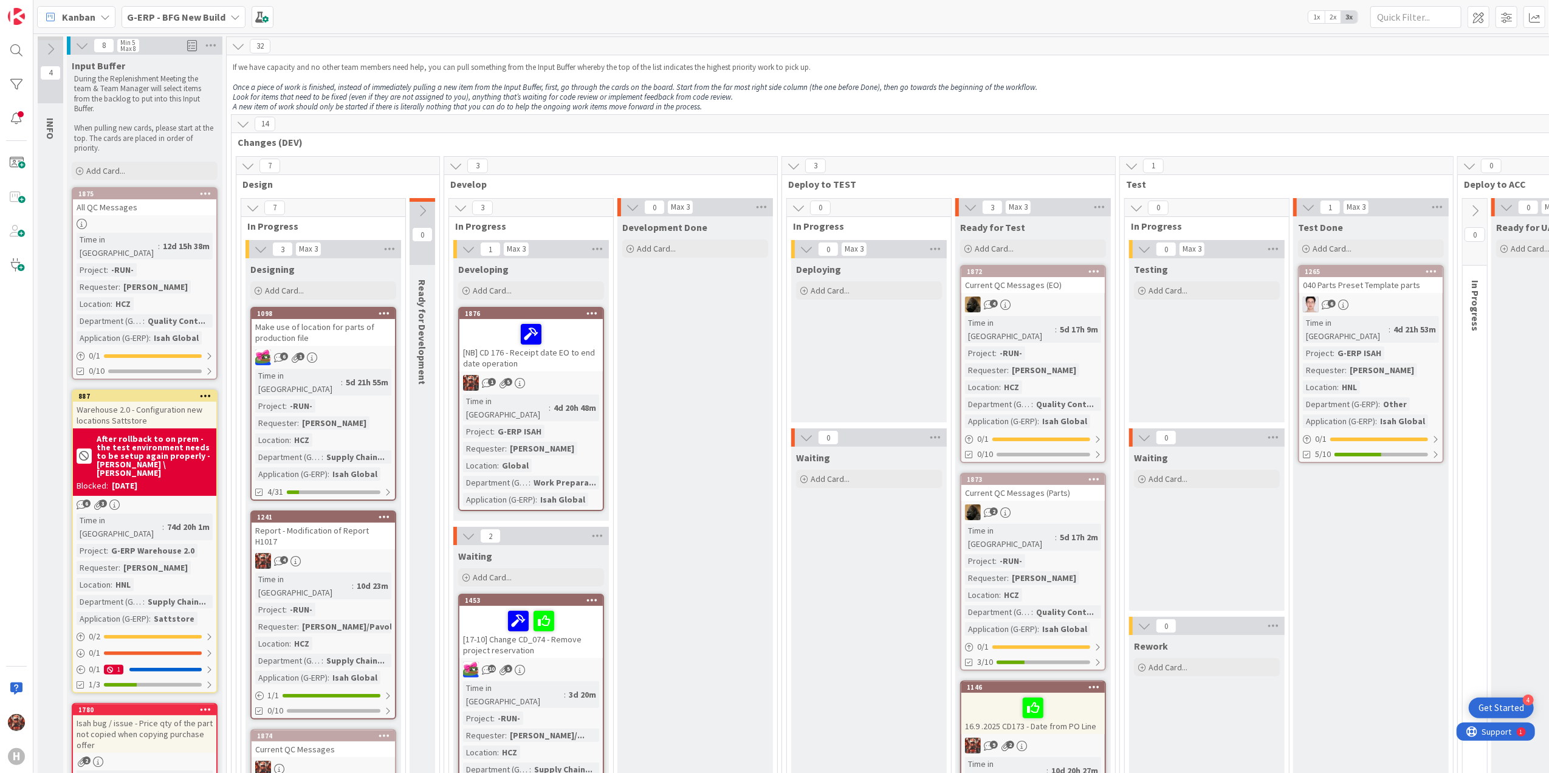
click at [204, 13] on b "G-ERP - BFG New Build" at bounding box center [176, 17] width 98 height 12
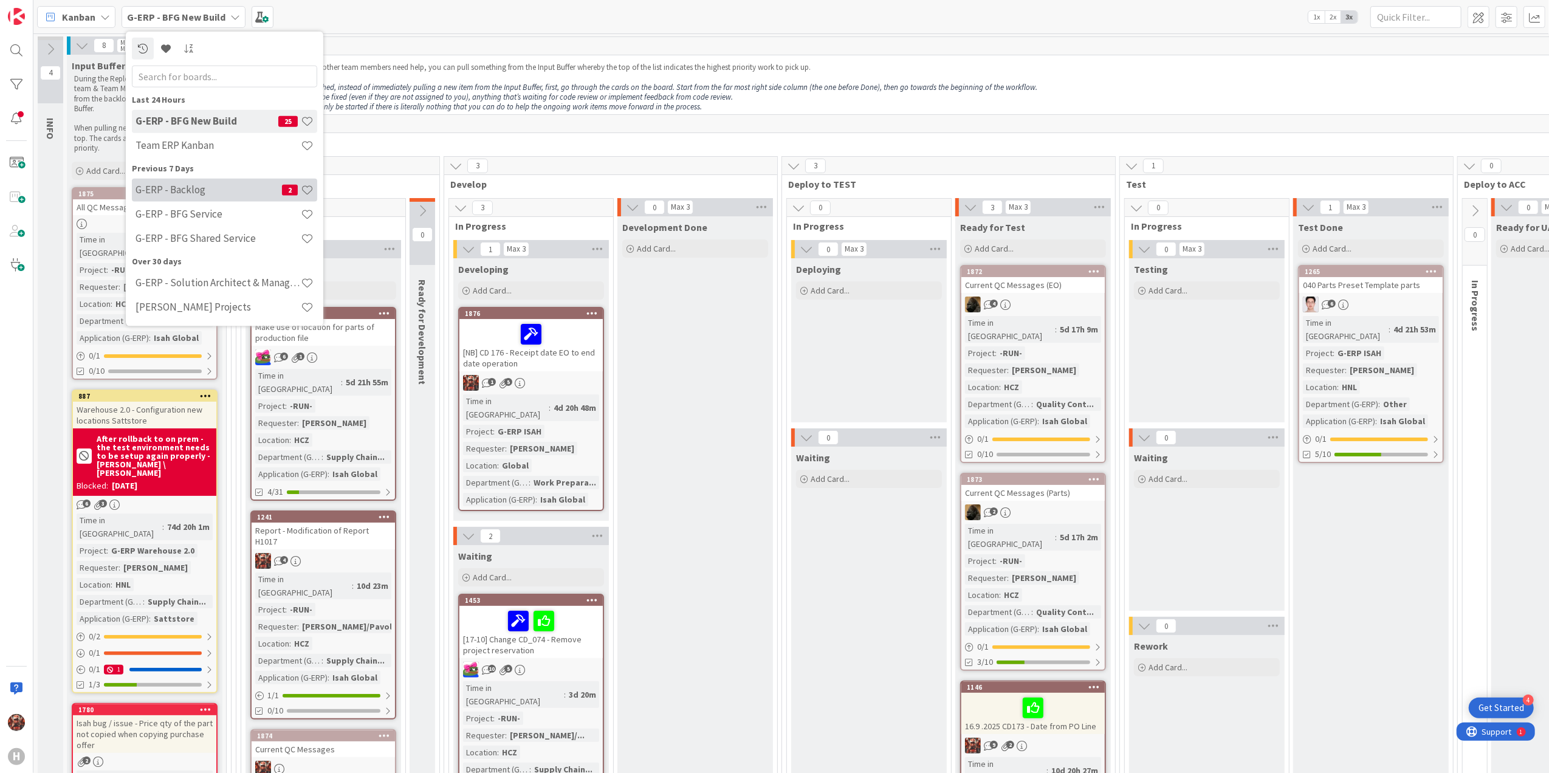
click at [218, 190] on h4 "G-ERP - Backlog" at bounding box center [209, 190] width 146 height 12
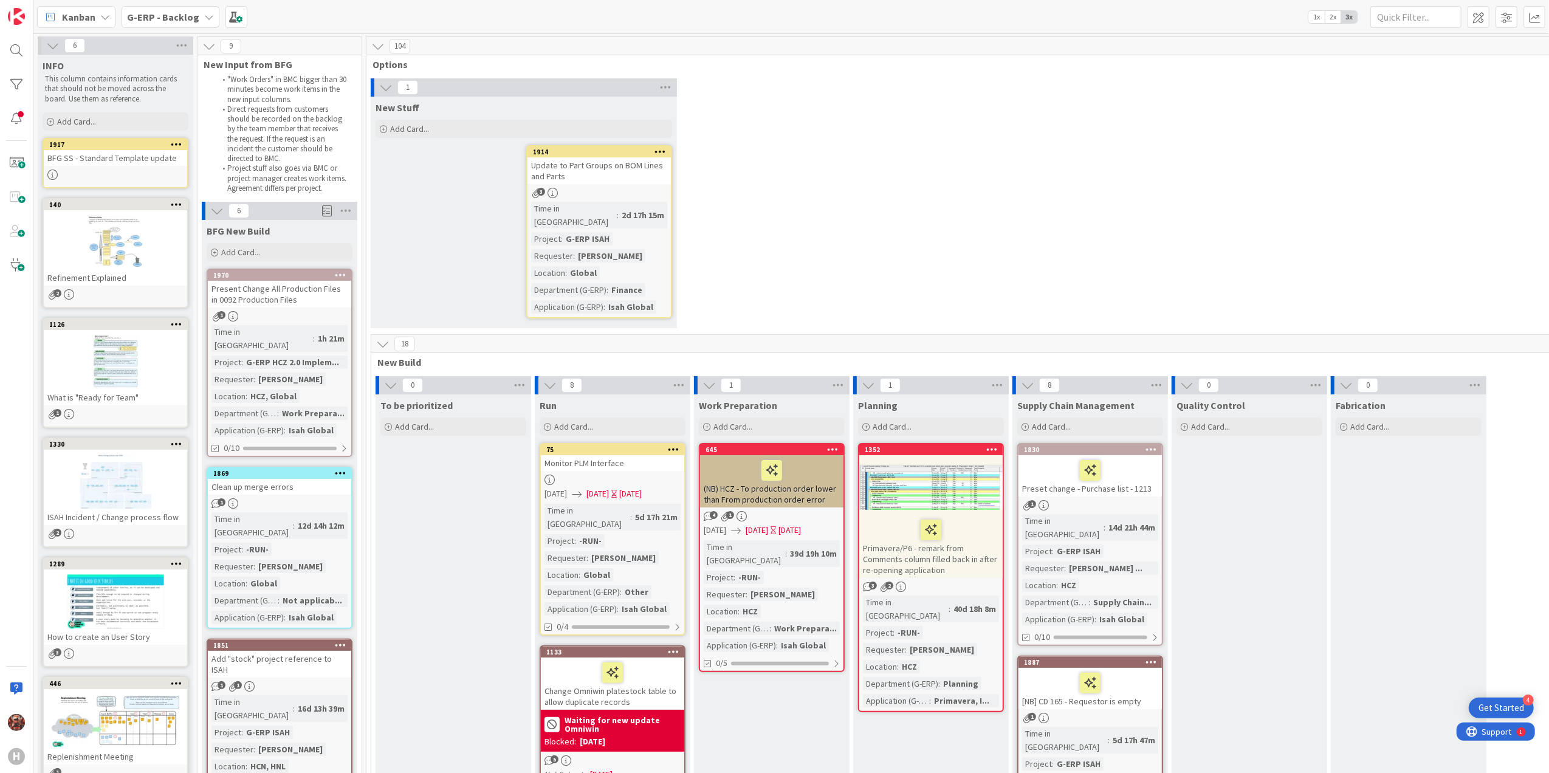
click at [115, 8] on div "Kanban G-ERP - Backlog 1x 2x 3x" at bounding box center [791, 16] width 1516 height 33
click at [105, 10] on div "Kanban" at bounding box center [76, 17] width 78 height 22
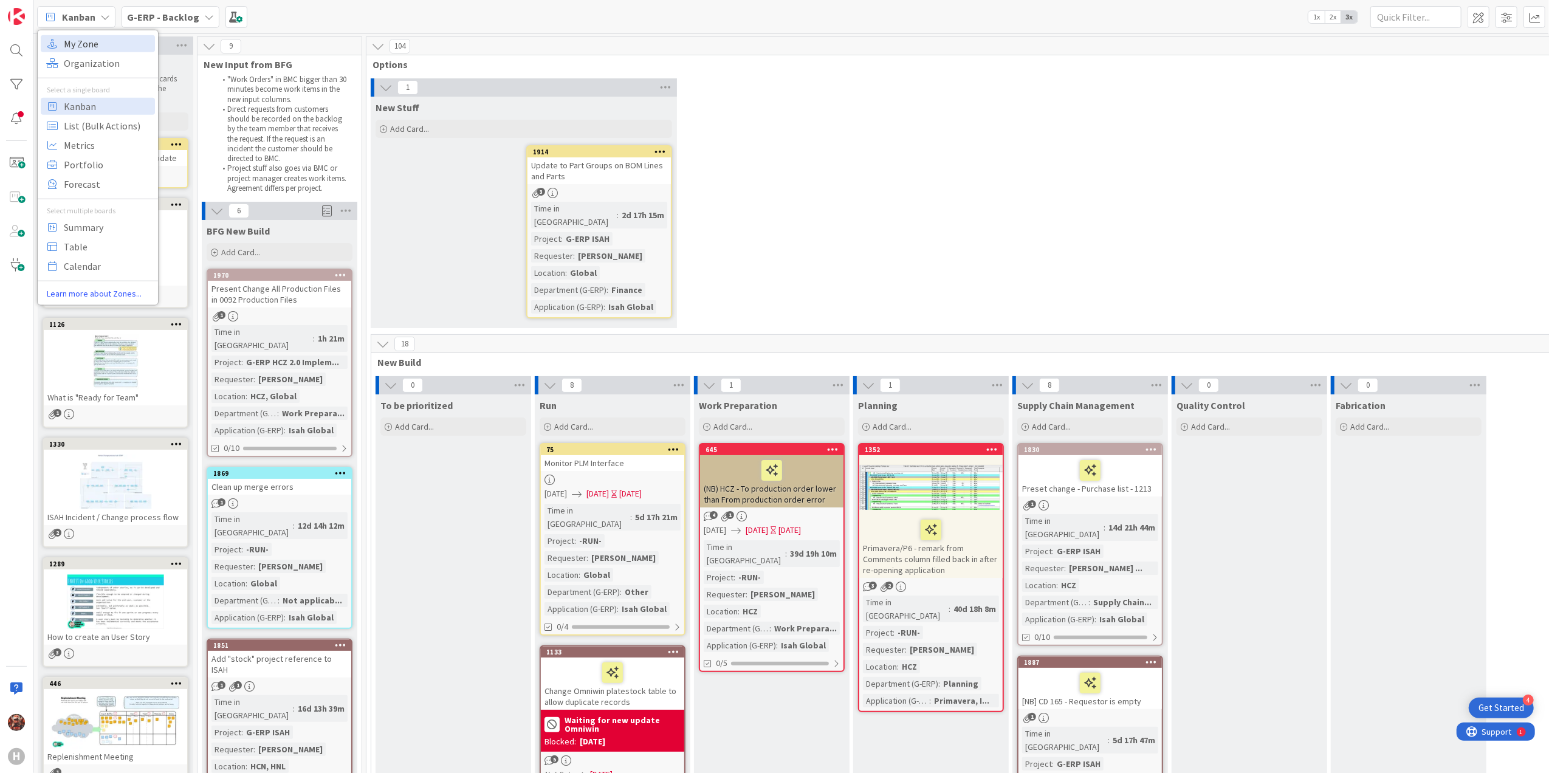
click at [103, 47] on span "My Zone" at bounding box center [108, 43] width 88 height 18
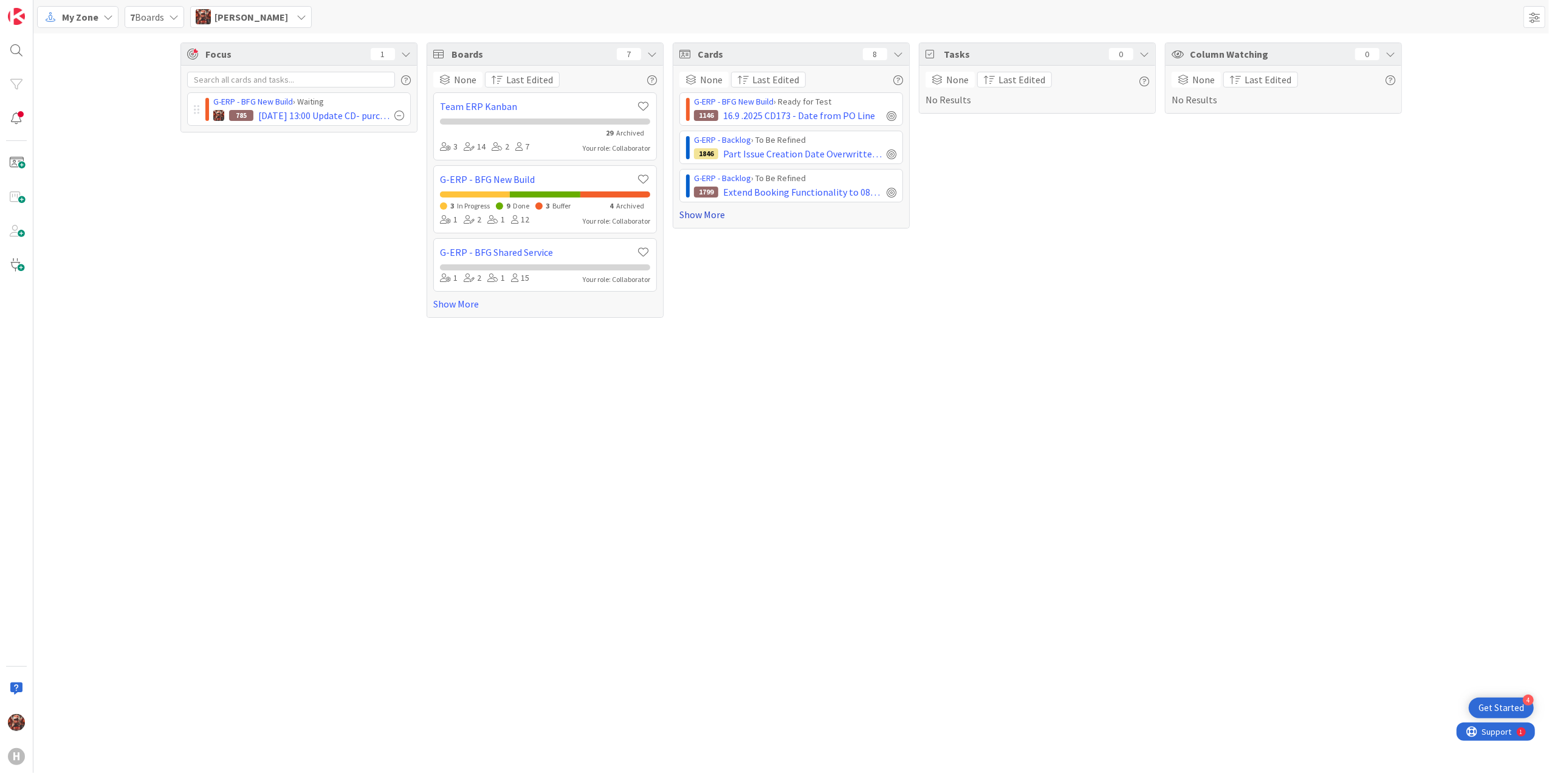
click at [718, 217] on link "Show More" at bounding box center [792, 214] width 224 height 15
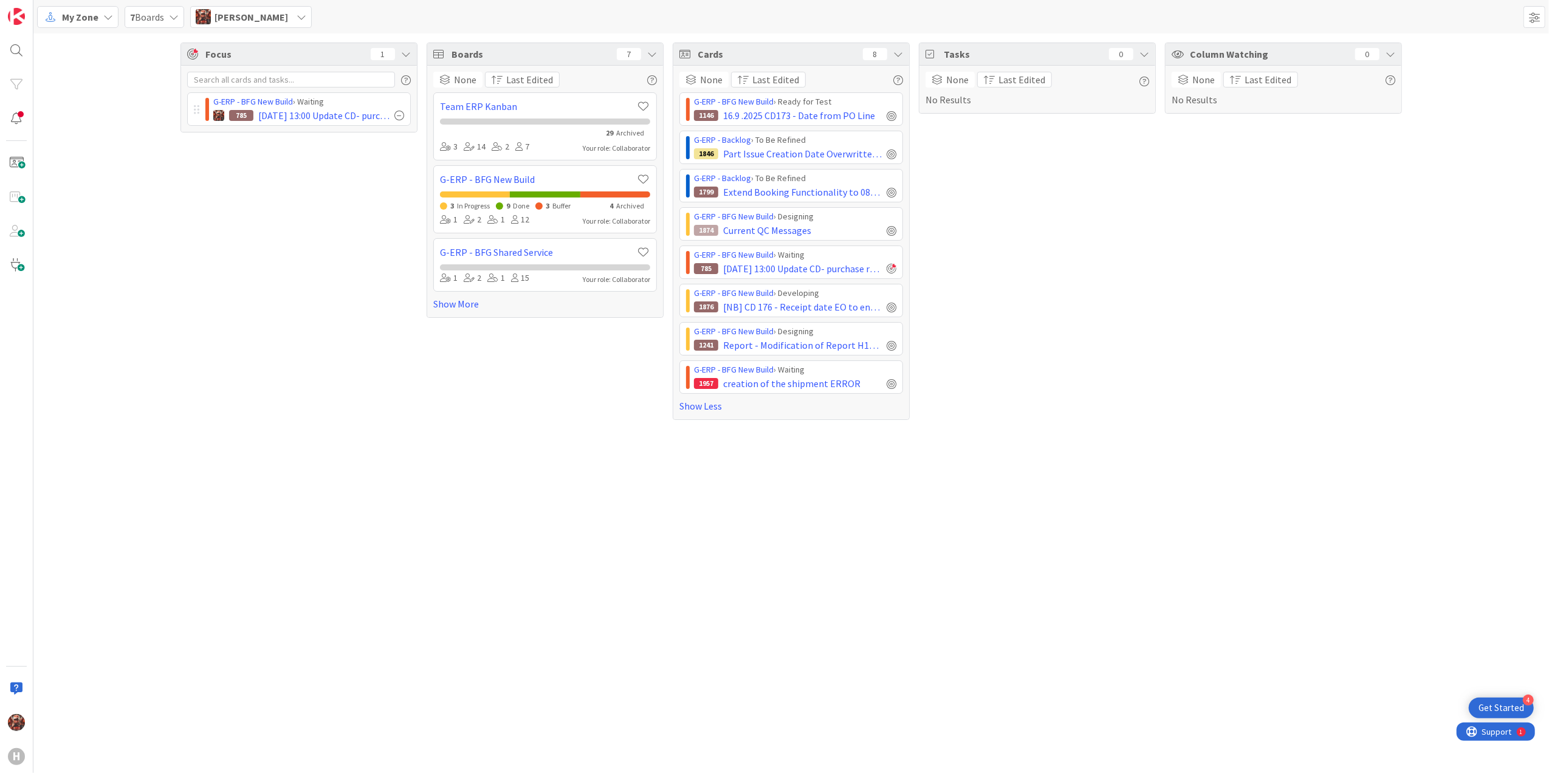
drag, startPoint x: 780, startPoint y: 136, endPoint x: 766, endPoint y: 140, distance: 14.4
drag, startPoint x: 766, startPoint y: 140, endPoint x: 746, endPoint y: 137, distance: 20.2
click at [746, 137] on link "G-ERP - Backlog" at bounding box center [722, 139] width 57 height 11
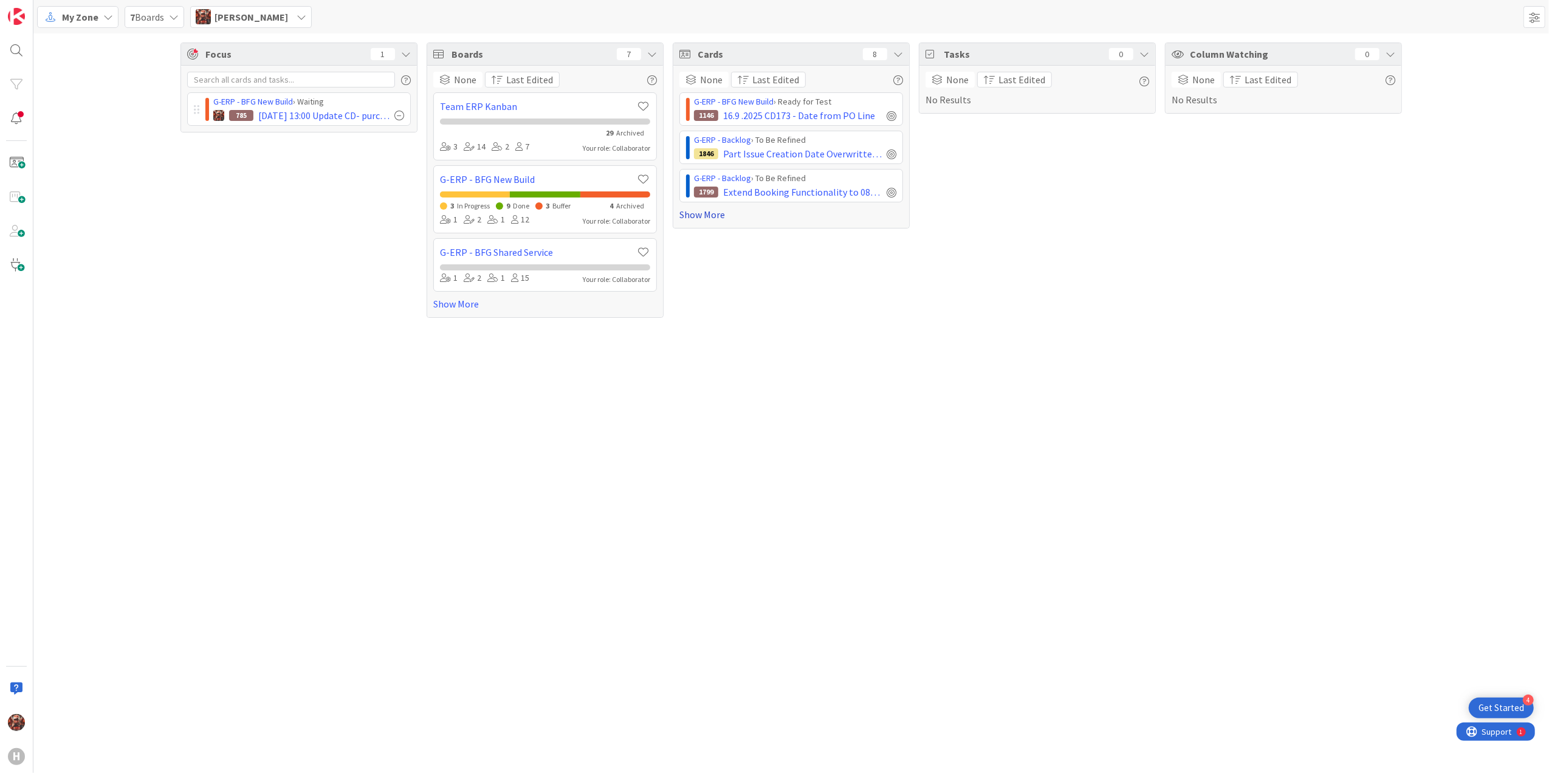
click at [706, 212] on link "Show More" at bounding box center [792, 214] width 224 height 15
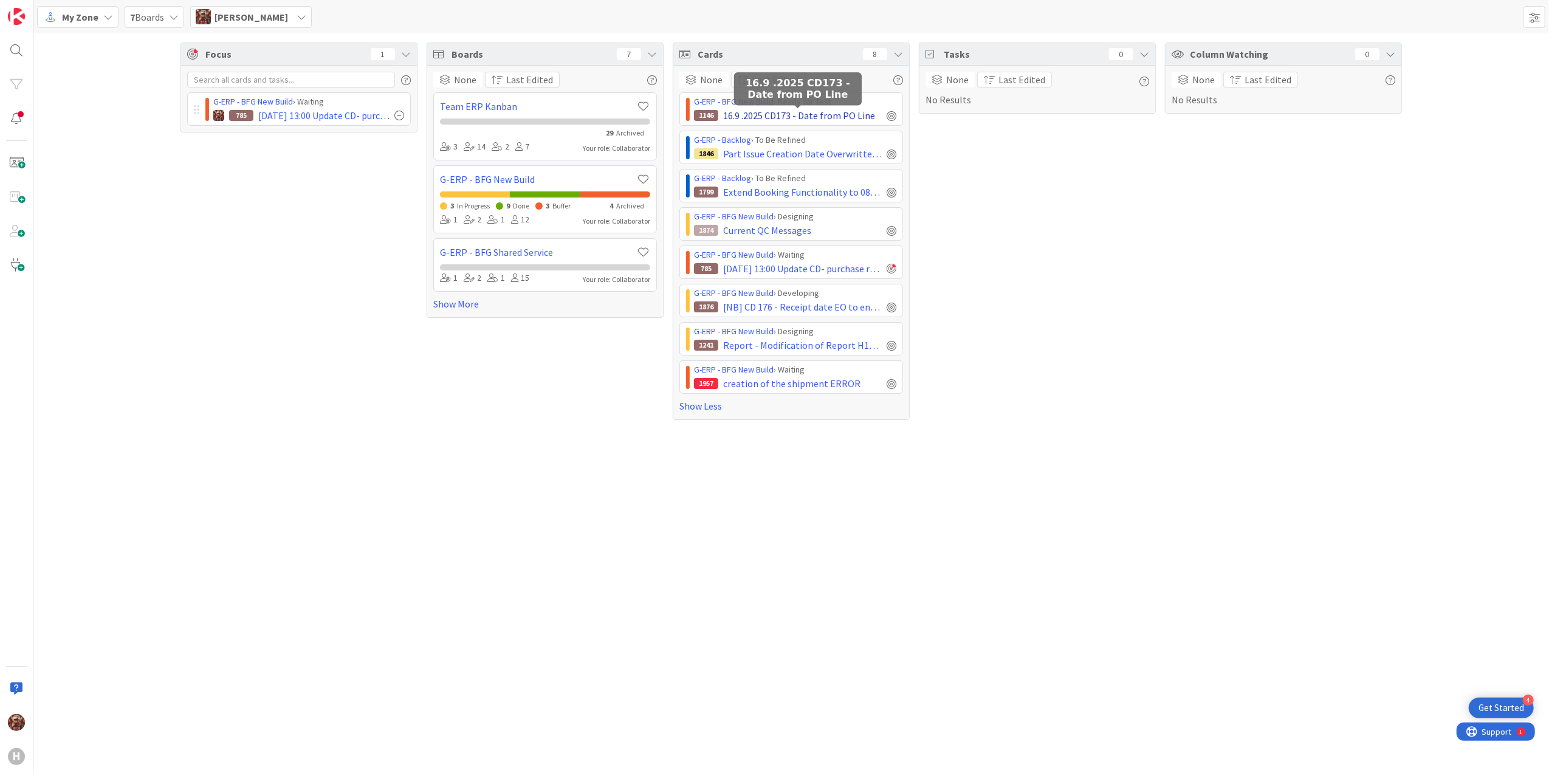
drag, startPoint x: 742, startPoint y: 117, endPoint x: 723, endPoint y: 115, distance: 18.3
click at [723, 115] on span "16.9 .2025 CD173 - Date from PO Line" at bounding box center [799, 115] width 152 height 15
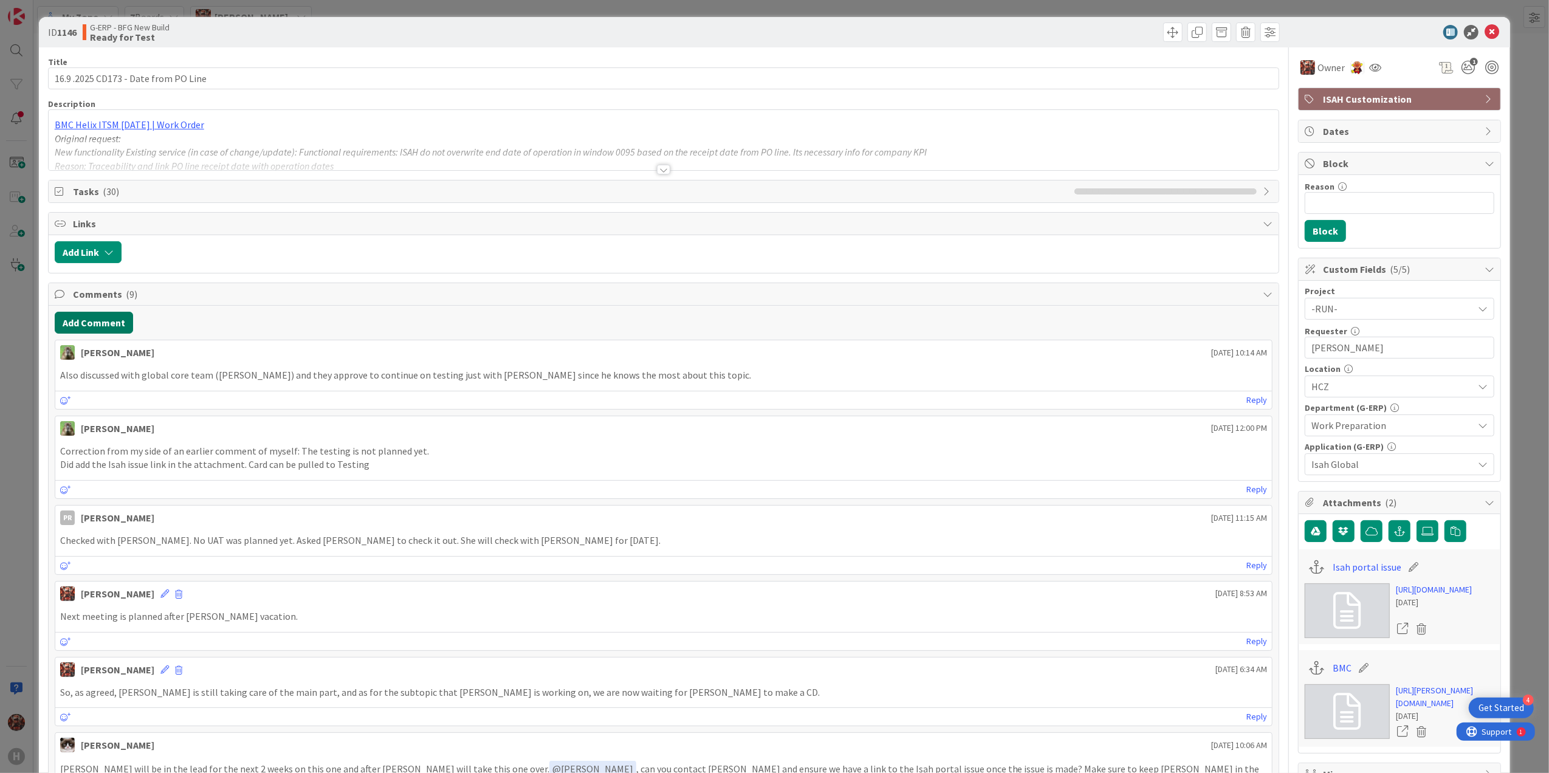
click at [117, 326] on button "Add Comment" at bounding box center [94, 323] width 78 height 22
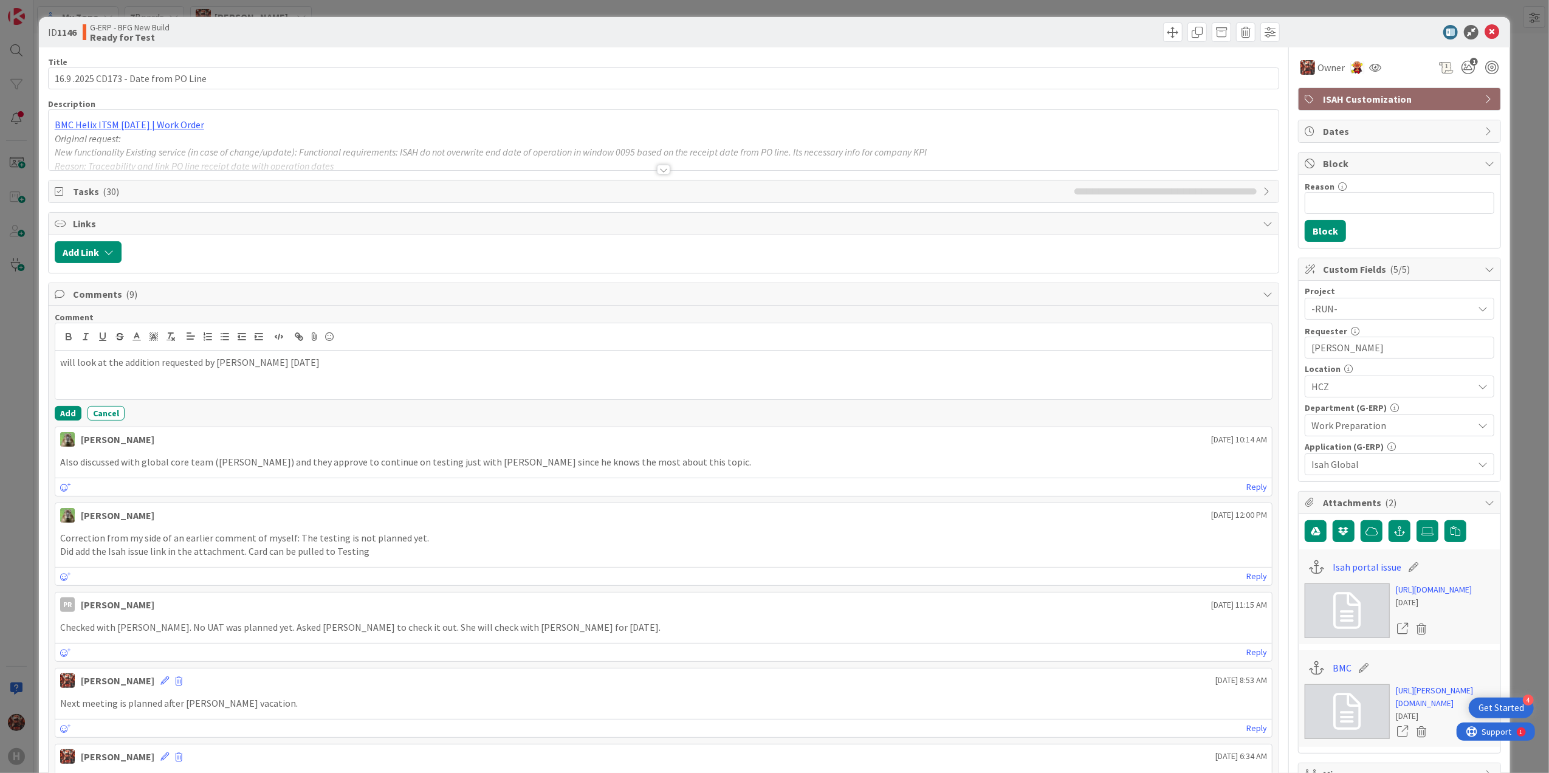
click at [62, 360] on p "will look at the addition requested by [PERSON_NAME] [DATE]" at bounding box center [664, 363] width 1208 height 14
click at [61, 370] on p "[PERSON_NAME] will look at the addition requested by [PERSON_NAME] [DATE]" at bounding box center [664, 363] width 1208 height 14
drag, startPoint x: 96, startPoint y: 78, endPoint x: 2, endPoint y: 81, distance: 93.6
click at [2, 81] on div "ID 1146 G-ERP - BFG New Build Ready for Test Title 36 / 128 16.9 .2025 CD173 - …" at bounding box center [774, 386] width 1549 height 773
type input "CD173 - Date from PO Line"
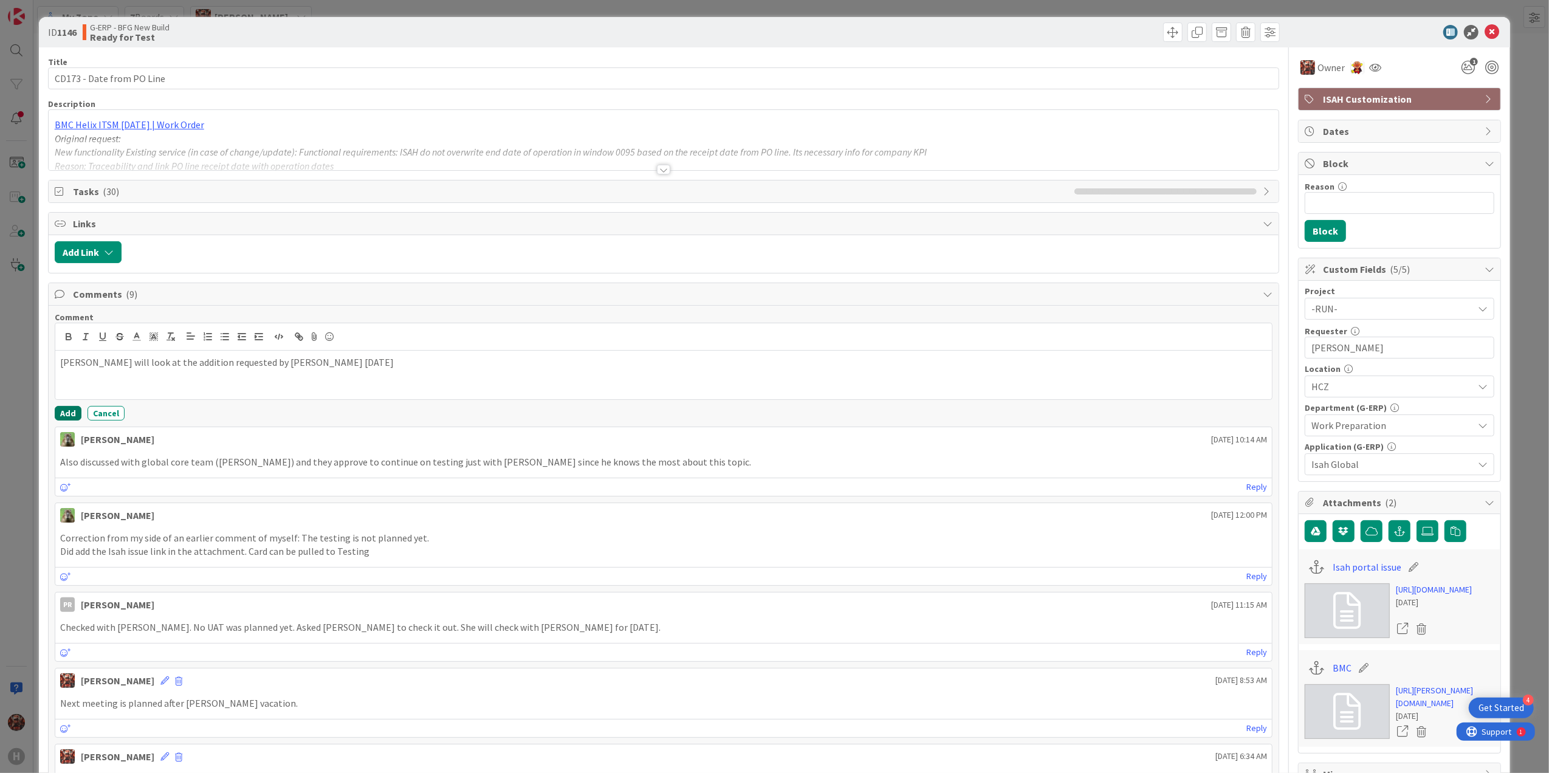
click at [63, 411] on button "Add" at bounding box center [68, 413] width 27 height 15
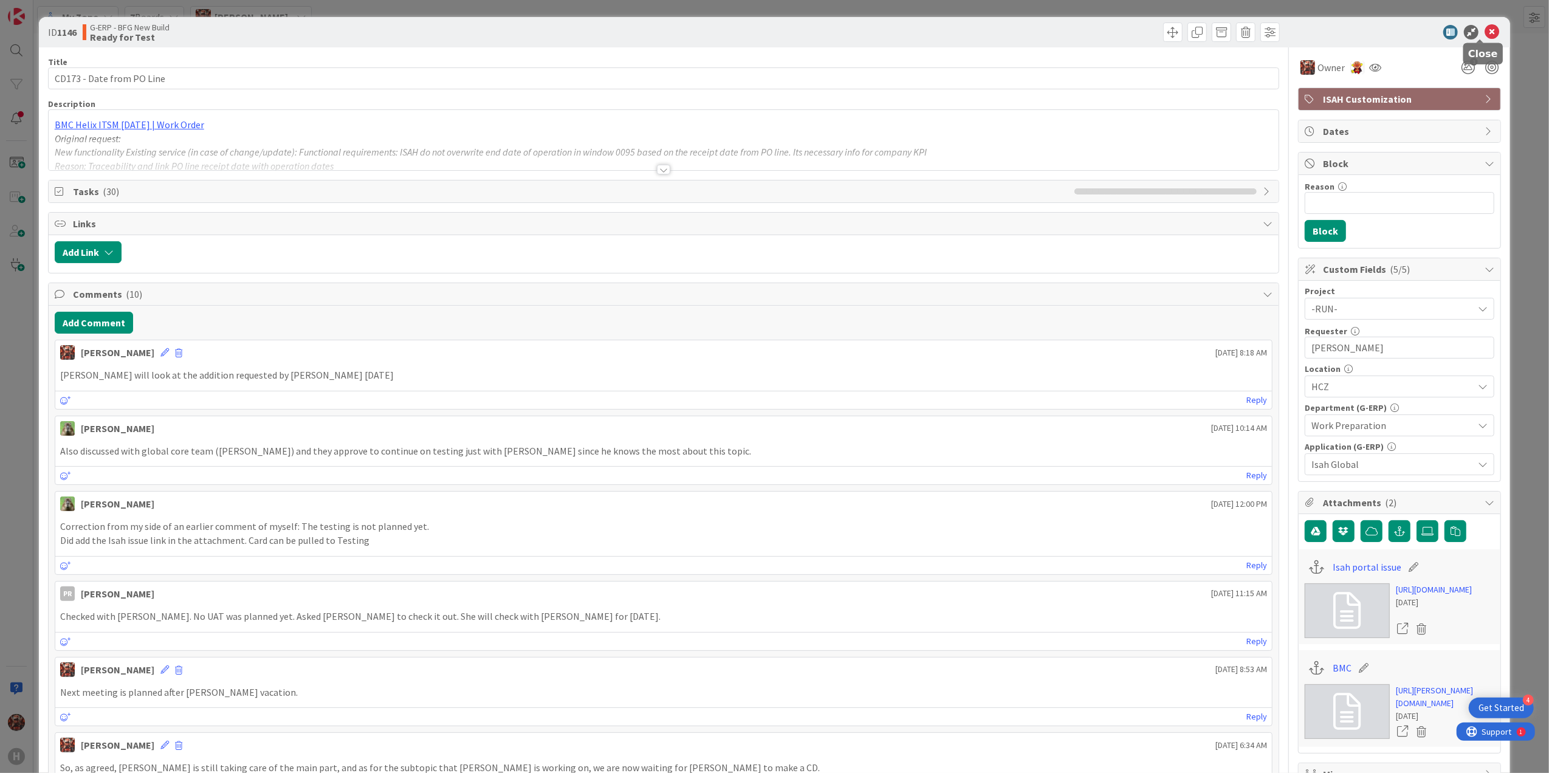
click at [777, 30] on icon at bounding box center [1492, 32] width 15 height 15
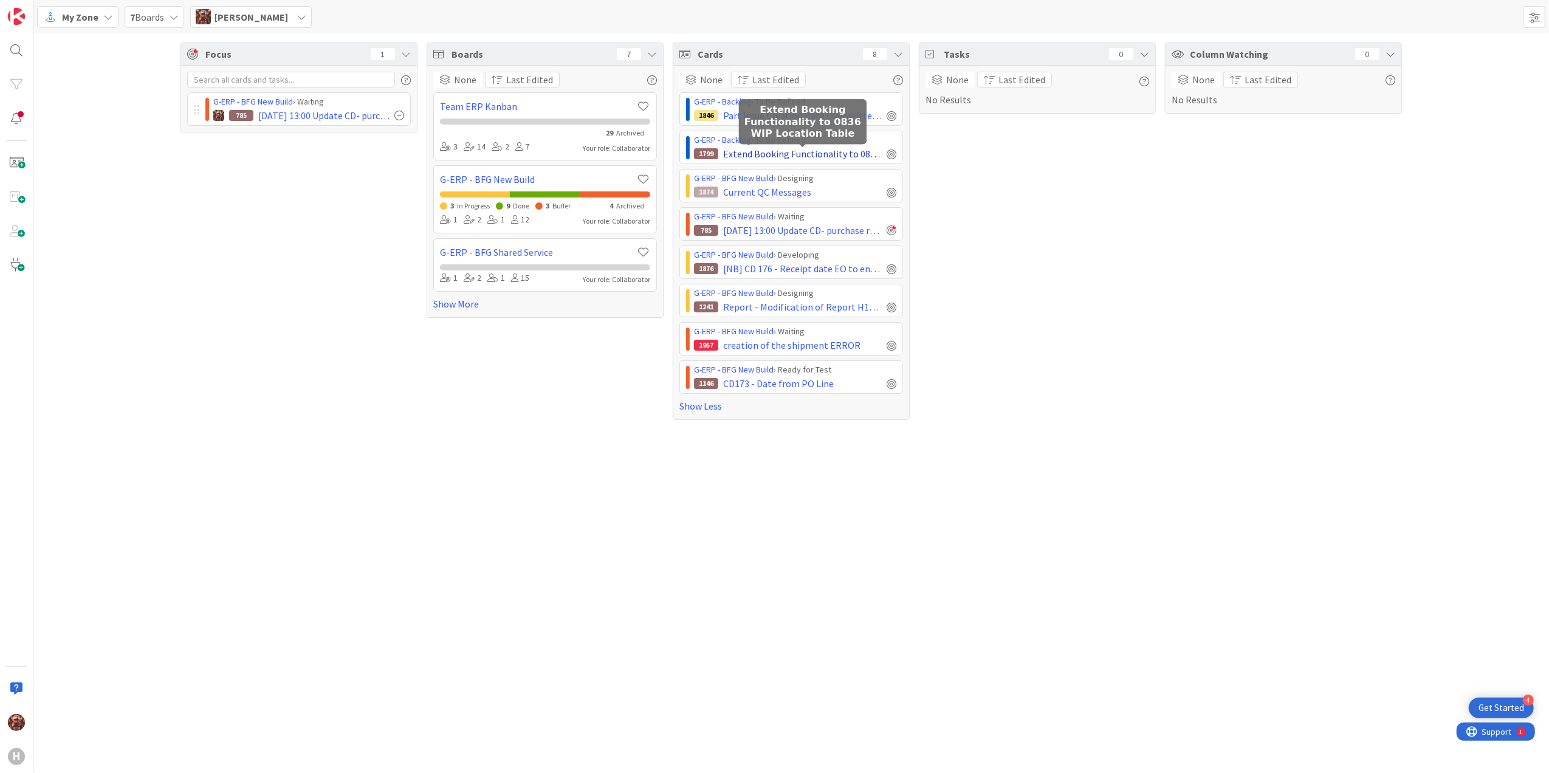
click at [759, 151] on span "Extend Booking Functionality to 0836 WIP Location Table" at bounding box center [802, 153] width 159 height 15
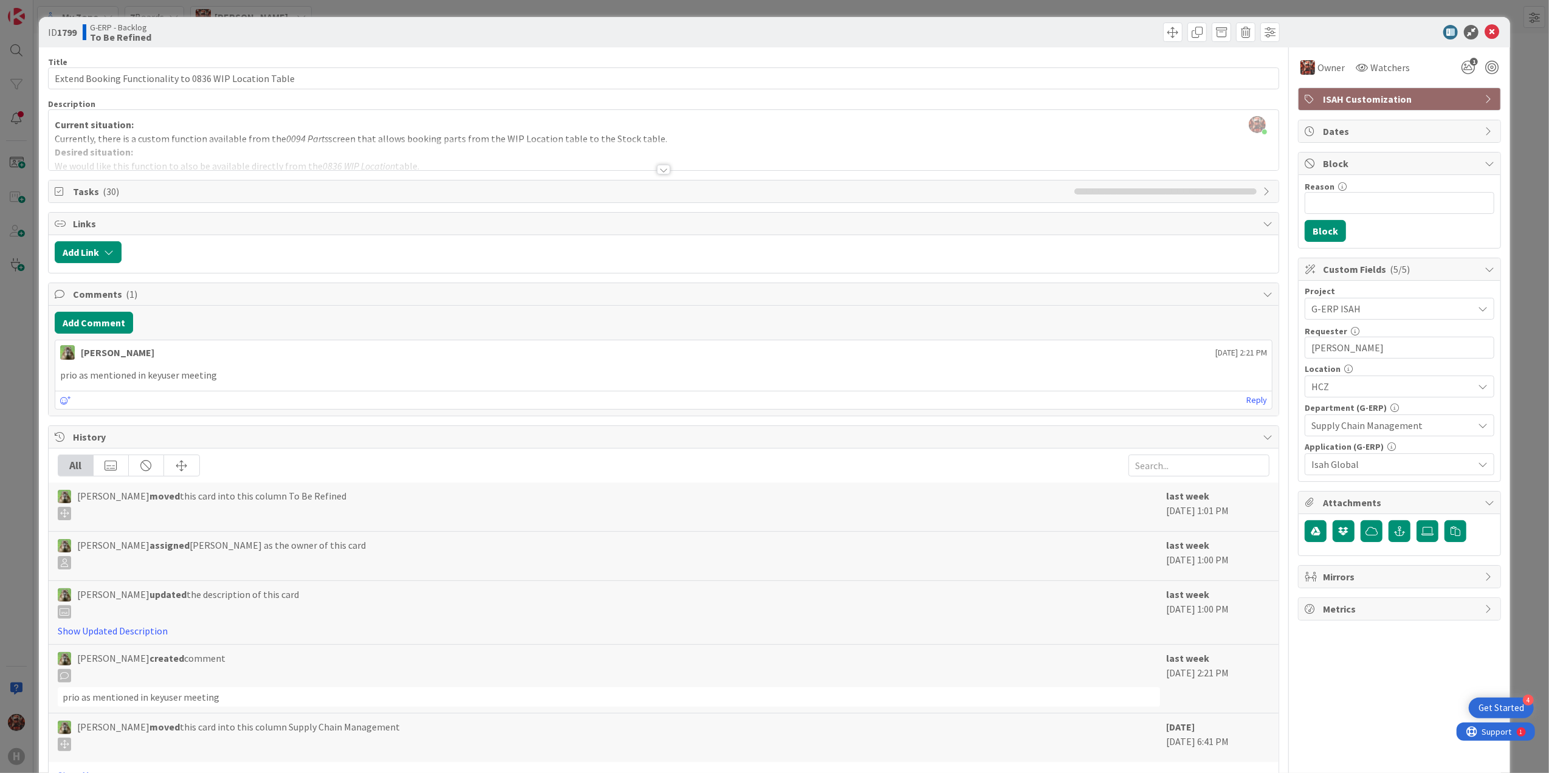
click at [657, 168] on div at bounding box center [663, 170] width 13 height 10
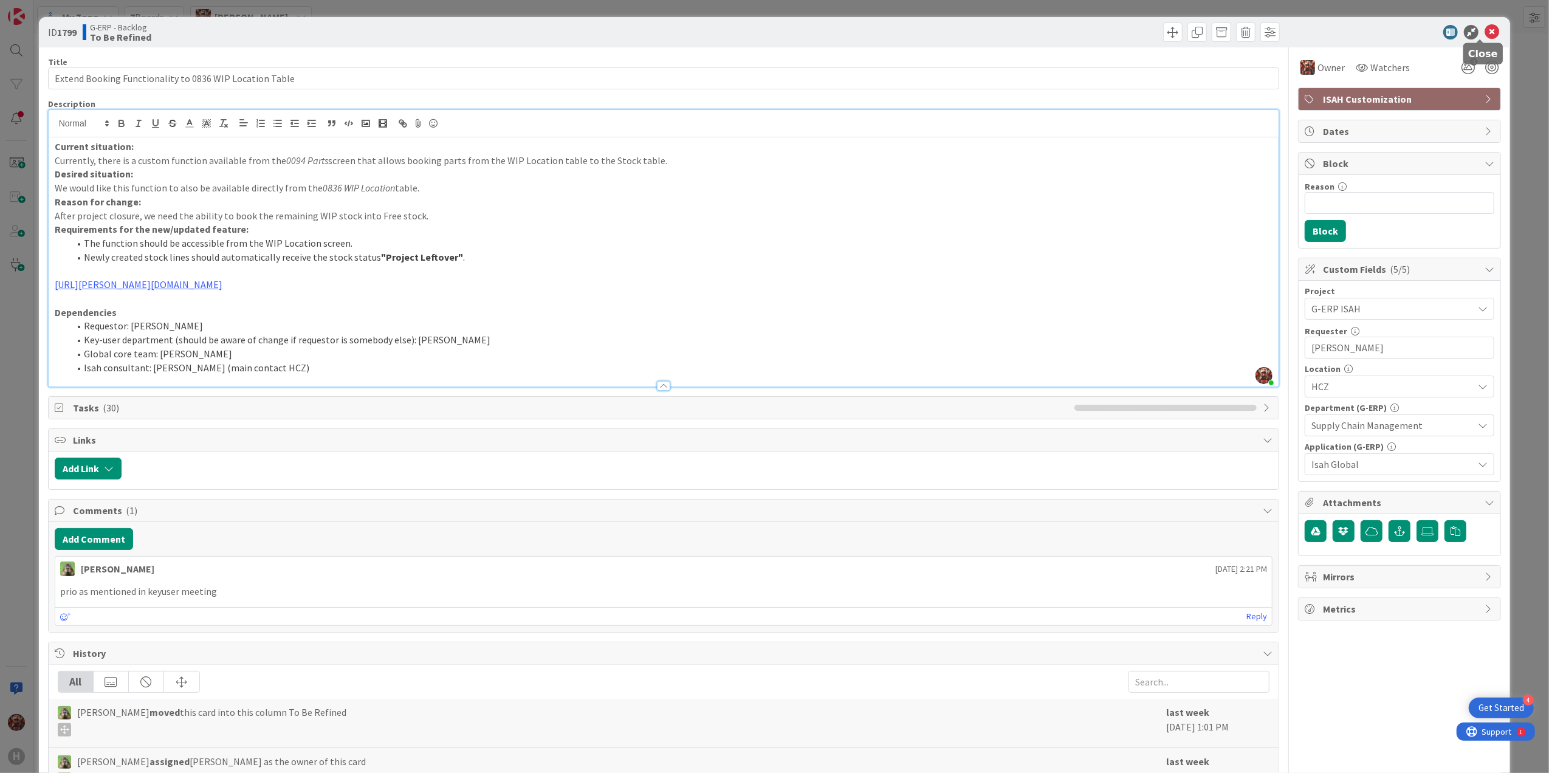
click at [777, 32] on icon at bounding box center [1492, 32] width 15 height 15
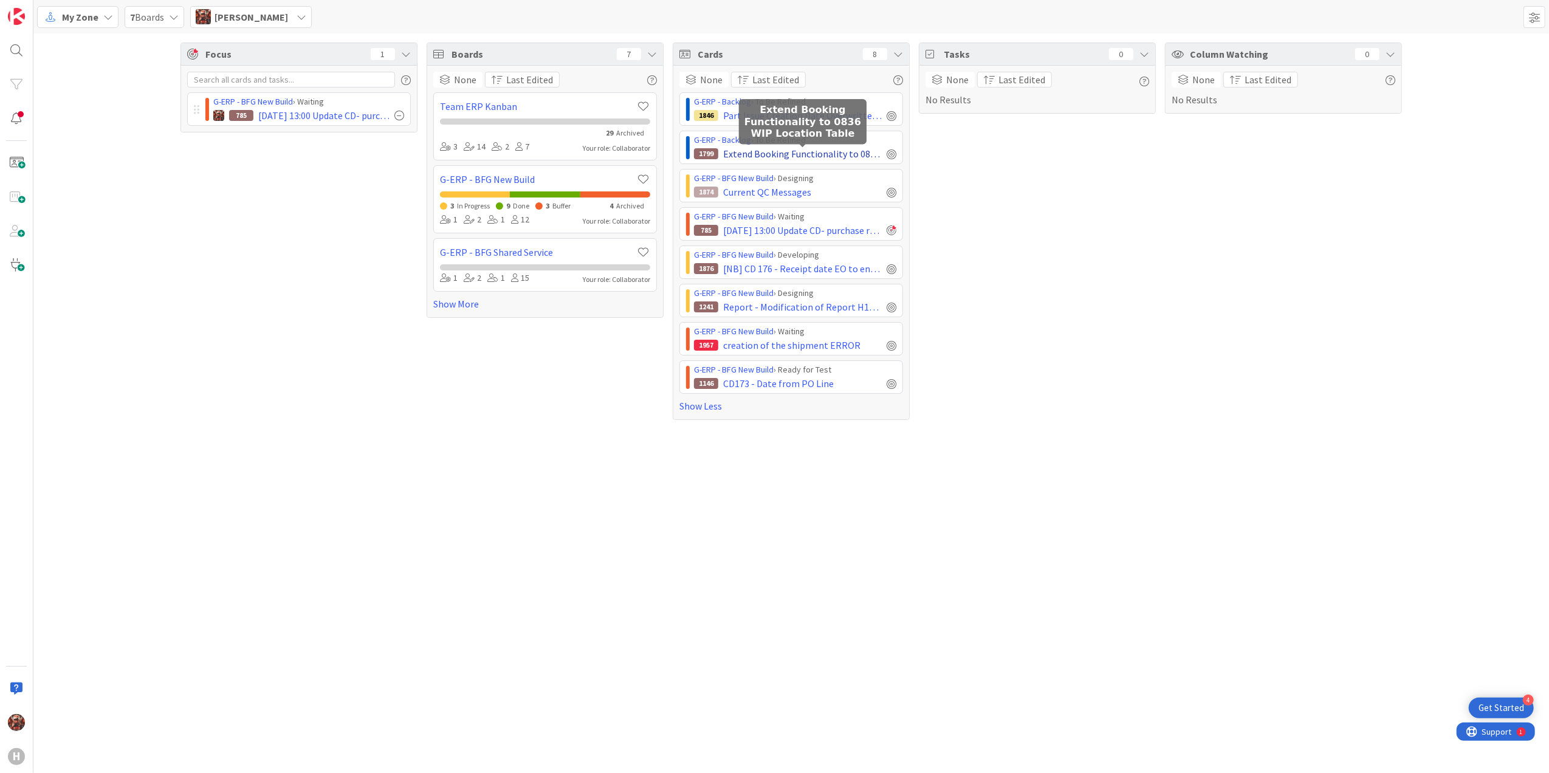
click at [777, 153] on span "Extend Booking Functionality to 0836 WIP Location Table" at bounding box center [802, 153] width 159 height 15
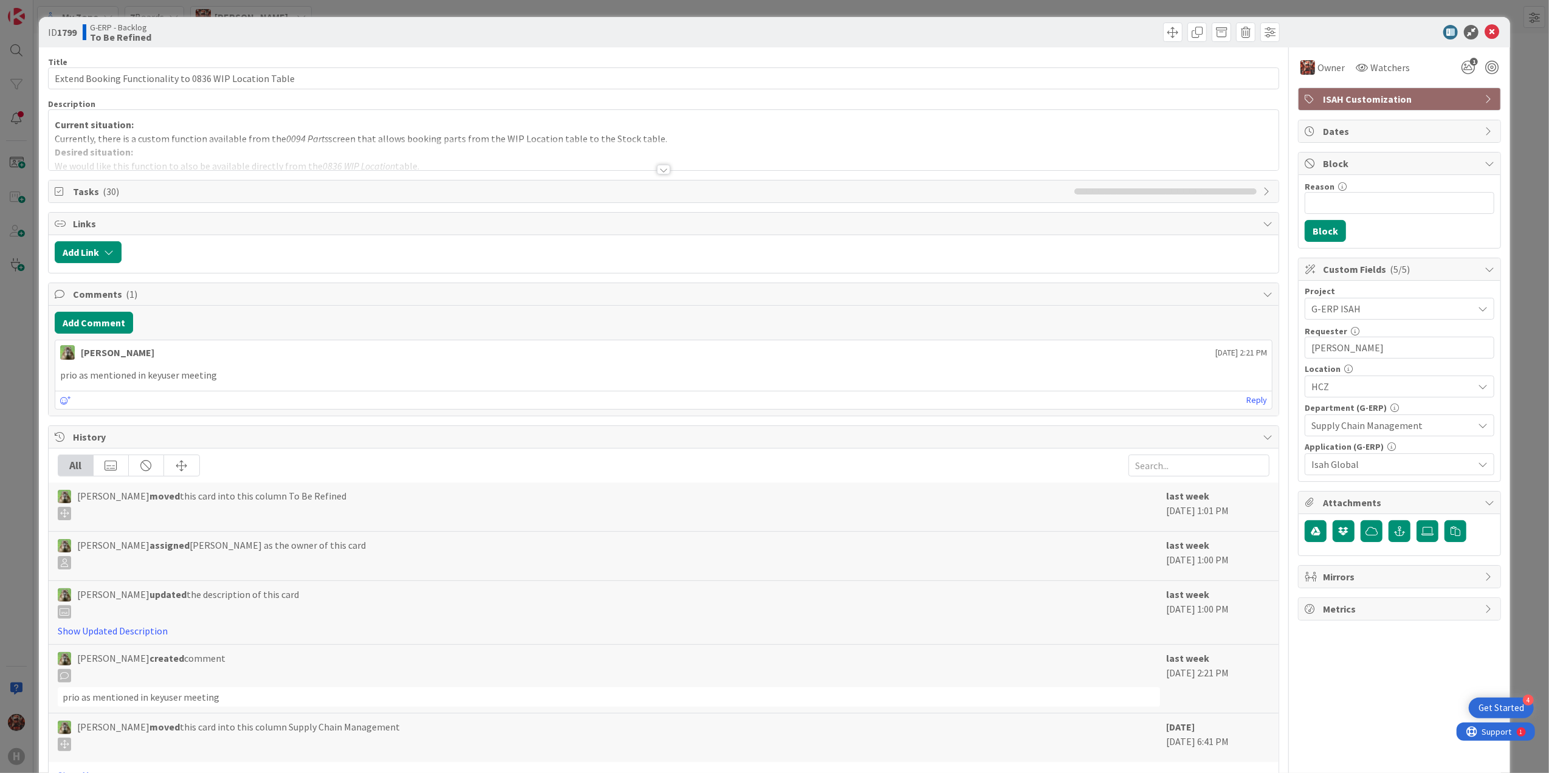
click at [657, 170] on div at bounding box center [663, 170] width 13 height 10
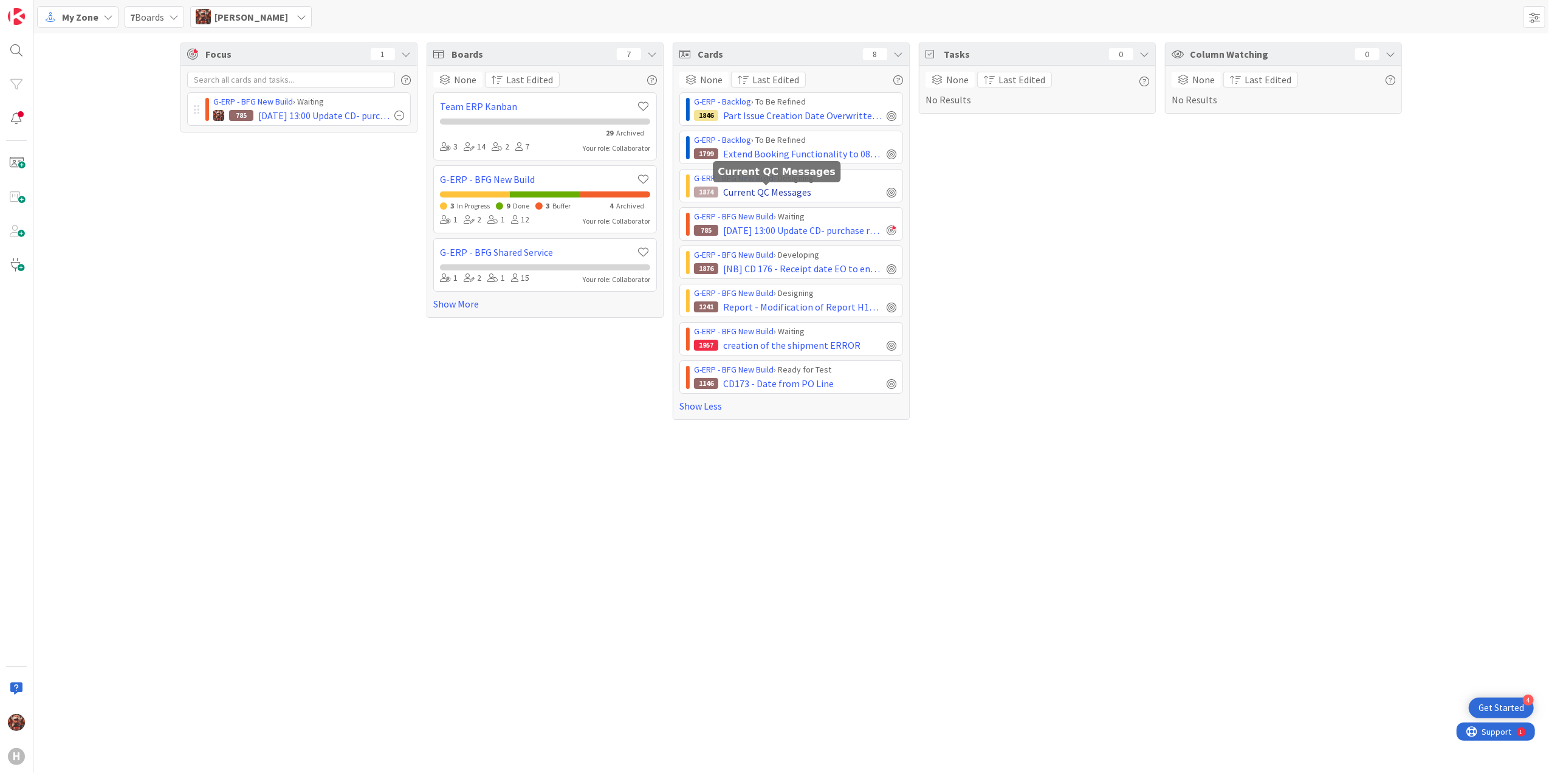
click at [738, 193] on span "Current QC Messages" at bounding box center [767, 192] width 88 height 15
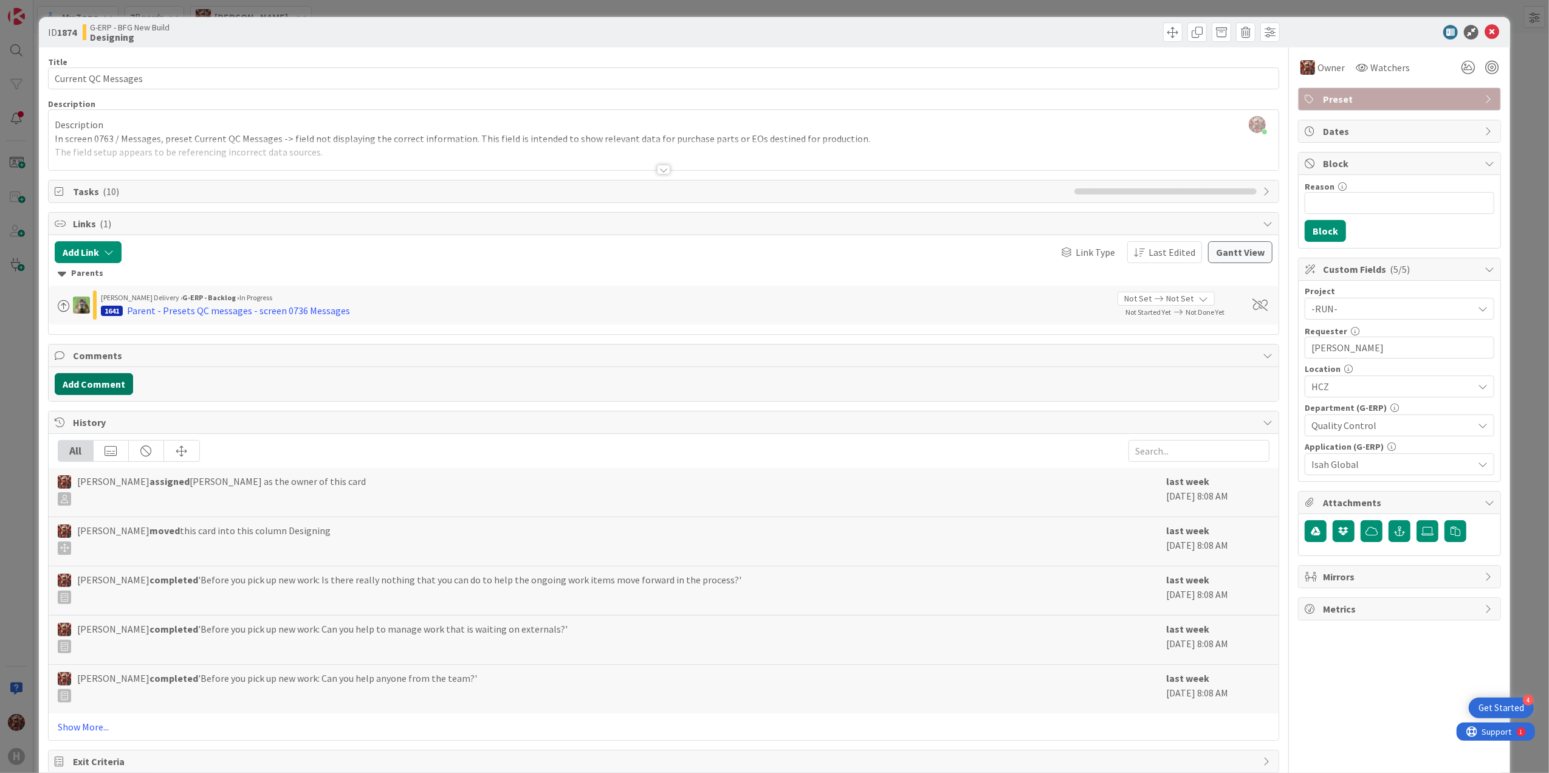
click at [94, 377] on button "Add Comment" at bounding box center [94, 384] width 78 height 22
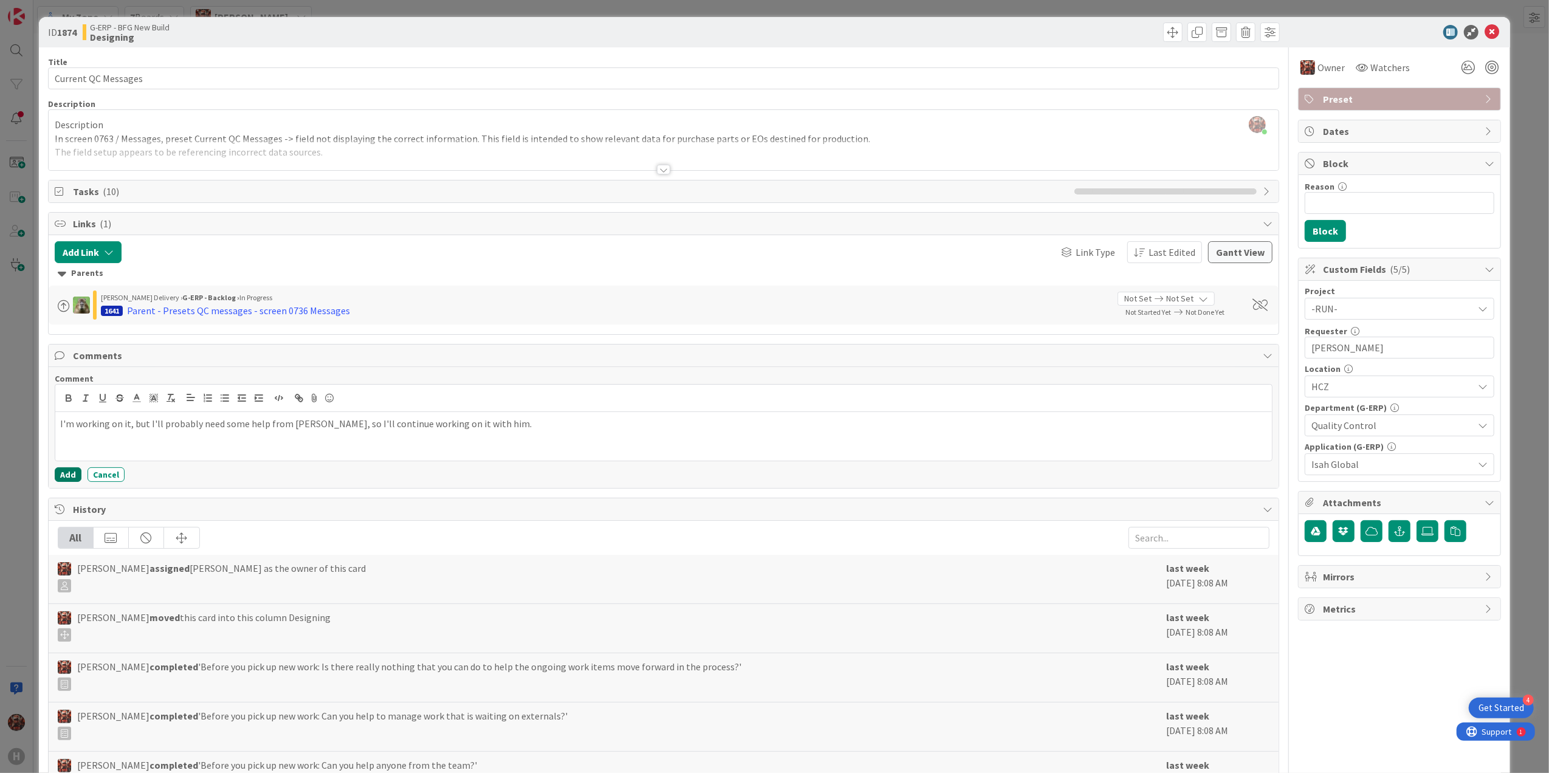
click at [66, 475] on button "Add" at bounding box center [68, 474] width 27 height 15
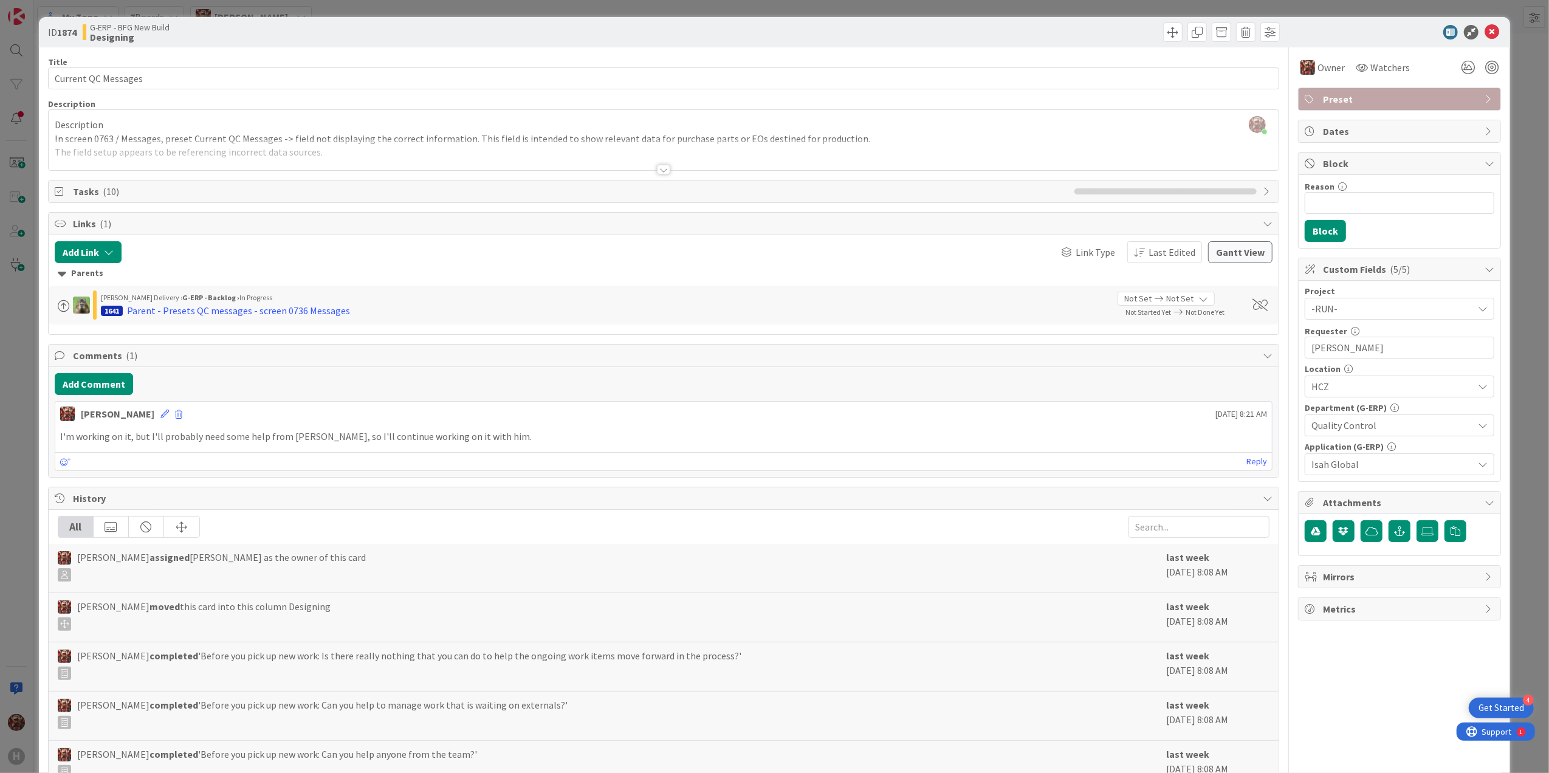
click at [657, 173] on div at bounding box center [663, 170] width 13 height 10
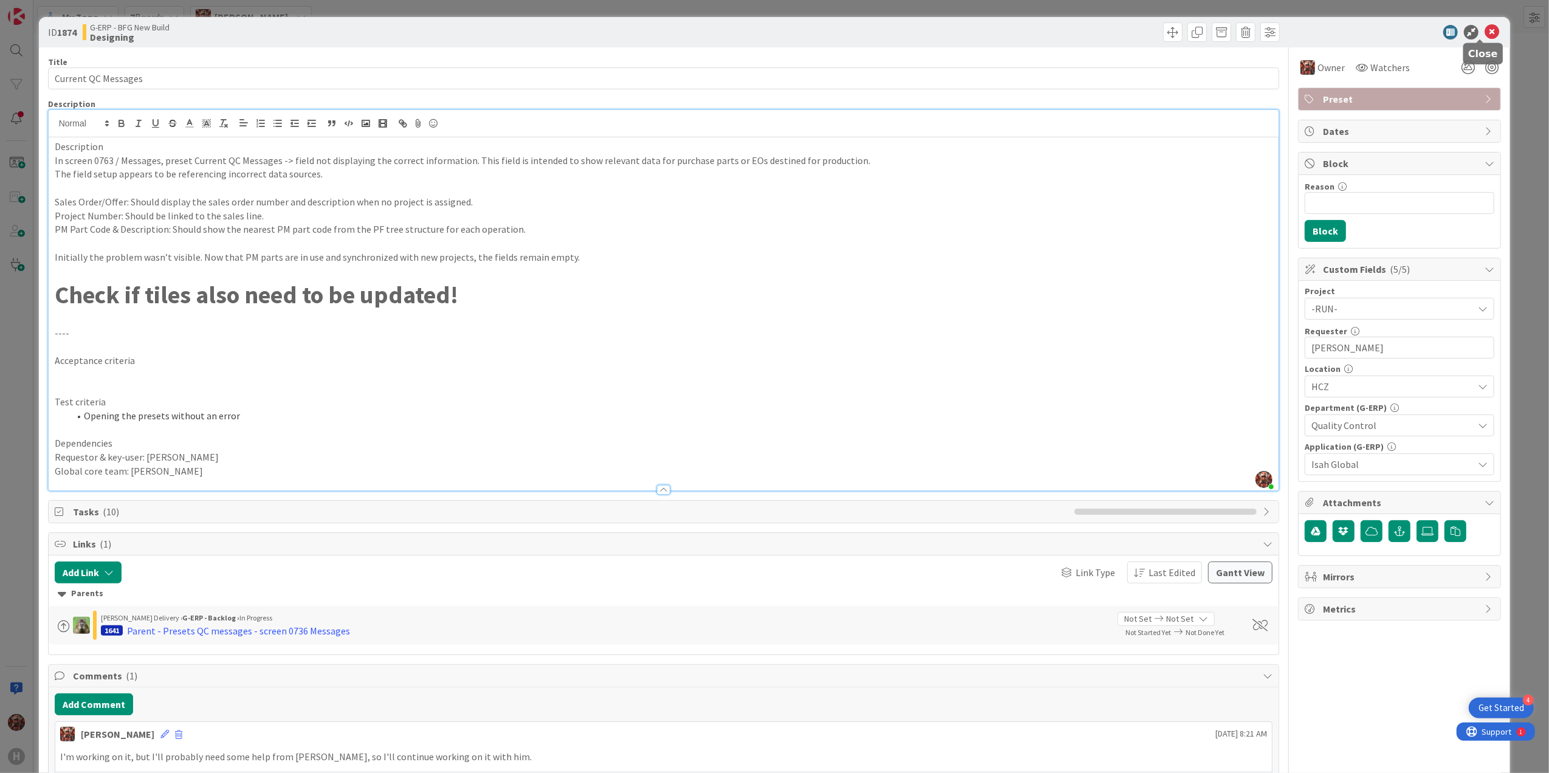
click at [777, 35] on icon at bounding box center [1492, 32] width 15 height 15
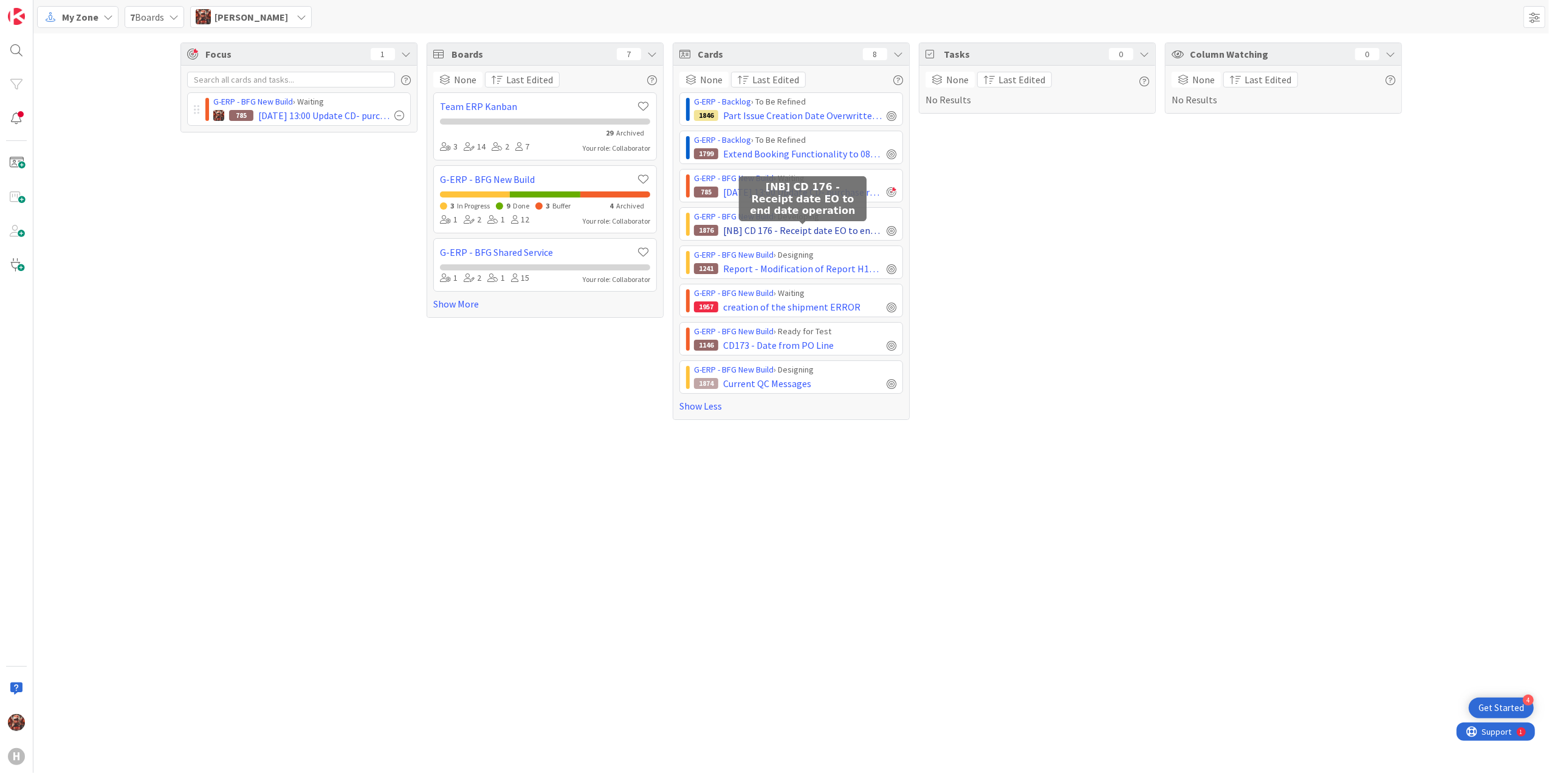
click at [777, 236] on span "[NB] CD 176 - Receipt date EO to end date operation" at bounding box center [802, 230] width 159 height 15
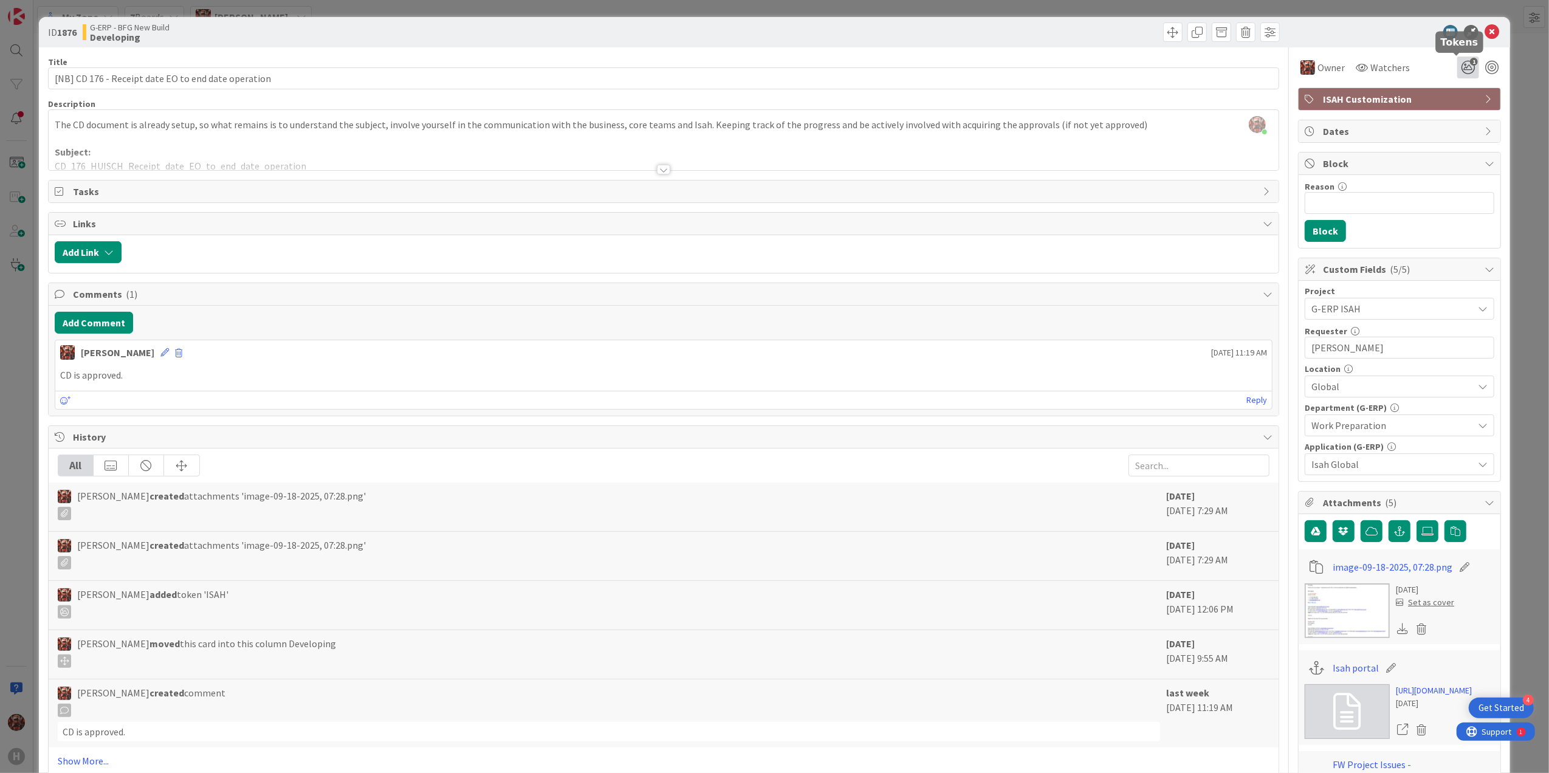
click at [777, 69] on icon "1" at bounding box center [1469, 68] width 22 height 22
click at [777, 33] on icon at bounding box center [1492, 32] width 15 height 15
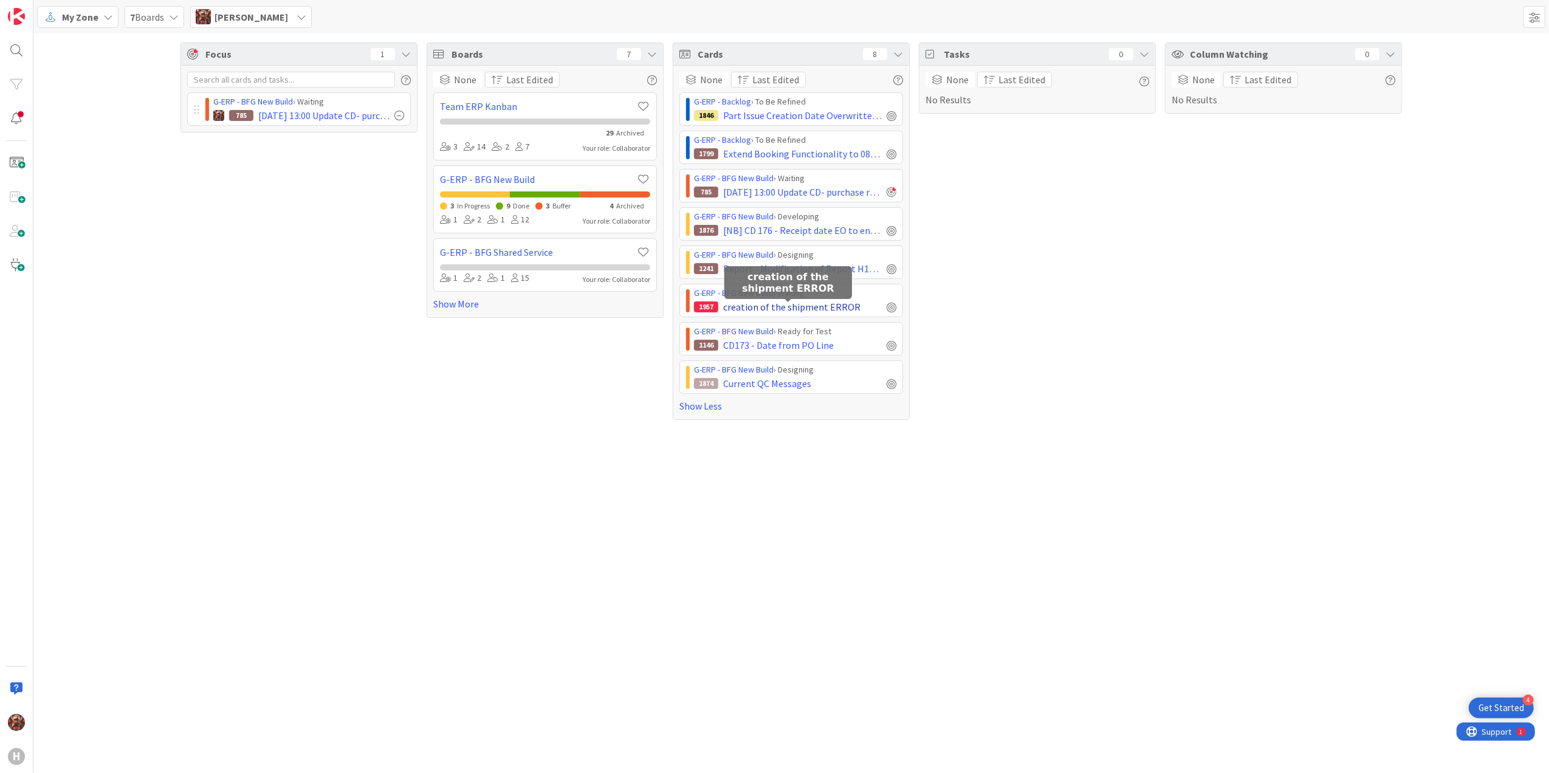
click at [777, 312] on span "creation of the shipment ERROR" at bounding box center [791, 307] width 137 height 15
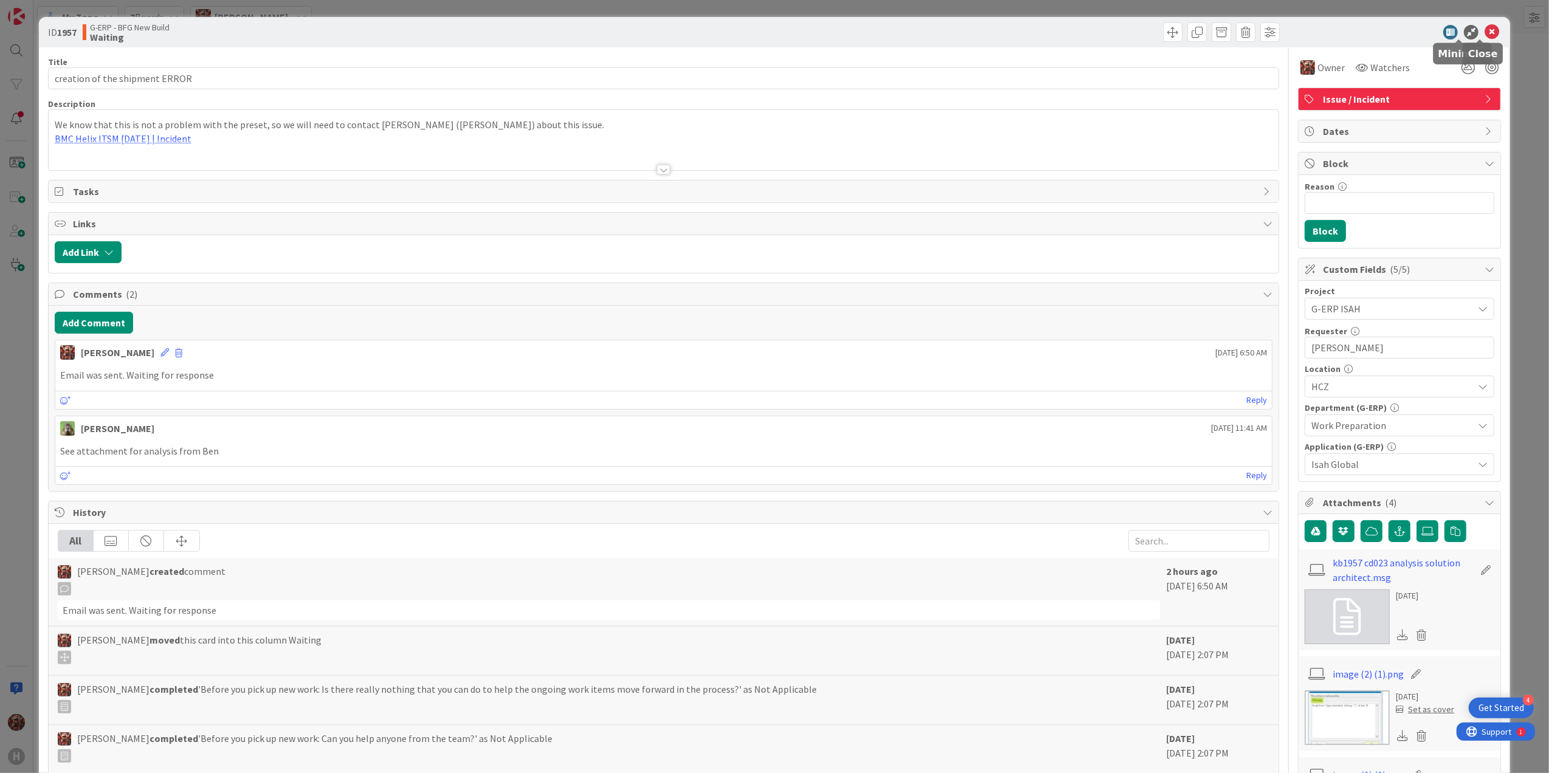
click at [777, 30] on icon at bounding box center [1492, 32] width 15 height 15
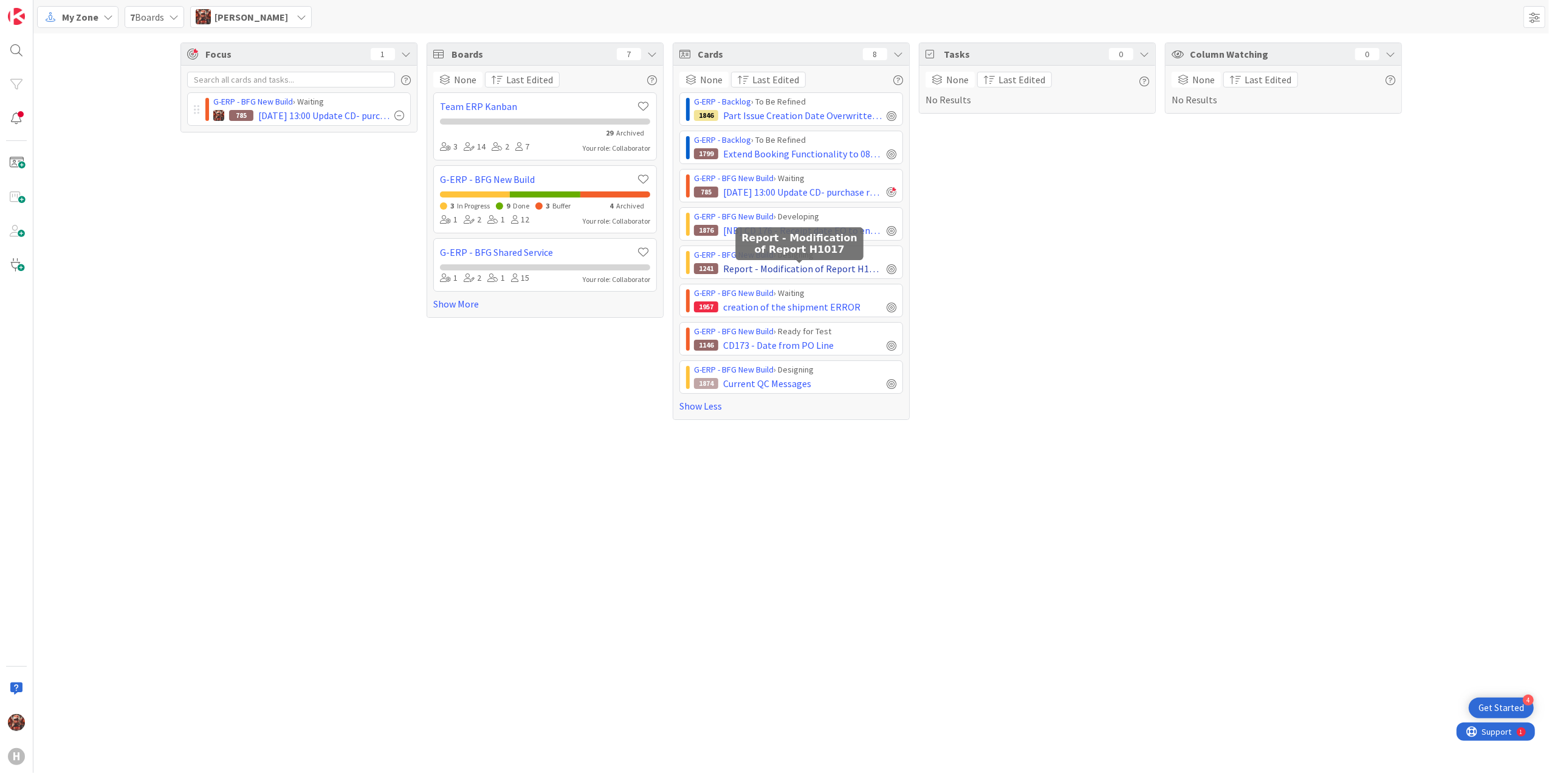
click at [777, 270] on span "Report - Modification of Report H1017" at bounding box center [802, 268] width 159 height 15
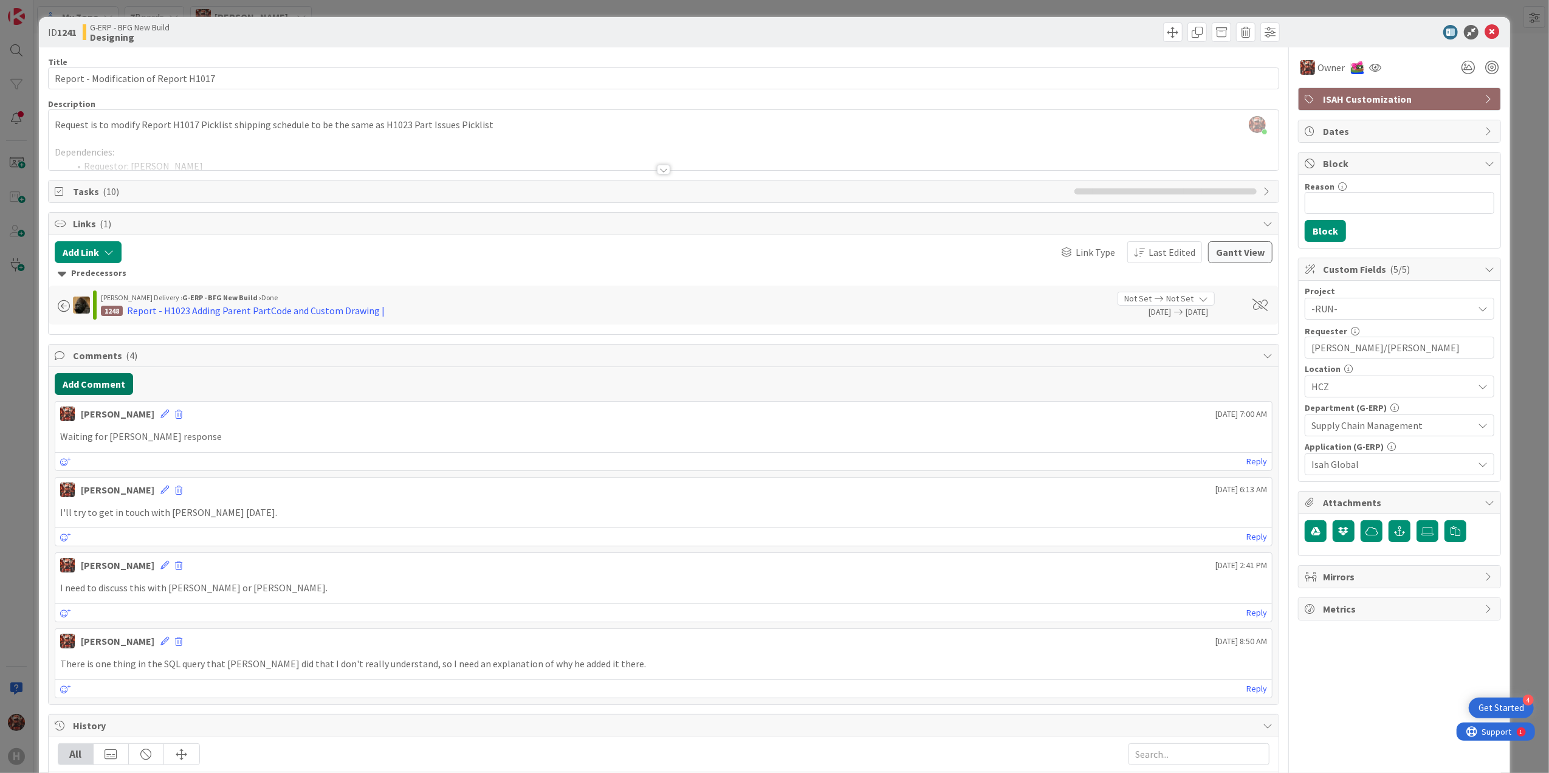
click at [111, 387] on button "Add Comment" at bounding box center [94, 384] width 78 height 22
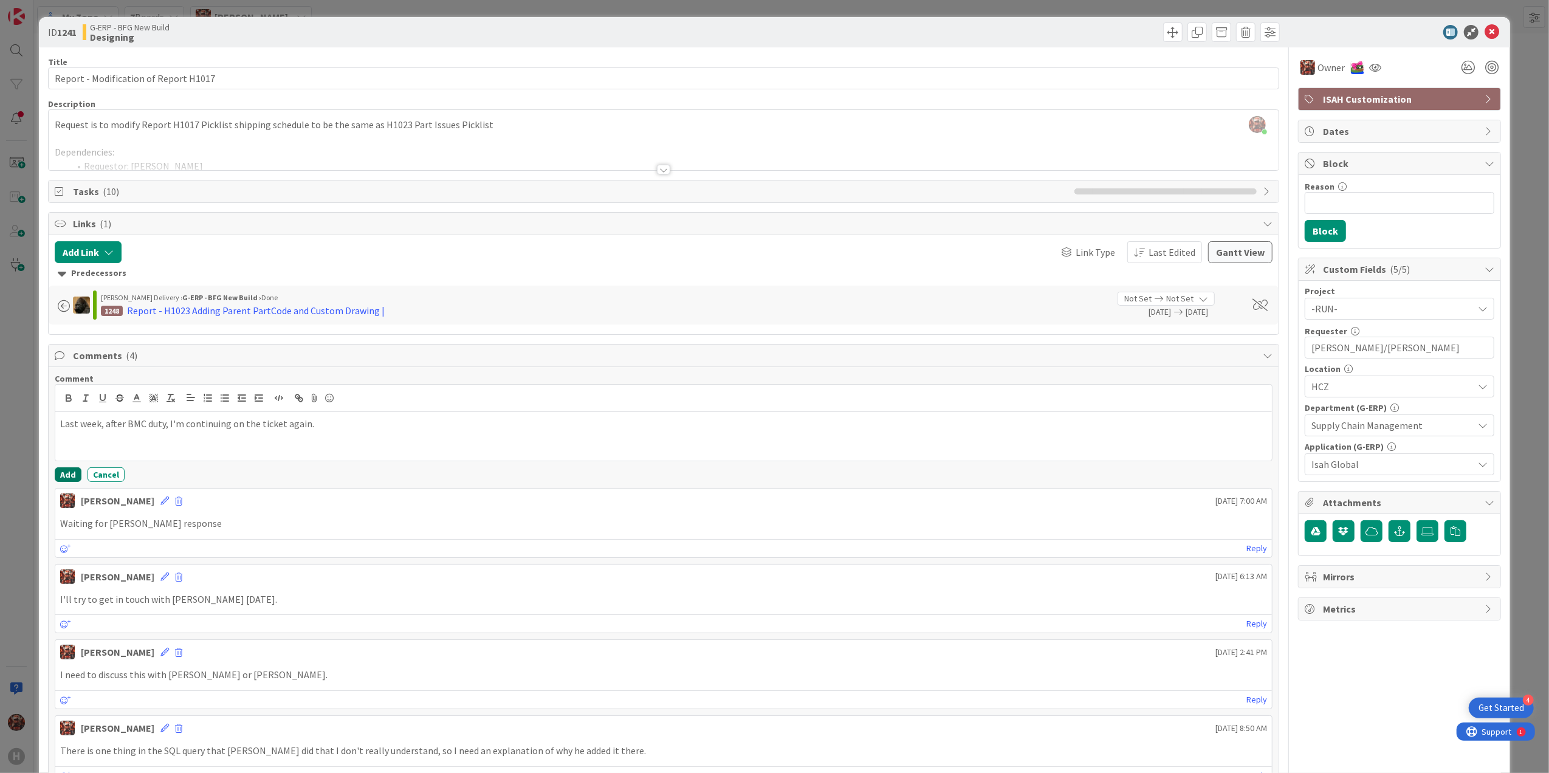
click at [64, 475] on button "Add" at bounding box center [68, 474] width 27 height 15
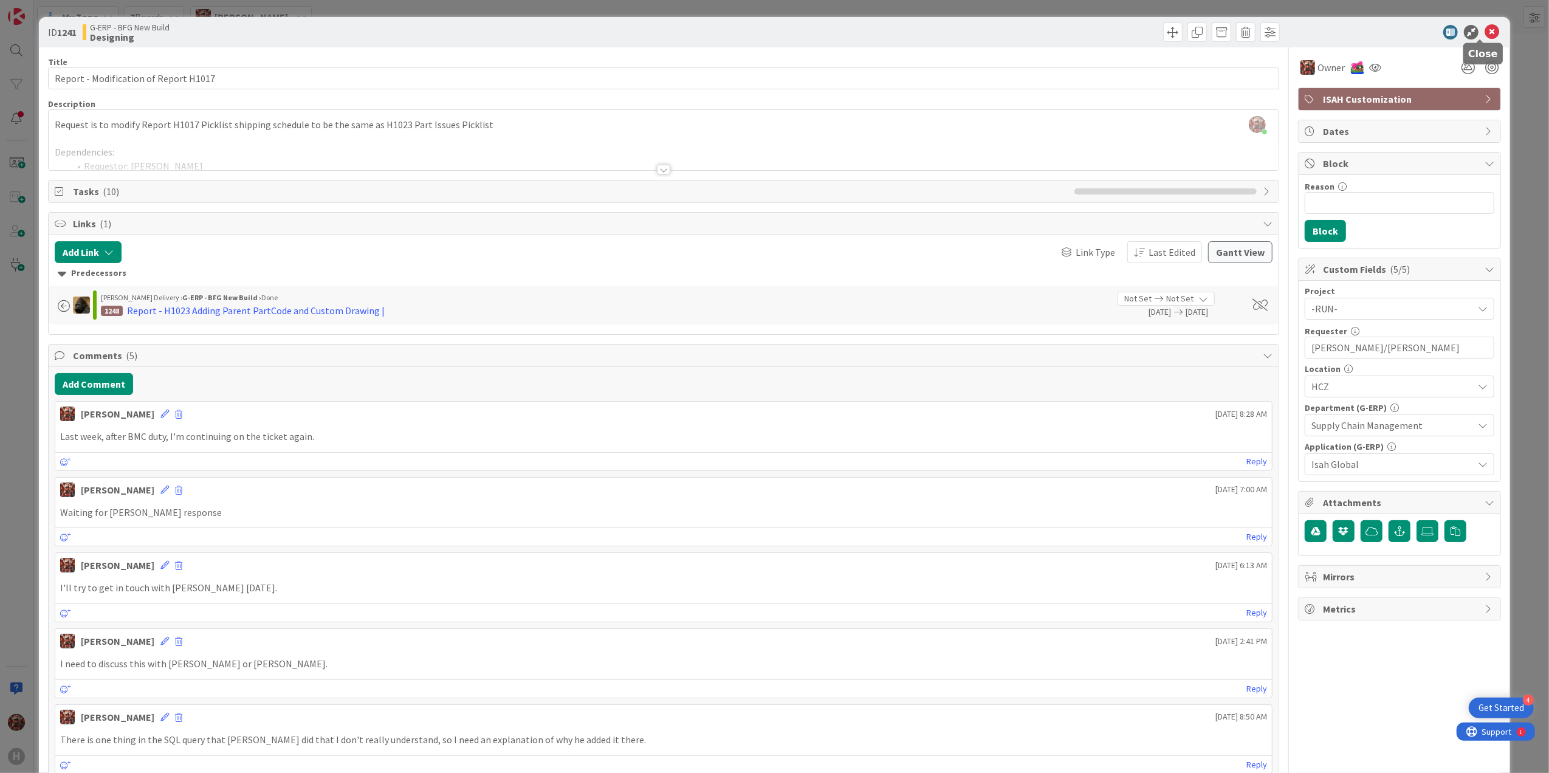
click at [777, 35] on icon at bounding box center [1492, 32] width 15 height 15
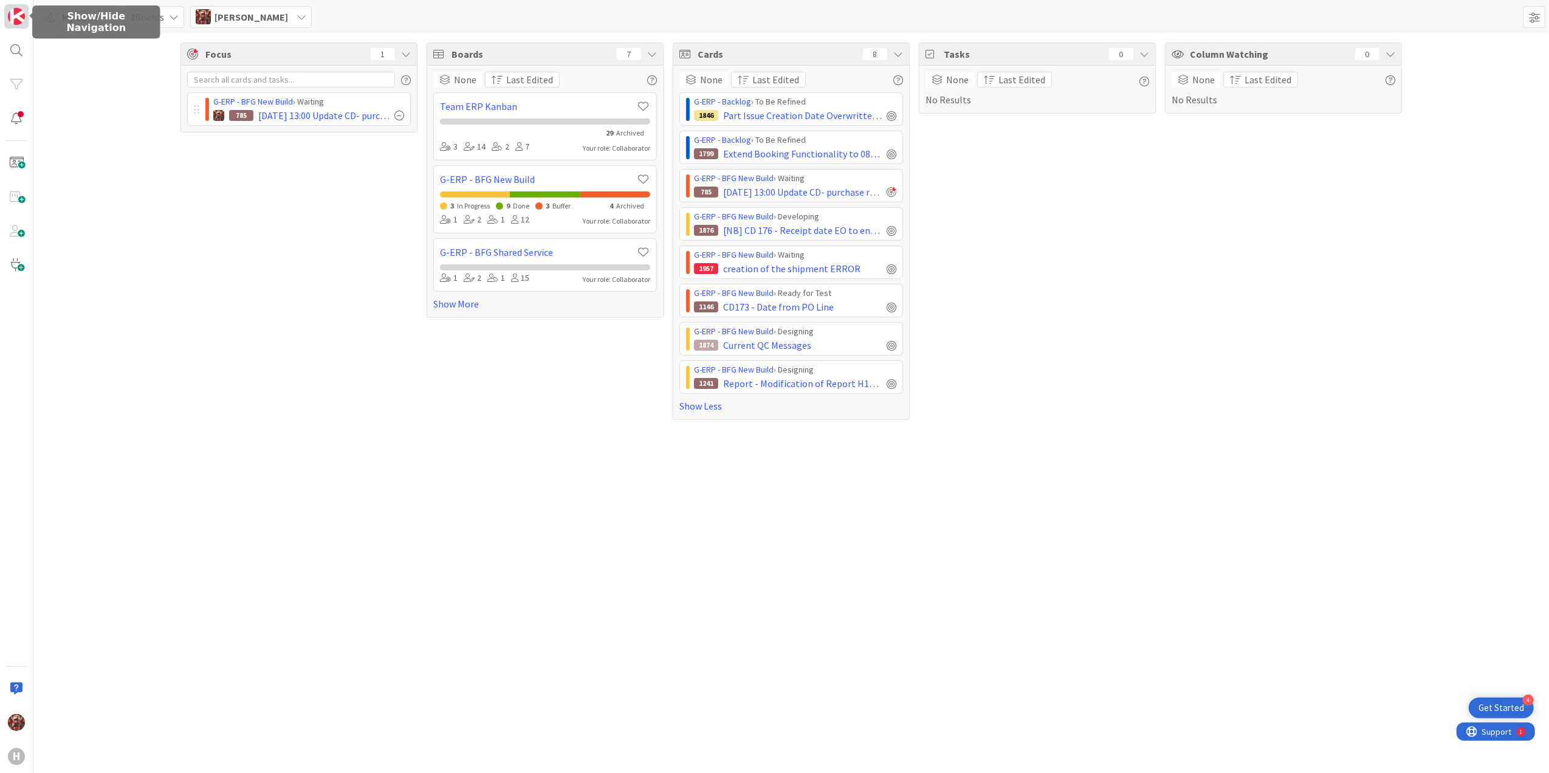
click at [5, 15] on link at bounding box center [16, 16] width 24 height 24
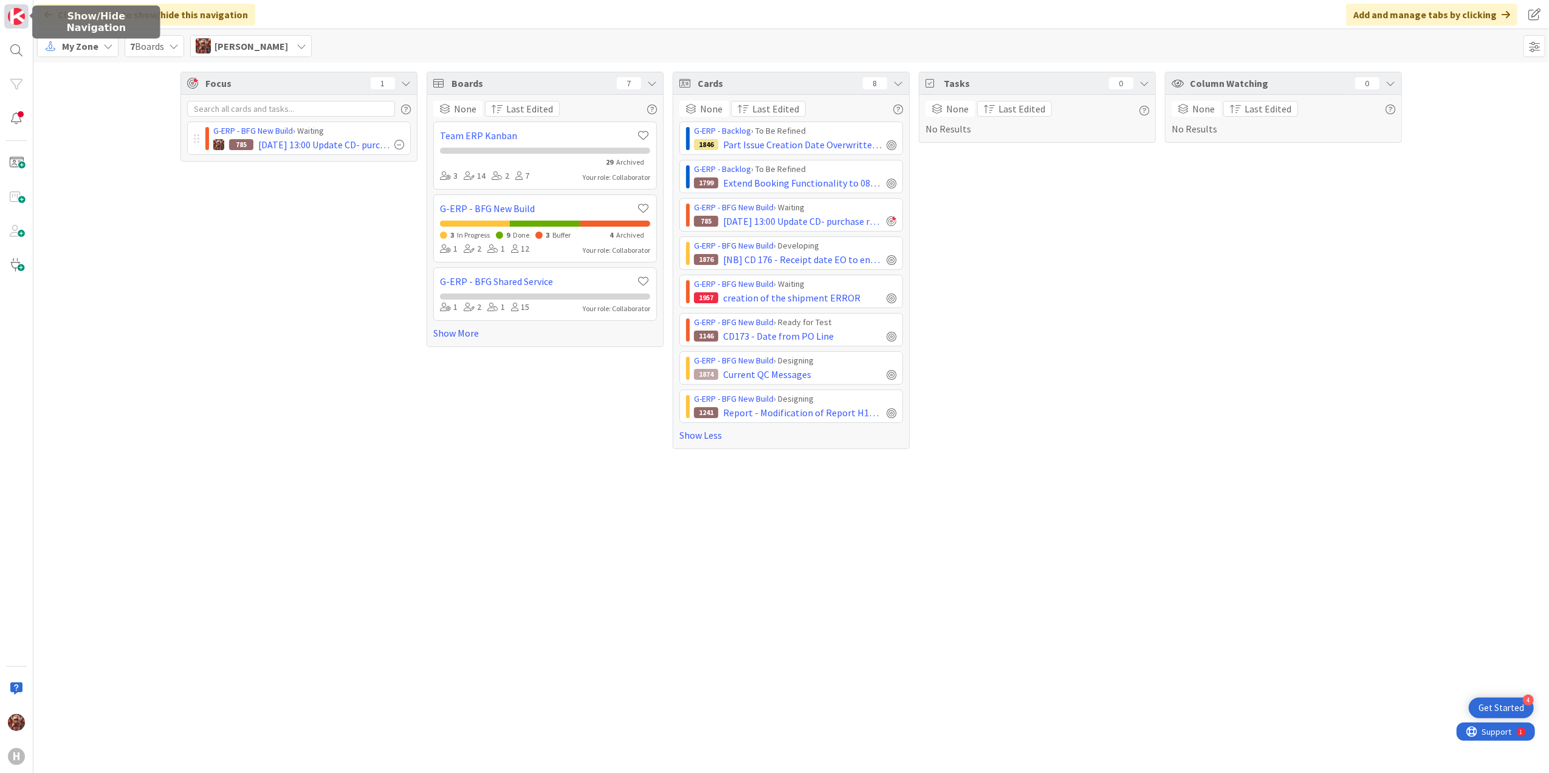
click at [18, 18] on img at bounding box center [16, 16] width 17 height 17
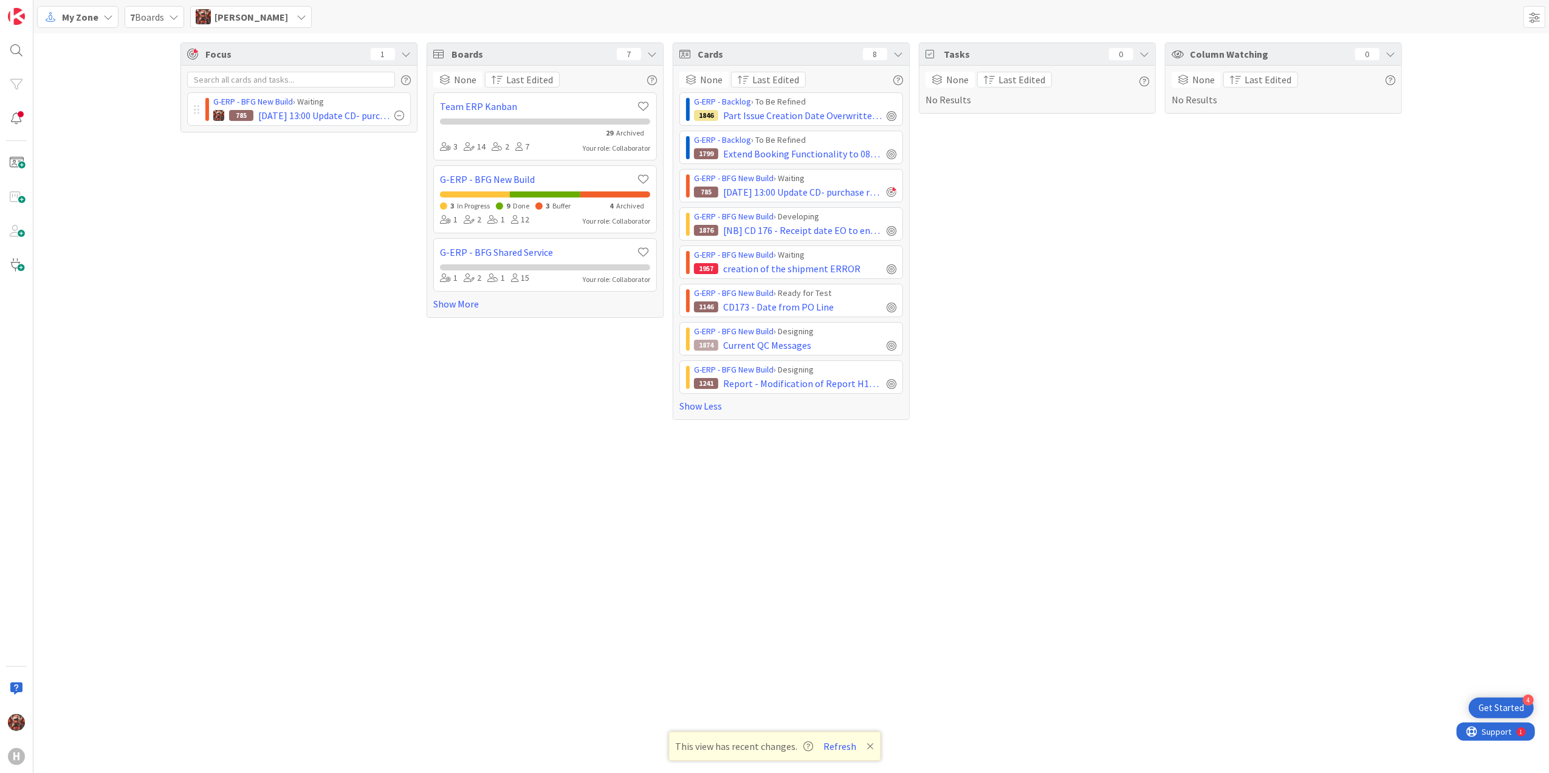
click at [81, 15] on span "My Zone" at bounding box center [80, 17] width 36 height 15
